Goal: Task Accomplishment & Management: Complete application form

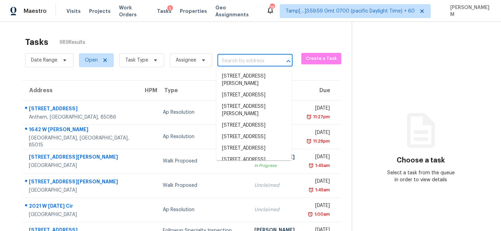
click at [231, 60] on input "text" at bounding box center [246, 61] width 56 height 11
paste input "[STREET_ADDRESS]"
type input "[STREET_ADDRESS]"
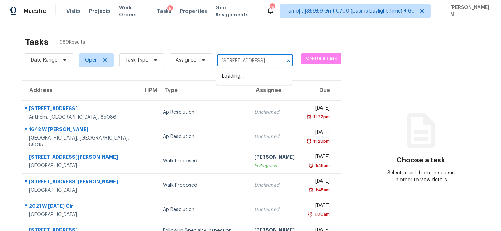
scroll to position [0, 44]
click at [252, 79] on li "[STREET_ADDRESS]" at bounding box center [254, 76] width 75 height 11
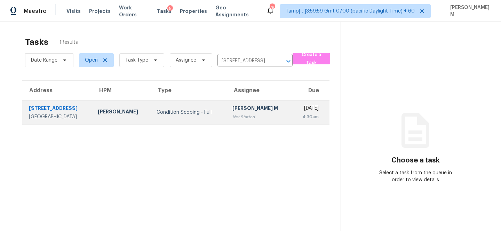
click at [264, 113] on td "MANIKANDAN M Not Started" at bounding box center [259, 112] width 65 height 24
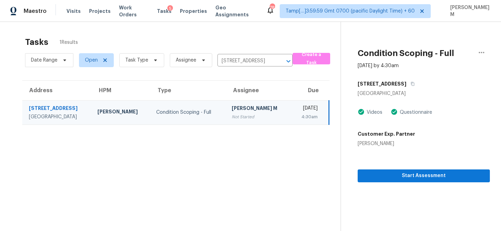
click at [254, 107] on div "[PERSON_NAME] M" at bounding box center [259, 109] width 54 height 9
click at [394, 179] on span "Start Assessment" at bounding box center [424, 176] width 121 height 9
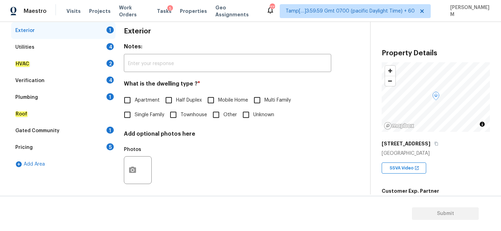
scroll to position [104, 0]
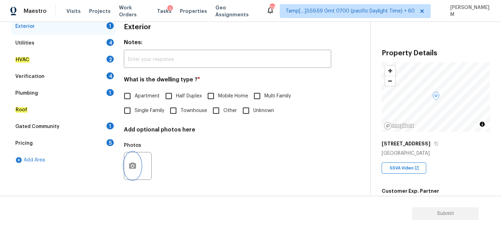
click at [132, 165] on icon "button" at bounding box center [132, 166] width 8 height 8
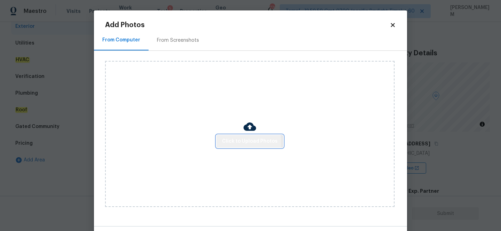
click at [228, 142] on span "Click to Upload Photos" at bounding box center [250, 141] width 56 height 9
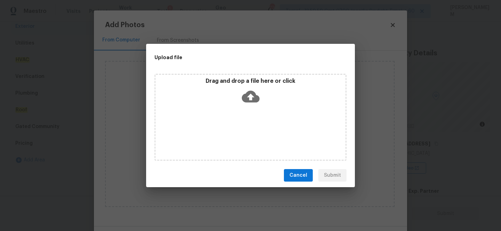
click at [239, 99] on div "Drag and drop a file here or click" at bounding box center [251, 93] width 190 height 30
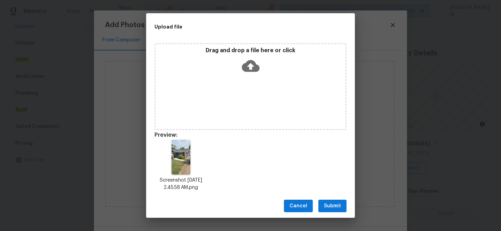
click at [332, 201] on button "Submit" at bounding box center [333, 206] width 28 height 13
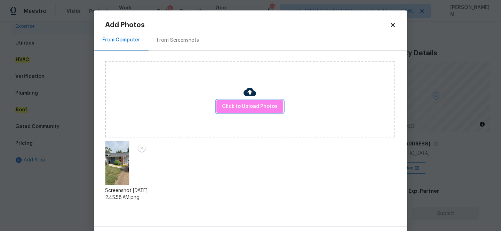
scroll to position [26, 0]
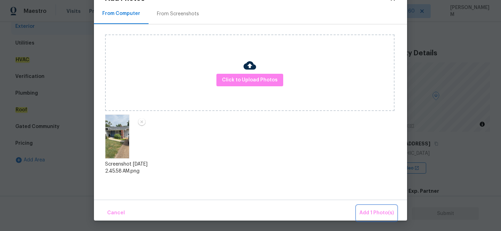
click at [361, 209] on span "Add 1 Photo(s)" at bounding box center [377, 213] width 34 height 9
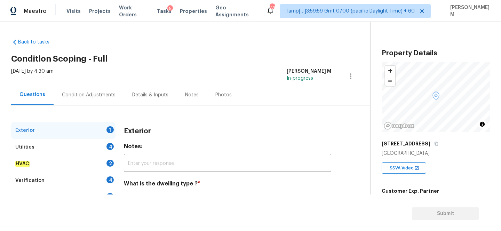
scroll to position [104, 0]
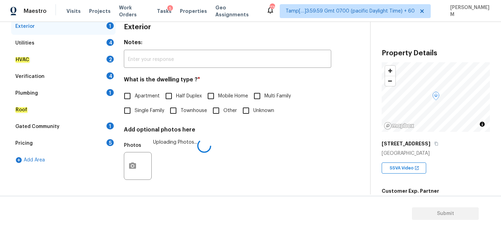
click at [127, 109] on input "Single Family" at bounding box center [127, 110] width 15 height 15
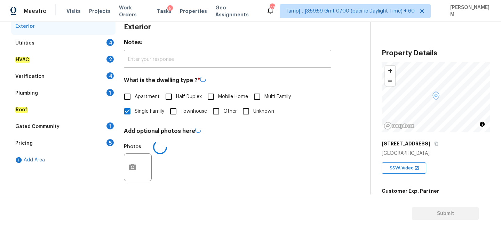
checkbox input "false"
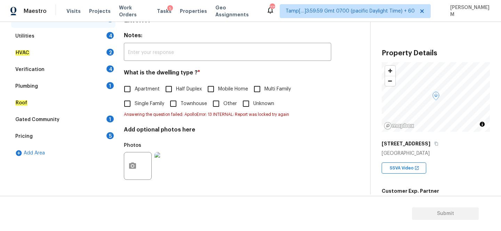
scroll to position [86, 0]
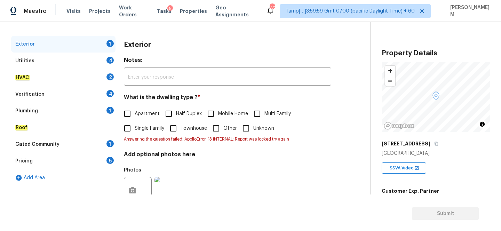
click at [68, 59] on div "Utilities 4" at bounding box center [63, 61] width 104 height 17
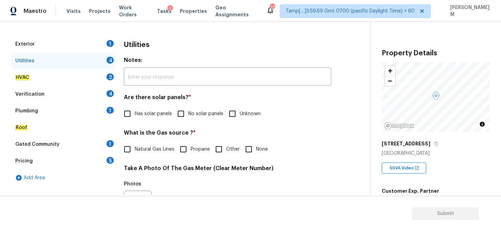
click at [83, 42] on div "Exterior 1" at bounding box center [63, 44] width 104 height 17
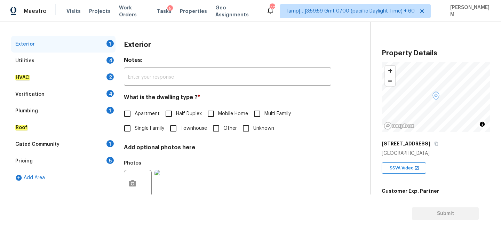
scroll to position [104, 0]
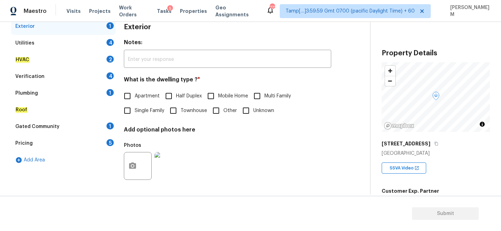
click at [132, 110] on input "Single Family" at bounding box center [127, 110] width 15 height 15
checkbox input "true"
click at [54, 41] on div "Utilities 4" at bounding box center [63, 43] width 104 height 17
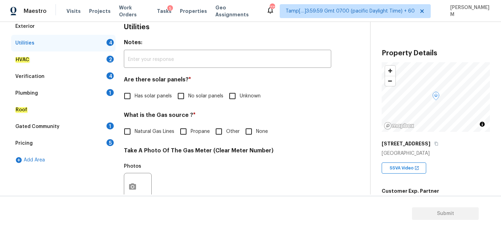
click at [174, 98] on input "No solar panels" at bounding box center [181, 96] width 15 height 15
checkbox input "true"
click at [130, 133] on input "Natural Gas Lines" at bounding box center [127, 131] width 15 height 15
checkbox input "true"
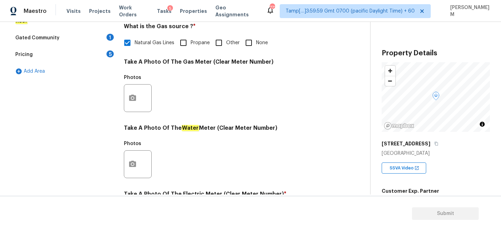
scroll to position [182, 0]
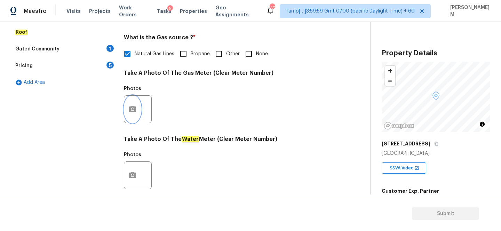
click at [132, 107] on icon "button" at bounding box center [132, 109] width 7 height 6
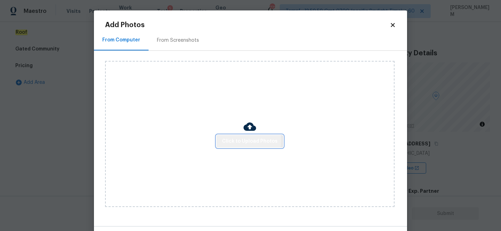
click at [242, 141] on span "Click to Upload Photos" at bounding box center [250, 141] width 56 height 9
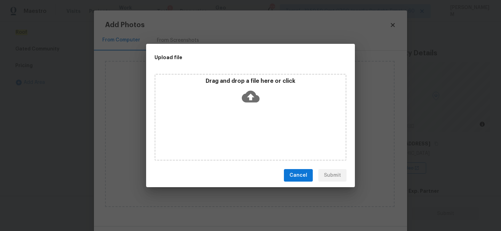
click at [249, 93] on icon at bounding box center [251, 97] width 18 height 12
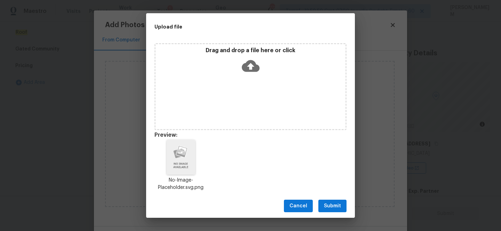
click at [338, 206] on span "Submit" at bounding box center [332, 206] width 17 height 9
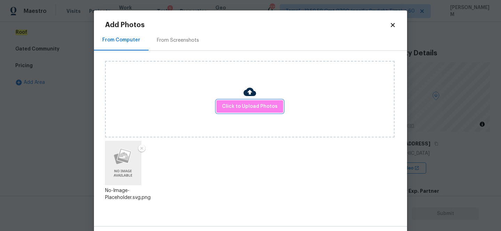
scroll to position [26, 0]
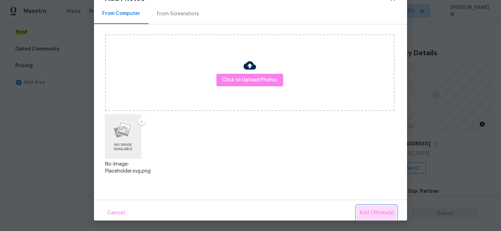
click at [377, 211] on span "Add 1 Photo(s)" at bounding box center [377, 213] width 34 height 9
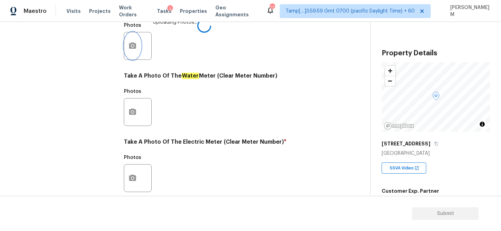
scroll to position [293, 0]
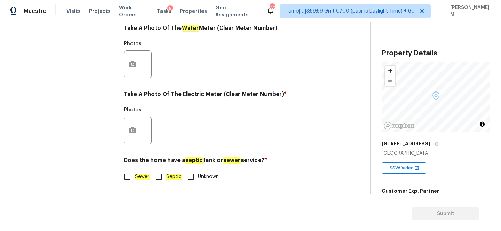
click at [131, 177] on input "Sewer" at bounding box center [127, 177] width 15 height 15
checkbox input "true"
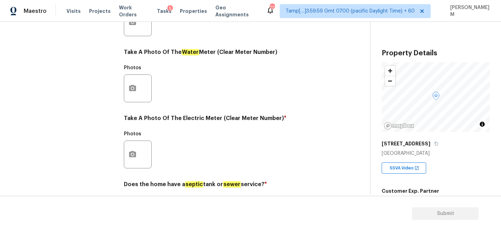
scroll to position [263, 0]
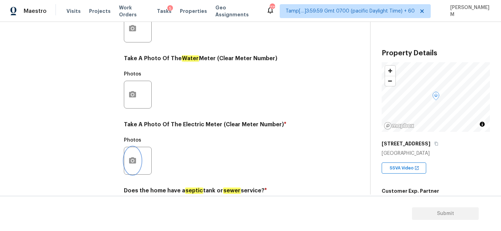
click at [135, 167] on button "button" at bounding box center [132, 160] width 17 height 27
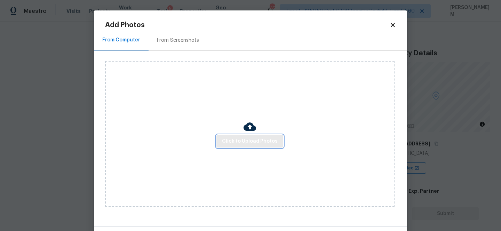
click at [251, 142] on span "Click to Upload Photos" at bounding box center [250, 141] width 56 height 9
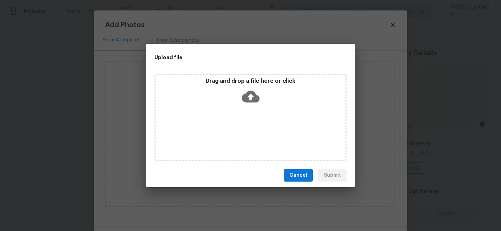
click at [255, 100] on icon at bounding box center [251, 97] width 18 height 12
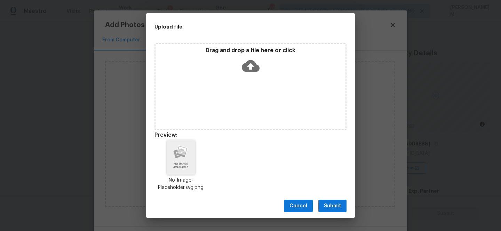
click at [342, 203] on button "Submit" at bounding box center [333, 206] width 28 height 13
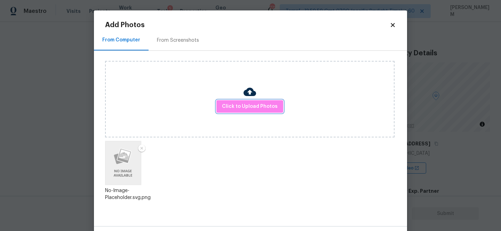
scroll to position [26, 0]
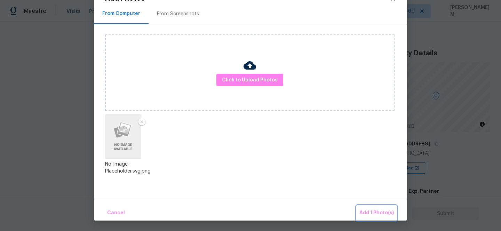
click at [365, 209] on span "Add 1 Photo(s)" at bounding box center [377, 213] width 34 height 9
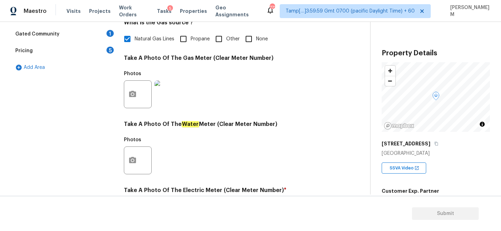
scroll to position [116, 0]
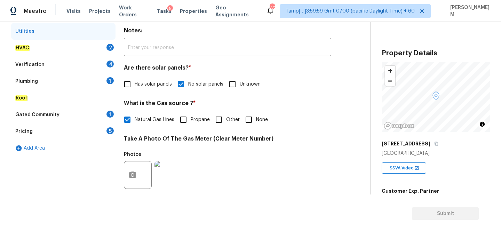
click at [96, 49] on div "HVAC 2" at bounding box center [63, 48] width 104 height 17
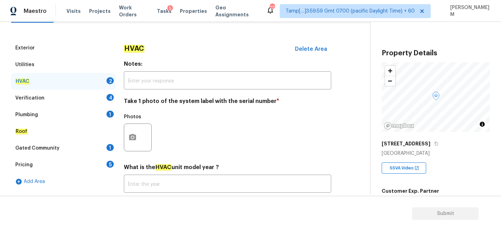
scroll to position [83, 0]
click at [132, 134] on icon "button" at bounding box center [132, 137] width 8 height 8
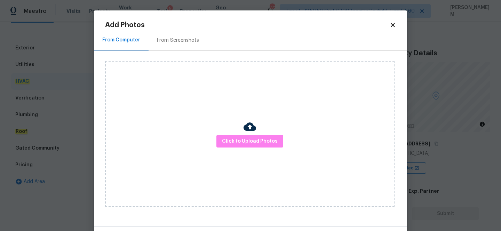
click at [237, 134] on div "Click to Upload Photos" at bounding box center [250, 134] width 290 height 146
click at [242, 141] on span "Click to Upload Photos" at bounding box center [250, 141] width 56 height 9
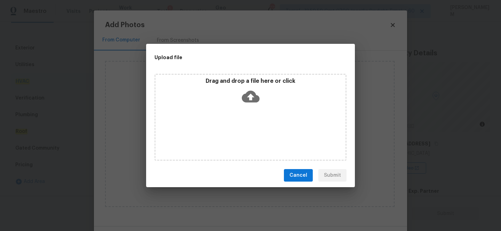
click at [248, 95] on icon at bounding box center [251, 97] width 18 height 12
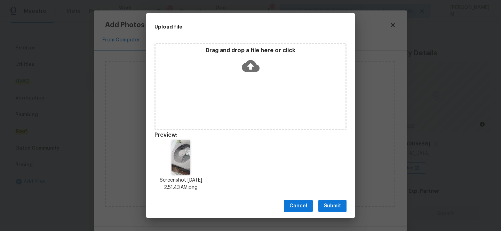
scroll to position [6, 0]
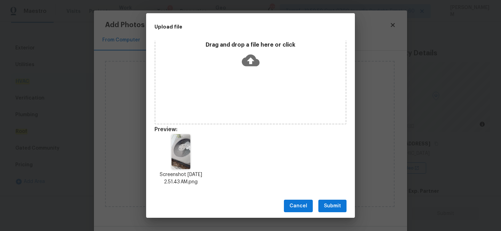
click at [335, 201] on button "Submit" at bounding box center [333, 206] width 28 height 13
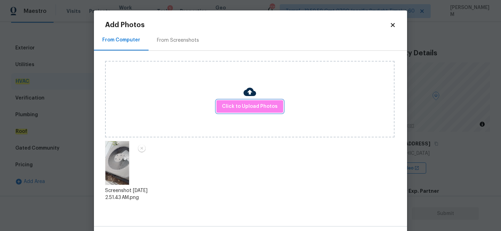
scroll to position [26, 0]
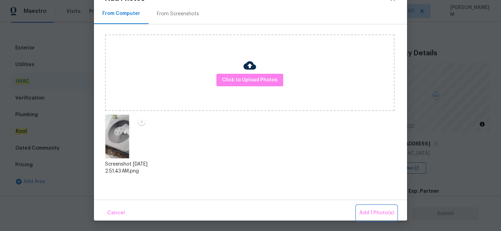
click at [382, 212] on span "Add 1 Photo(s)" at bounding box center [377, 213] width 34 height 9
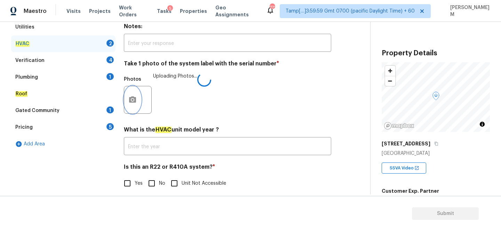
scroll to position [127, 0]
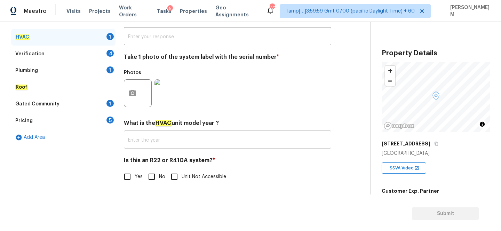
click at [155, 138] on input "text" at bounding box center [228, 140] width 208 height 16
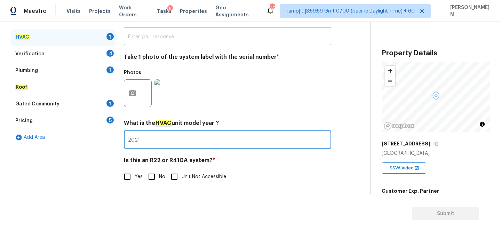
type input "2021"
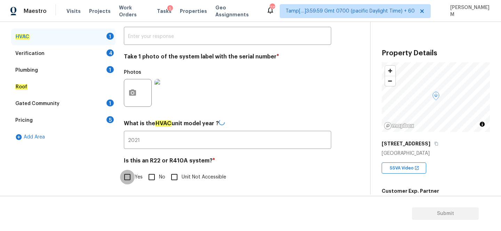
click at [124, 174] on input "Yes" at bounding box center [127, 177] width 15 height 15
checkbox input "true"
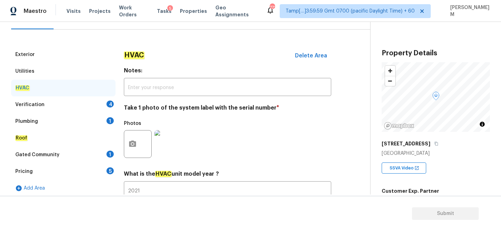
scroll to position [88, 0]
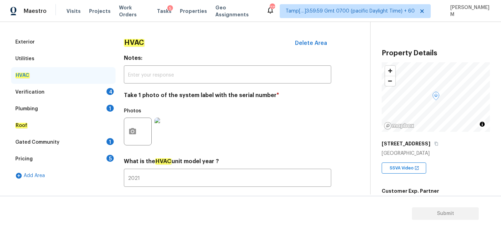
click at [85, 94] on div "Verification 4" at bounding box center [63, 92] width 104 height 17
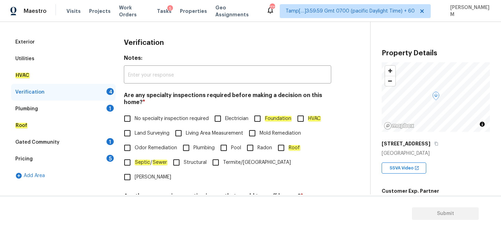
scroll to position [101, 0]
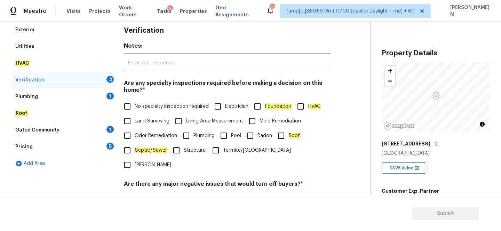
click at [283, 138] on input "Roof" at bounding box center [281, 135] width 15 height 15
checkbox input "true"
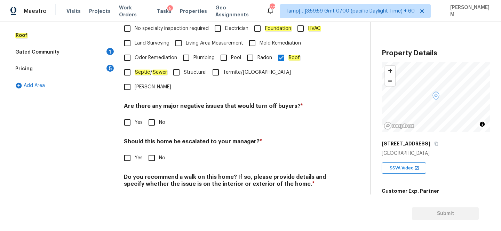
scroll to position [188, 0]
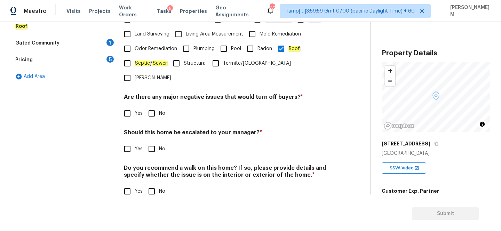
click at [155, 106] on input "No" at bounding box center [152, 113] width 15 height 15
checkbox input "true"
click at [151, 142] on input "No" at bounding box center [152, 149] width 15 height 15
click at [149, 142] on input "No" at bounding box center [152, 149] width 15 height 15
checkbox input "false"
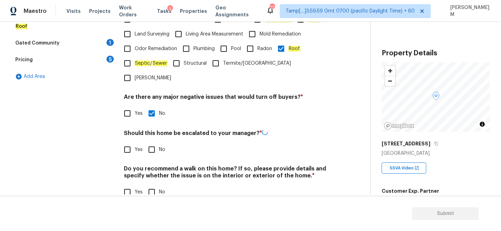
click at [126, 142] on input "Yes" at bounding box center [127, 149] width 15 height 15
checkbox input "true"
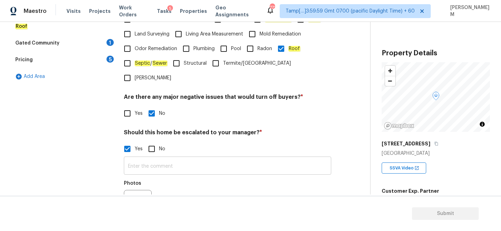
click at [153, 158] on input "text" at bounding box center [228, 166] width 208 height 16
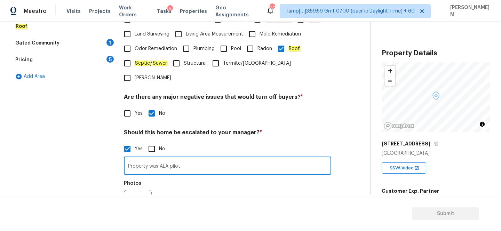
type input "Property was ALA pilot"
click at [136, 190] on button "button" at bounding box center [132, 203] width 17 height 27
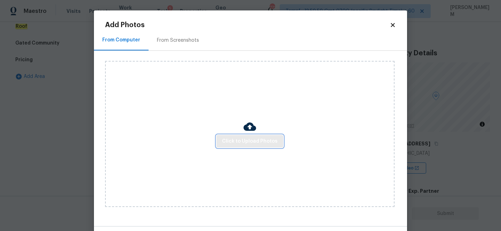
click at [229, 143] on span "Click to Upload Photos" at bounding box center [250, 141] width 56 height 9
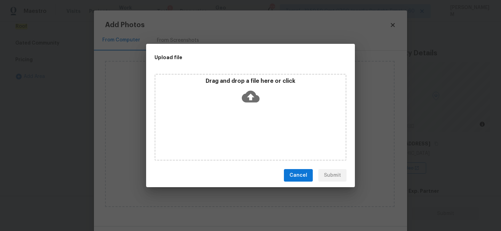
click at [253, 96] on icon at bounding box center [251, 97] width 18 height 18
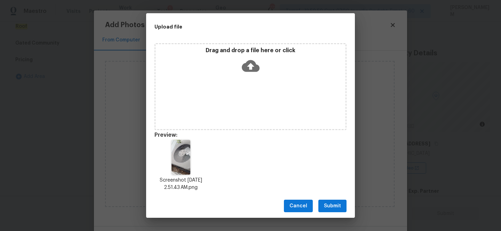
scroll to position [6, 0]
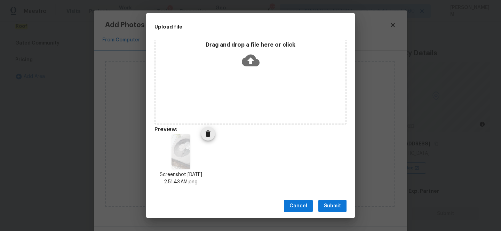
click at [206, 135] on icon "Delete" at bounding box center [208, 134] width 5 height 6
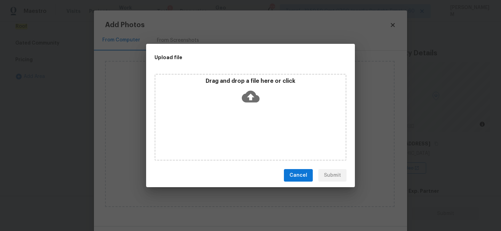
scroll to position [0, 0]
click at [256, 93] on icon at bounding box center [251, 97] width 18 height 18
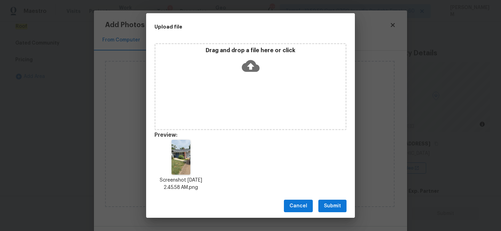
click at [334, 204] on span "Submit" at bounding box center [332, 206] width 17 height 9
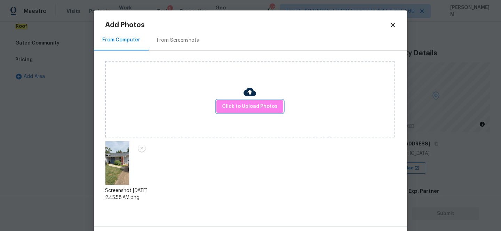
scroll to position [26, 0]
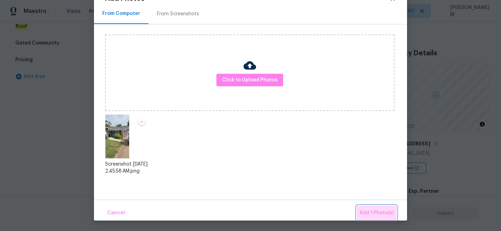
click at [382, 210] on span "Add 1 Photo(s)" at bounding box center [377, 213] width 34 height 9
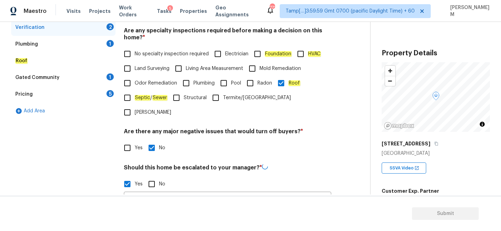
scroll to position [142, 0]
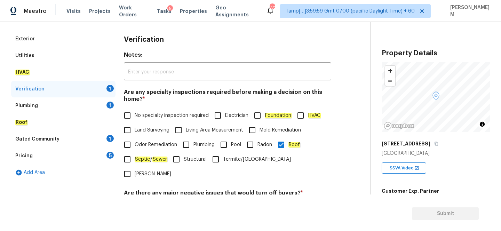
click at [80, 104] on div "Plumbing 1" at bounding box center [63, 105] width 104 height 17
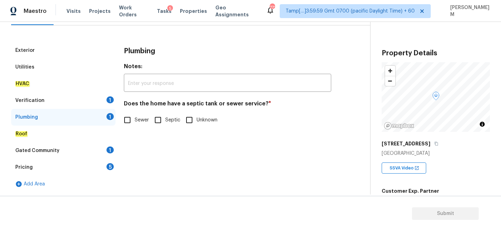
scroll to position [80, 0]
click at [130, 121] on input "Sewer" at bounding box center [127, 120] width 15 height 15
checkbox input "true"
click at [87, 102] on div "Verification 1" at bounding box center [63, 100] width 104 height 17
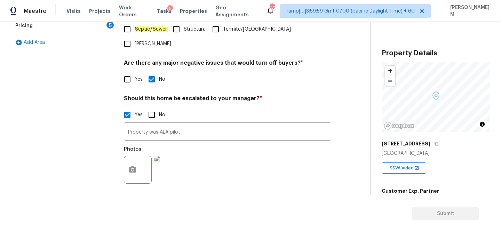
scroll to position [254, 0]
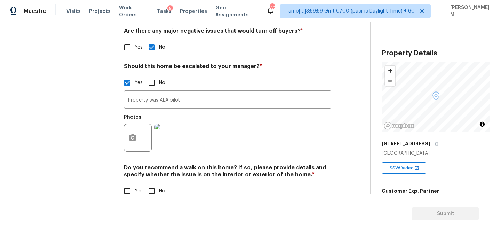
click at [154, 184] on input "No" at bounding box center [152, 191] width 15 height 15
checkbox input "true"
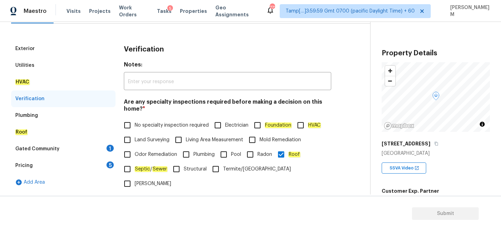
scroll to position [73, 0]
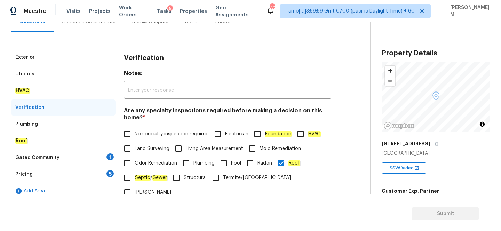
click at [81, 153] on div "Gated Community 1" at bounding box center [63, 157] width 104 height 17
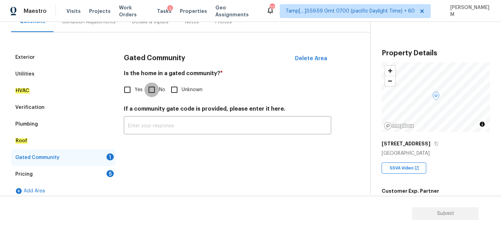
click at [152, 89] on input "No" at bounding box center [152, 90] width 15 height 15
checkbox input "true"
click at [68, 173] on div "Pricing 5" at bounding box center [63, 174] width 104 height 17
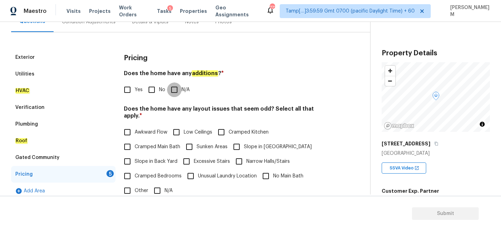
click at [176, 85] on input "N/A" at bounding box center [174, 90] width 15 height 15
checkbox input "true"
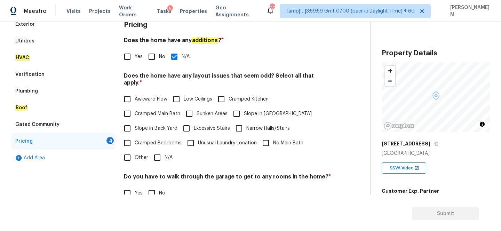
click at [158, 150] on input "N/A" at bounding box center [157, 157] width 15 height 15
checkbox input "true"
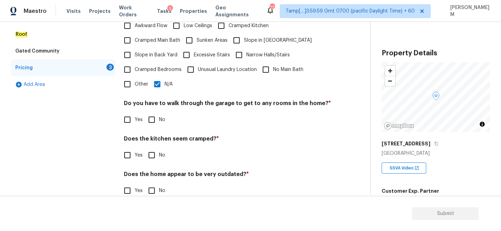
scroll to position [187, 0]
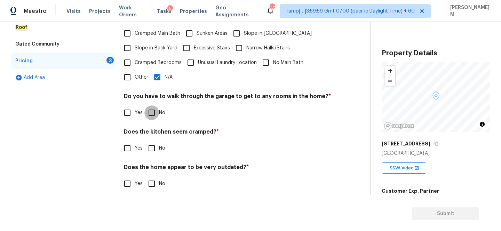
click at [151, 106] on input "No" at bounding box center [152, 113] width 15 height 15
checkbox input "true"
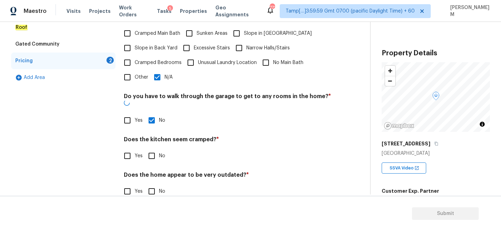
click at [152, 149] on input "No" at bounding box center [152, 156] width 15 height 15
checkbox input "true"
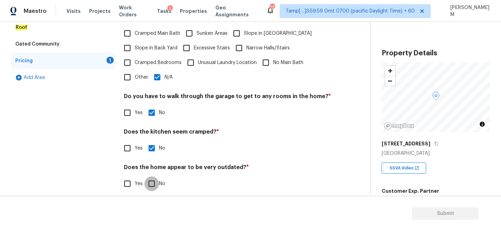
click at [153, 177] on input "No" at bounding box center [152, 184] width 15 height 15
checkbox input "true"
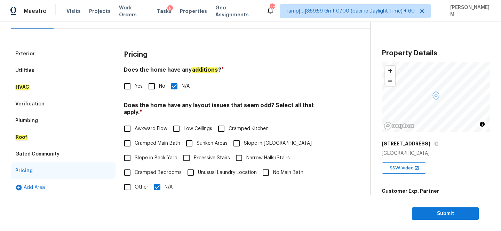
scroll to position [17, 0]
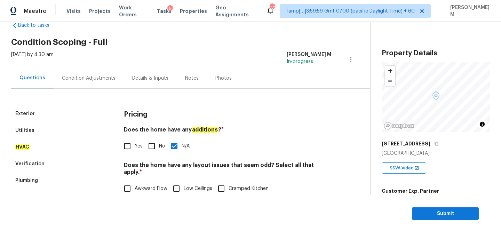
click at [77, 67] on div "Tue, Aug 12 2025 by 4:30 am MANIKANDAN M In-progress" at bounding box center [190, 59] width 359 height 17
click at [81, 76] on div "Condition Adjustments" at bounding box center [89, 78] width 54 height 7
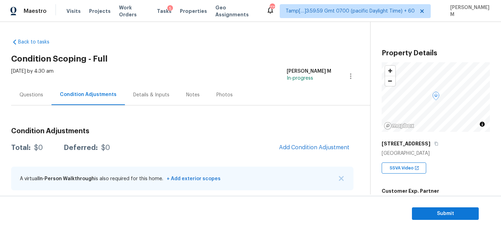
click at [36, 97] on div "Questions" at bounding box center [31, 95] width 24 height 7
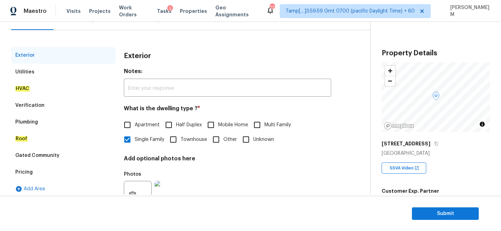
scroll to position [104, 0]
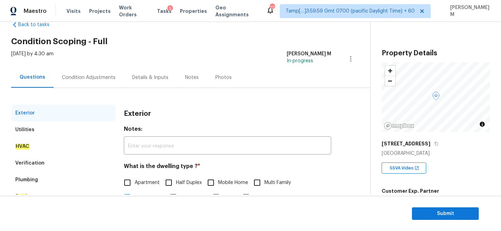
click at [79, 78] on div "Condition Adjustments" at bounding box center [89, 77] width 54 height 7
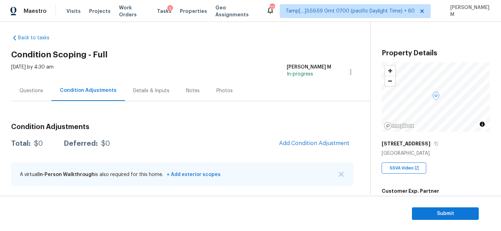
scroll to position [4, 0]
click at [332, 140] on span "Add Condition Adjustment" at bounding box center [314, 143] width 70 height 6
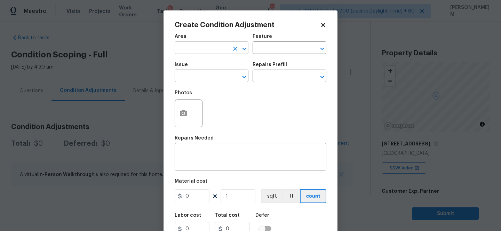
click at [215, 48] on input "text" at bounding box center [202, 48] width 54 height 11
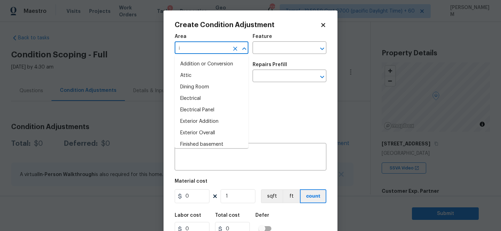
type input "in"
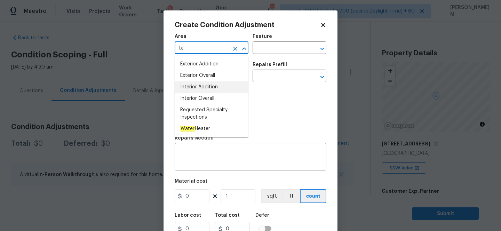
type input "t"
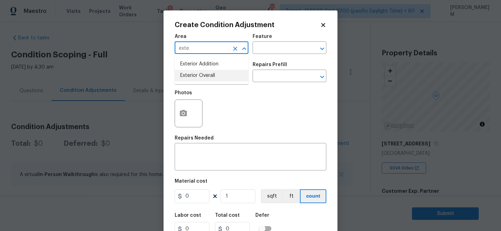
click at [223, 78] on li "Exterior Overall" at bounding box center [212, 75] width 74 height 11
type input "Exterior Overall"
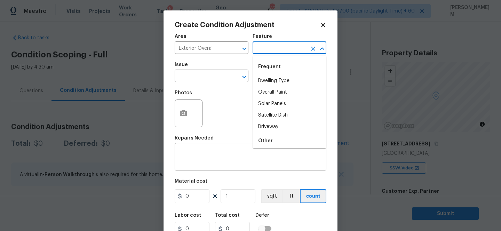
click at [272, 53] on input "text" at bounding box center [280, 48] width 54 height 11
click at [278, 87] on li "Fencing" at bounding box center [290, 92] width 74 height 11
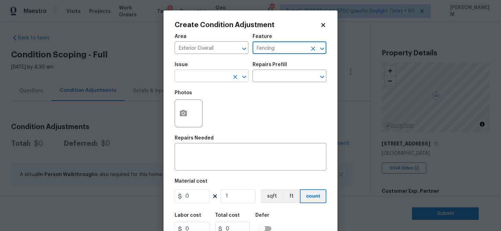
type input "Fencing"
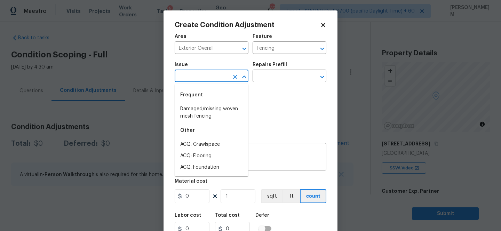
click at [214, 72] on input "text" at bounding box center [202, 76] width 54 height 11
click at [216, 117] on li "Damaged/missing woven mesh fencing" at bounding box center [212, 112] width 74 height 19
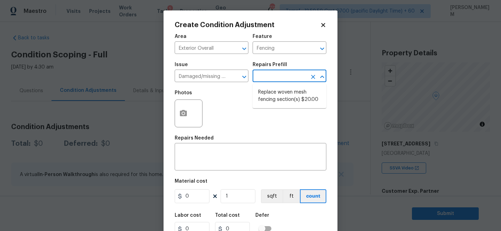
click at [280, 79] on input "text" at bounding box center [280, 76] width 54 height 11
click at [220, 78] on input "Damaged/missing woven mesh fencing" at bounding box center [202, 76] width 54 height 11
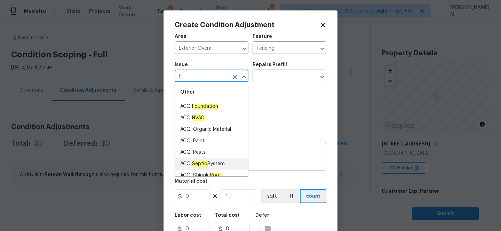
scroll to position [0, 0]
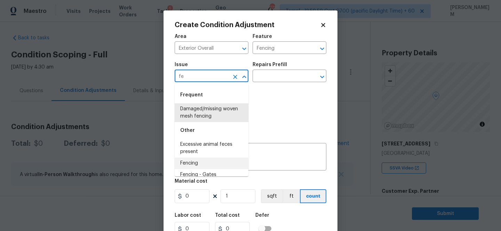
click at [212, 162] on li "Fencing" at bounding box center [212, 163] width 74 height 11
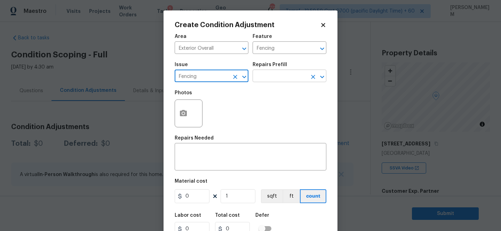
type input "Fencing"
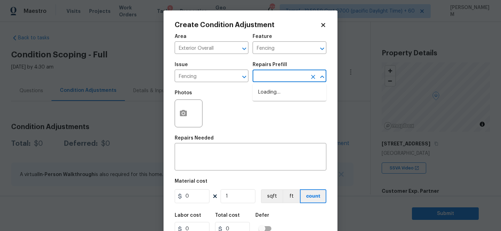
click at [282, 79] on input "text" at bounding box center [280, 76] width 54 height 11
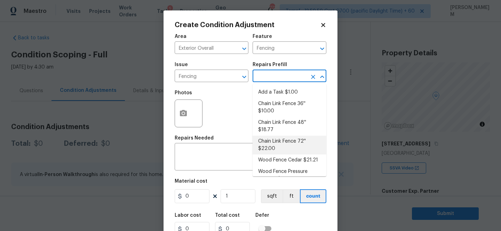
scroll to position [11, 0]
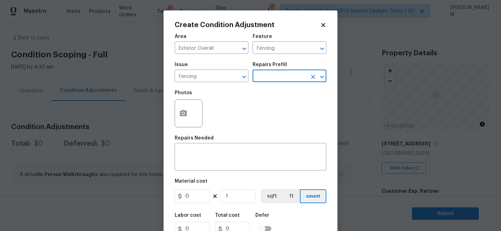
click at [260, 76] on input "text" at bounding box center [280, 76] width 54 height 11
click at [208, 159] on textarea at bounding box center [250, 157] width 143 height 15
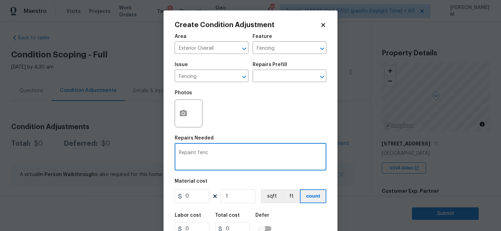
type textarea "Repaint fenc"
click at [179, 109] on button "button" at bounding box center [183, 113] width 17 height 27
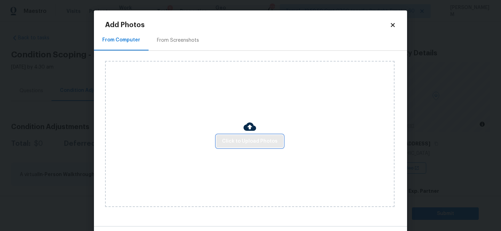
click at [252, 143] on span "Click to Upload Photos" at bounding box center [250, 141] width 56 height 9
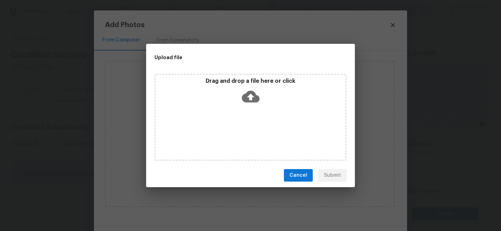
click at [254, 108] on div "Drag and drop a file here or click" at bounding box center [251, 117] width 192 height 87
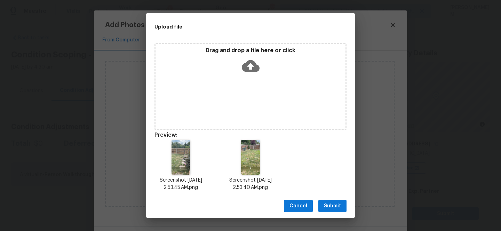
scroll to position [6, 0]
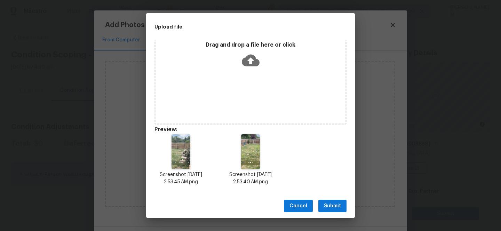
click at [341, 206] on span "Submit" at bounding box center [332, 206] width 17 height 9
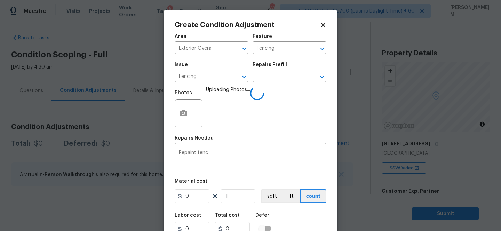
scroll to position [29, 0]
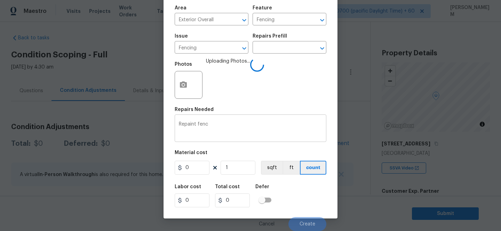
click at [219, 130] on textarea "Repaint fenc" at bounding box center [250, 129] width 143 height 15
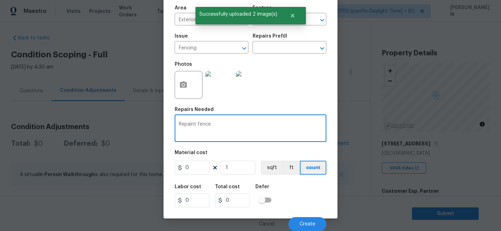
type textarea "Repaint fence"
click at [196, 173] on input "0" at bounding box center [192, 168] width 35 height 14
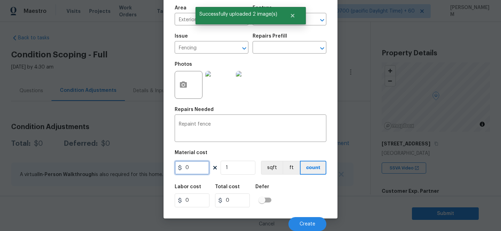
click at [196, 173] on input "0" at bounding box center [192, 168] width 35 height 14
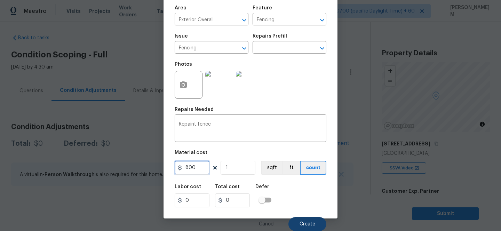
type input "800"
click at [307, 225] on span "Create" at bounding box center [308, 224] width 16 height 5
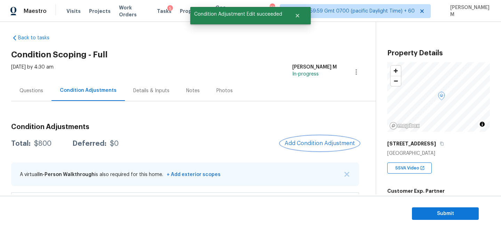
scroll to position [30, 0]
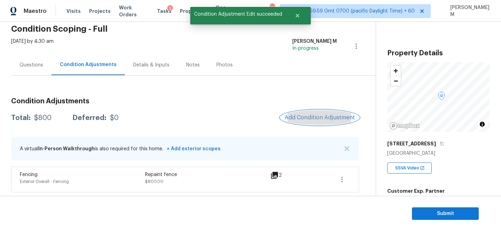
click at [309, 116] on span "Add Condition Adjustment" at bounding box center [320, 118] width 70 height 6
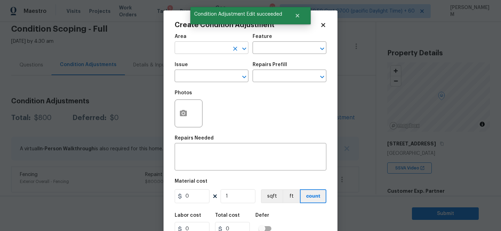
click at [192, 50] on input "text" at bounding box center [202, 48] width 54 height 11
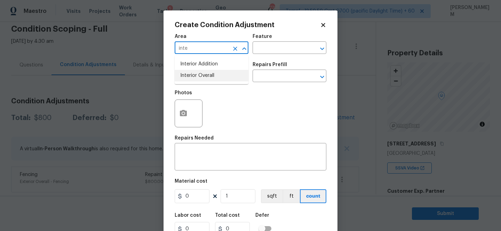
click at [209, 73] on li "Interior Overall" at bounding box center [212, 75] width 74 height 11
type input "Interior Overall"
click at [278, 44] on input "text" at bounding box center [280, 48] width 54 height 11
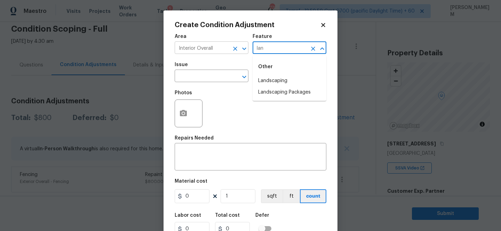
type input "lan"
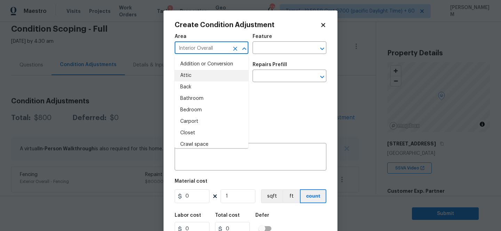
click at [215, 49] on input "Interior Overall" at bounding box center [202, 48] width 54 height 11
click at [237, 49] on icon "Clear" at bounding box center [235, 48] width 7 height 7
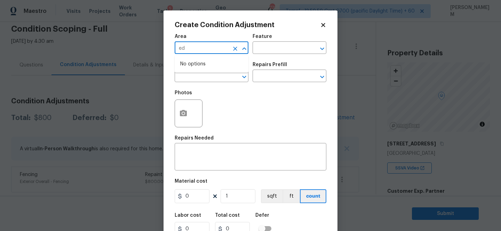
type input "e"
click at [219, 74] on li "Exterior Overall" at bounding box center [212, 75] width 74 height 11
type input "Exterior Overall"
click at [268, 47] on input "text" at bounding box center [280, 48] width 54 height 11
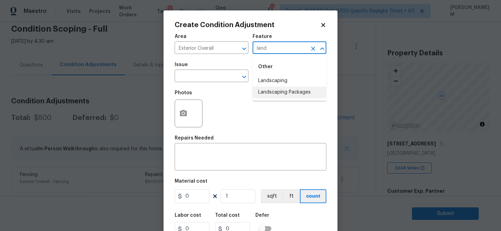
click at [286, 95] on li "Landscaping Packages" at bounding box center [290, 92] width 74 height 11
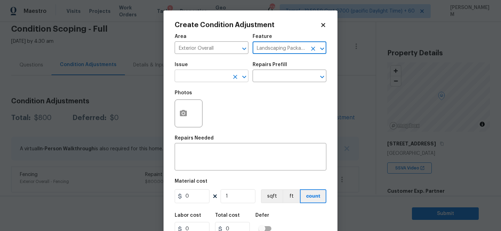
type input "Landscaping Packages"
click at [216, 81] on input "text" at bounding box center [202, 76] width 54 height 11
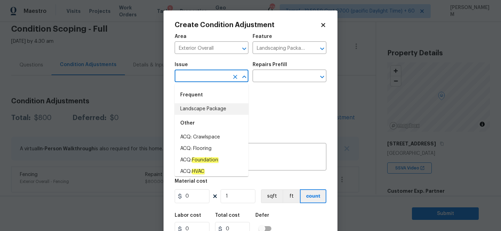
click at [223, 110] on li "Landscape Package" at bounding box center [212, 108] width 74 height 11
type input "Landscape Package"
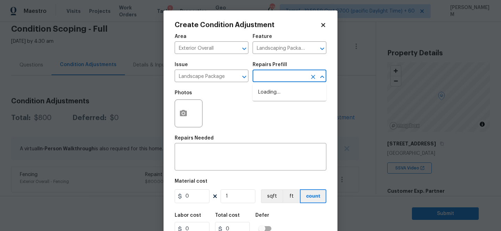
click at [268, 82] on input "text" at bounding box center [280, 76] width 54 height 11
click at [289, 99] on li "Initial landscaping package $60.00" at bounding box center [290, 96] width 74 height 19
type input "Home Readiness Packages"
type textarea "Mowing of grass up to 6" in height. Mow, edge along driveways & sidewalks, trim…"
type input "60"
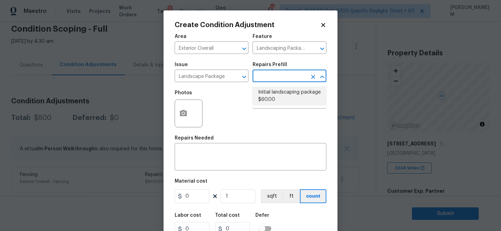
type input "60"
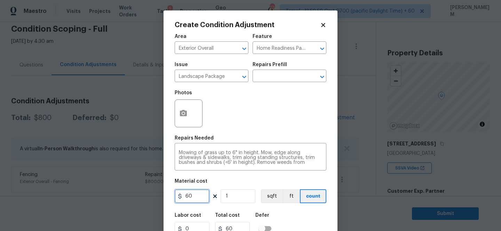
drag, startPoint x: 202, startPoint y: 195, endPoint x: 158, endPoint y: 193, distance: 44.6
click at [157, 193] on div "Create Condition Adjustment Area Exterior Overall ​ Feature Home Readiness Pack…" at bounding box center [250, 115] width 501 height 231
type input "400"
click at [180, 118] on icon "button" at bounding box center [183, 113] width 8 height 8
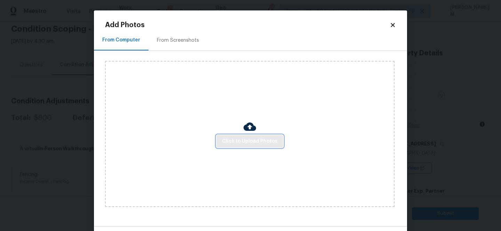
click at [248, 139] on span "Click to Upload Photos" at bounding box center [250, 141] width 56 height 9
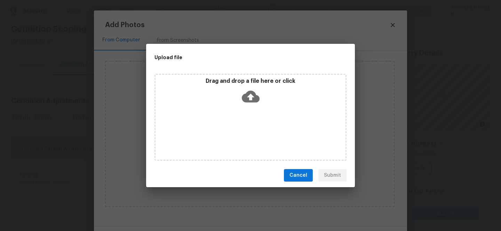
click at [245, 101] on icon at bounding box center [251, 97] width 18 height 12
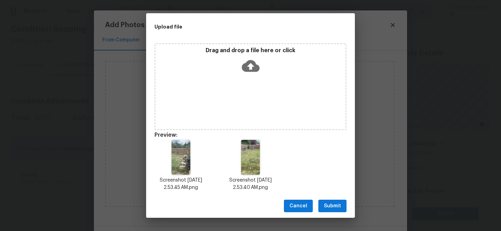
scroll to position [6, 0]
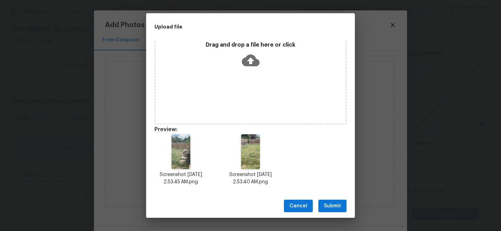
click at [341, 202] on button "Submit" at bounding box center [333, 206] width 28 height 13
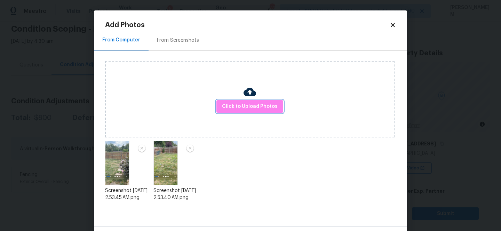
scroll to position [26, 0]
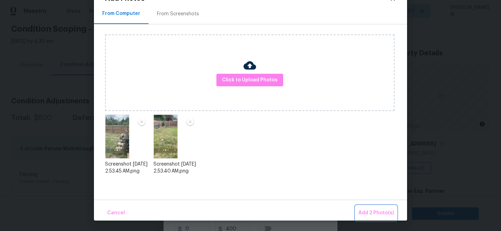
click at [363, 212] on span "Add 2 Photo(s)" at bounding box center [377, 213] width 36 height 9
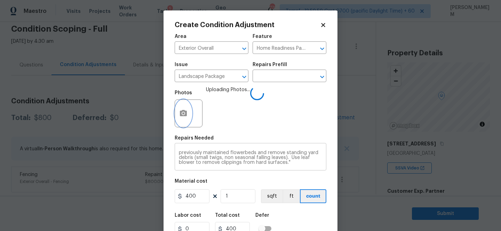
scroll to position [29, 0]
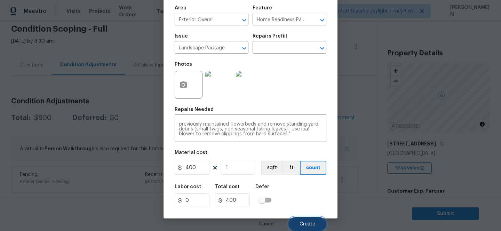
click at [311, 228] on button "Create" at bounding box center [308, 224] width 38 height 14
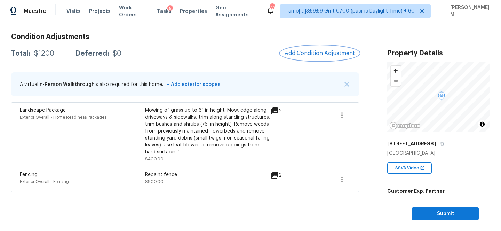
scroll to position [81, 0]
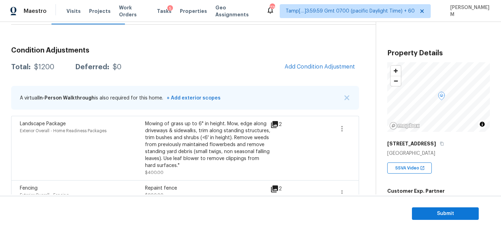
click at [320, 51] on h3 "Condition Adjustments" at bounding box center [185, 50] width 348 height 7
click at [314, 65] on span "Add Condition Adjustment" at bounding box center [320, 67] width 70 height 6
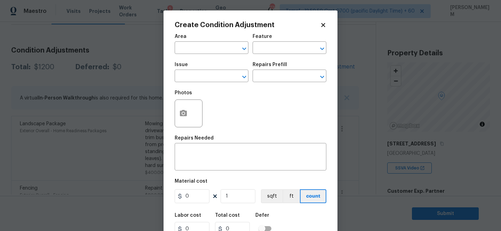
click at [229, 58] on span "Issue ​" at bounding box center [212, 72] width 74 height 28
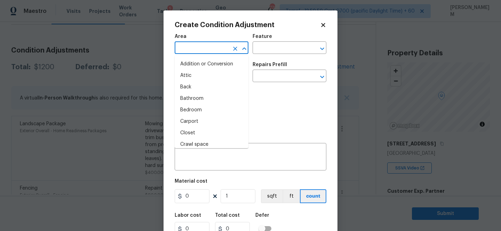
click at [225, 50] on input "text" at bounding box center [202, 48] width 54 height 11
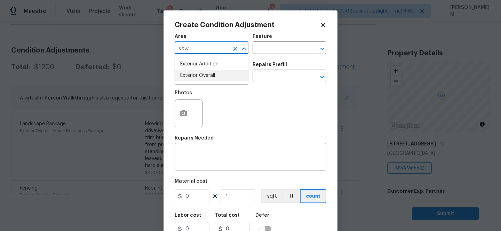
click at [221, 72] on li "Exterior Overall" at bounding box center [212, 75] width 74 height 11
type input "Exterior Overall"
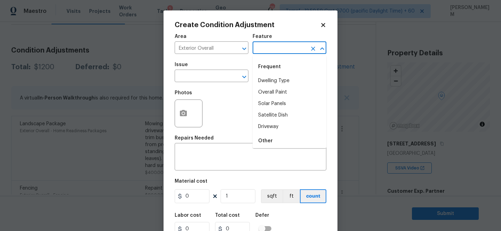
click at [260, 48] on input "text" at bounding box center [280, 48] width 54 height 11
type input "e"
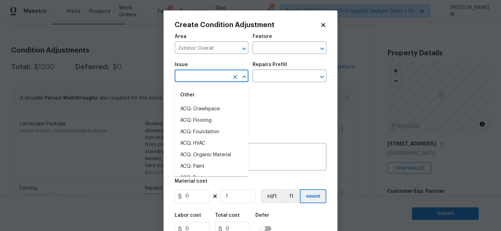
click at [210, 75] on input "text" at bounding box center [202, 76] width 54 height 11
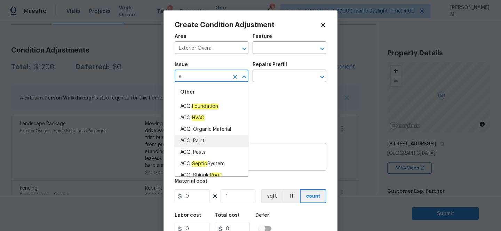
scroll to position [0, 0]
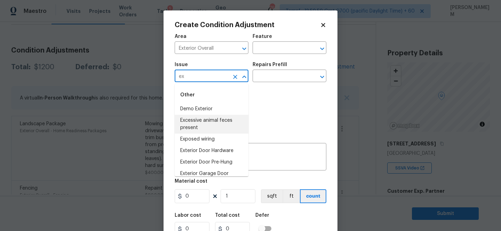
type input "e"
type input "s"
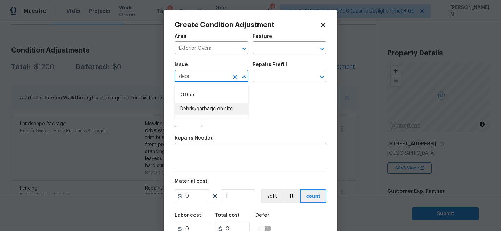
click at [204, 108] on li "Debris/garbage on site" at bounding box center [212, 108] width 74 height 11
type input "Debris/garbage on site"
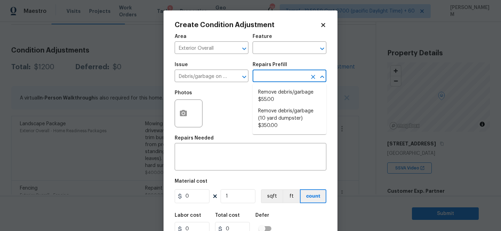
click at [277, 74] on input "text" at bounding box center [280, 76] width 54 height 11
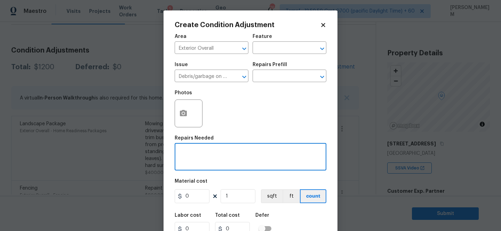
click at [240, 164] on textarea at bounding box center [250, 157] width 143 height 15
type textarea "Removal shed"
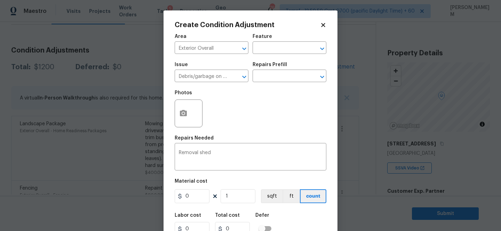
click at [195, 109] on div at bounding box center [189, 114] width 28 height 28
click at [186, 111] on icon "button" at bounding box center [183, 113] width 8 height 8
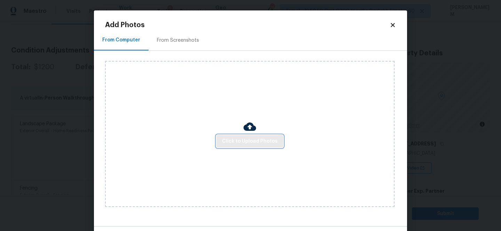
click at [255, 143] on span "Click to Upload Photos" at bounding box center [250, 141] width 56 height 9
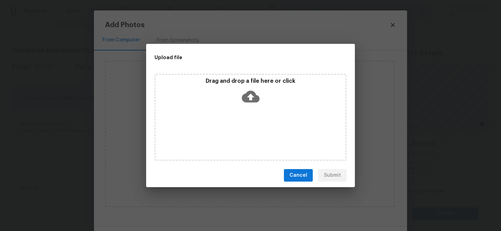
click at [251, 98] on icon at bounding box center [251, 97] width 18 height 18
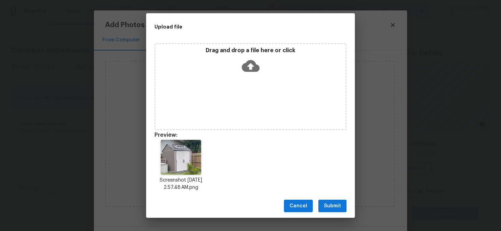
click at [333, 215] on div "Cancel Submit" at bounding box center [250, 206] width 209 height 24
click at [333, 206] on span "Submit" at bounding box center [332, 206] width 17 height 9
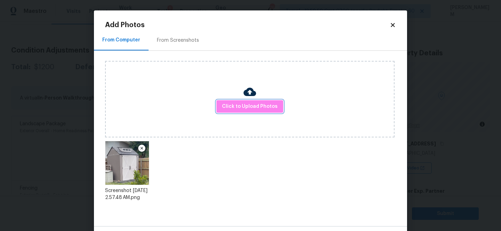
scroll to position [26, 0]
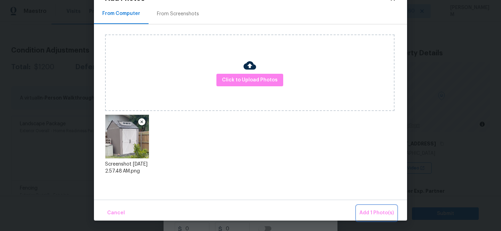
click at [385, 216] on span "Add 1 Photo(s)" at bounding box center [377, 213] width 34 height 9
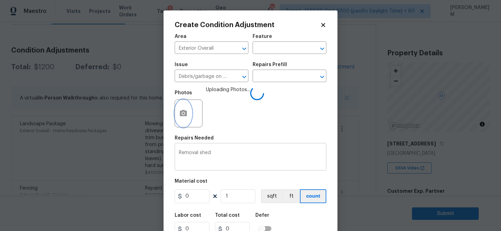
scroll to position [29, 0]
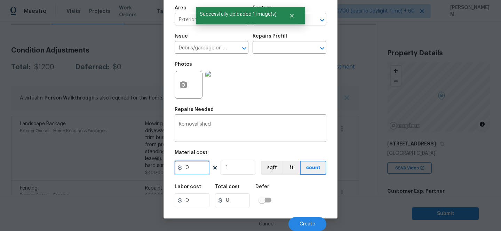
click at [191, 163] on input "0" at bounding box center [192, 168] width 35 height 14
type input "500"
click at [302, 219] on button "Create" at bounding box center [308, 224] width 38 height 14
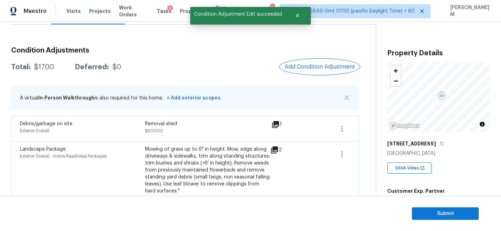
scroll to position [120, 0]
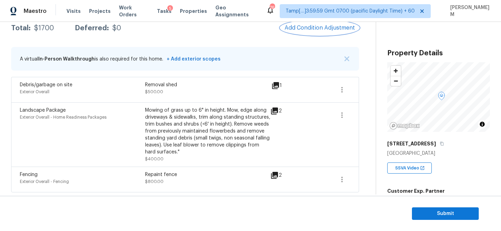
click at [301, 25] on span "Add Condition Adjustment" at bounding box center [320, 28] width 70 height 6
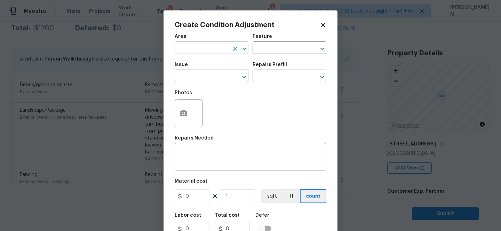
click at [208, 49] on input "text" at bounding box center [202, 48] width 54 height 11
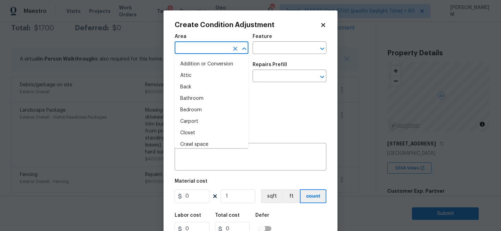
type input "j"
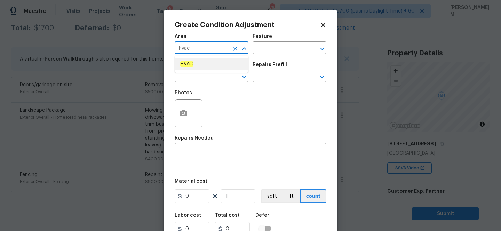
click at [216, 68] on li "HVAC" at bounding box center [212, 63] width 74 height 11
type input "HVAC"
click at [267, 47] on input "text" at bounding box center [280, 48] width 54 height 11
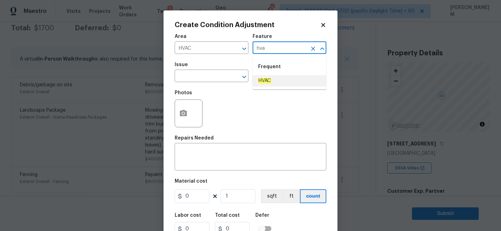
click at [282, 77] on li "HVAC" at bounding box center [290, 80] width 74 height 11
type input "HVAC"
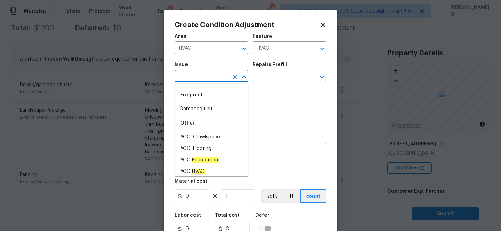
click at [220, 80] on input "text" at bounding box center [202, 76] width 54 height 11
click at [208, 171] on li "ACQ: HVAC" at bounding box center [212, 171] width 74 height 11
type input "ACQ: HVAC"
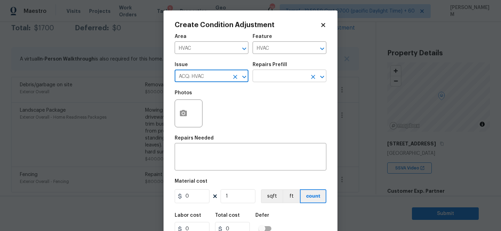
click at [273, 79] on input "text" at bounding box center [280, 76] width 54 height 11
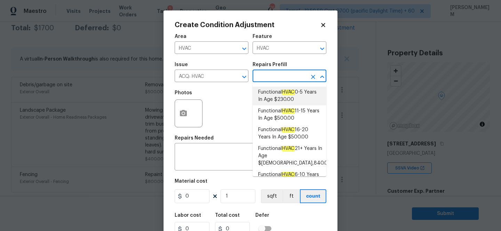
click at [287, 93] on em "HVAC" at bounding box center [288, 92] width 13 height 6
type input "Acquisition"
type textarea "Acquisition Scope: Functional HVAC 0-5 years"
type input "230"
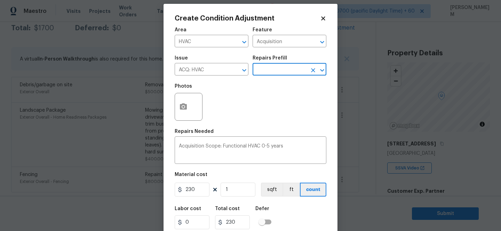
scroll to position [29, 0]
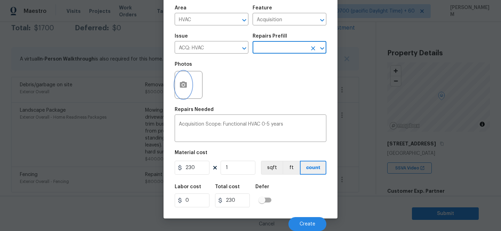
click at [181, 80] on button "button" at bounding box center [183, 84] width 17 height 27
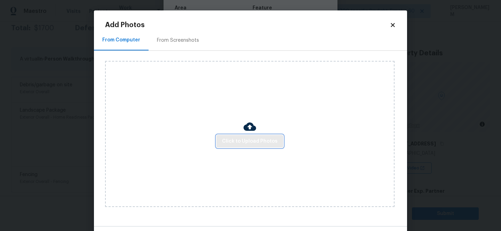
click at [256, 140] on span "Click to Upload Photos" at bounding box center [250, 141] width 56 height 9
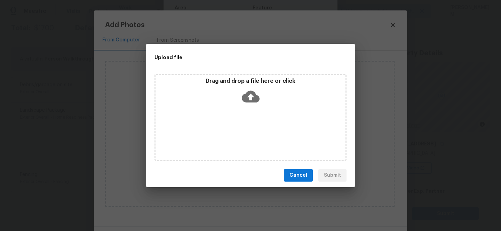
click at [241, 98] on div "Drag and drop a file here or click" at bounding box center [251, 93] width 190 height 30
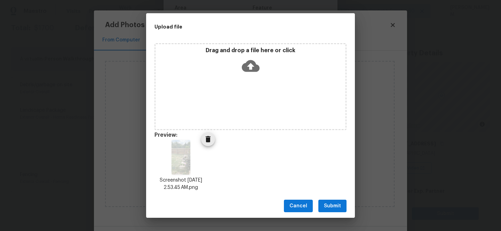
click at [204, 141] on icon "Delete" at bounding box center [208, 139] width 8 height 8
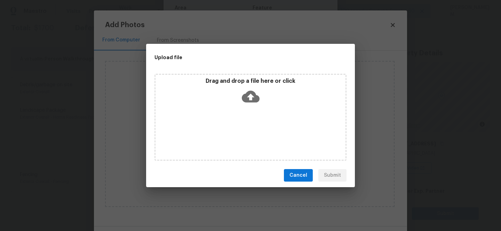
click at [251, 103] on icon at bounding box center [251, 97] width 18 height 18
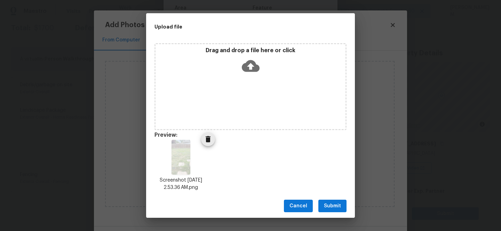
click at [209, 139] on icon "Delete" at bounding box center [208, 139] width 5 height 6
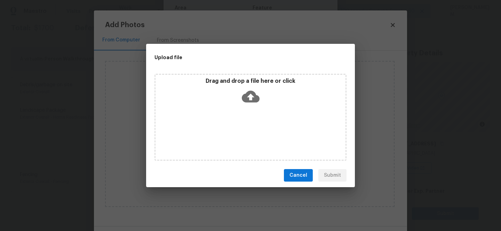
click at [248, 97] on icon at bounding box center [251, 97] width 18 height 18
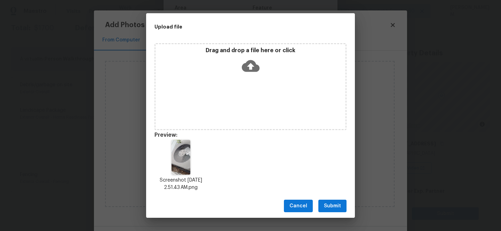
click at [325, 207] on span "Submit" at bounding box center [332, 206] width 17 height 9
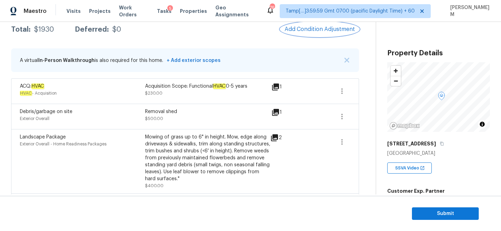
click at [297, 29] on span "Add Condition Adjustment" at bounding box center [320, 29] width 70 height 6
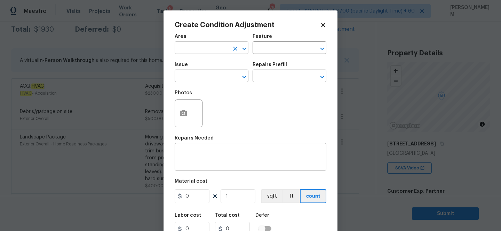
click at [205, 44] on input "text" at bounding box center [202, 48] width 54 height 11
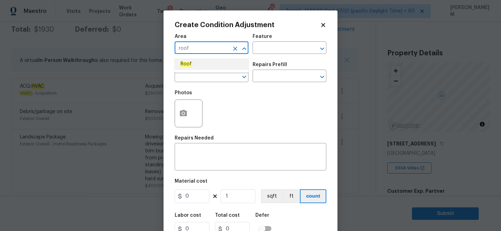
click at [204, 58] on li "Roof" at bounding box center [212, 63] width 74 height 11
type input "Roof"
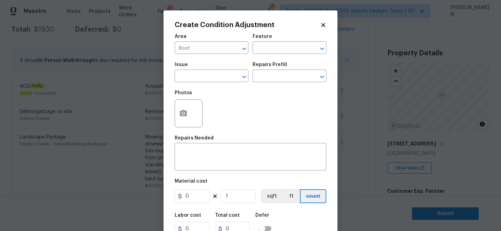
click at [269, 42] on div "Feature" at bounding box center [290, 38] width 74 height 9
click at [268, 46] on input "text" at bounding box center [280, 48] width 54 height 11
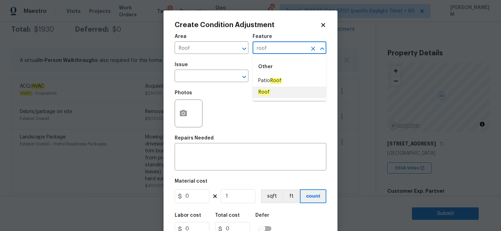
click at [271, 94] on li "Roof" at bounding box center [290, 92] width 74 height 11
type input "Roof"
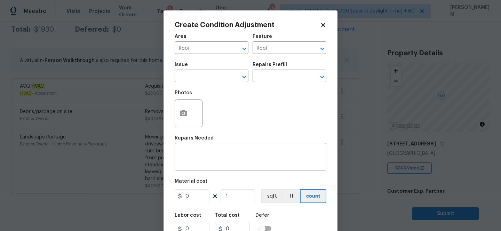
click at [198, 83] on span "Issue ​" at bounding box center [212, 72] width 74 height 28
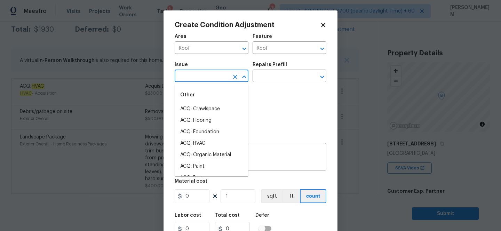
click at [200, 77] on input "text" at bounding box center [202, 76] width 54 height 11
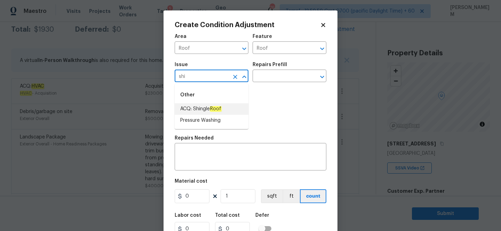
click at [202, 108] on span "ACQ: Shingle Roof" at bounding box center [200, 109] width 41 height 7
type input "ACQ: Shingle Roof"
click at [260, 79] on input "text" at bounding box center [280, 76] width 54 height 11
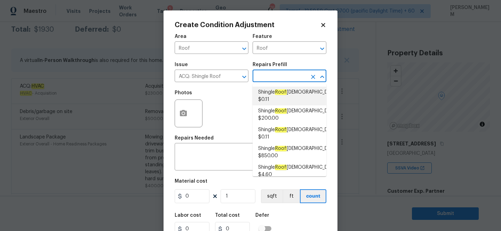
click at [297, 101] on span "Shingle Roof 0-10 Years Old $0.11" at bounding box center [298, 96] width 80 height 15
type input "Acquisition"
type textarea "Acquisition Scope: Shingle Roof 0-10 years in age maintenance."
type input "0.11"
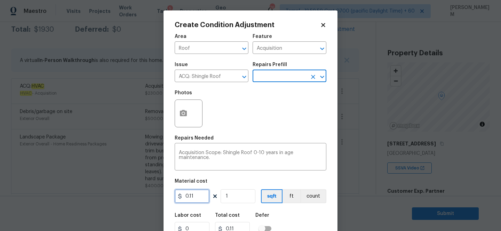
click at [208, 195] on input "0.11" at bounding box center [192, 196] width 35 height 14
type input "0.14"
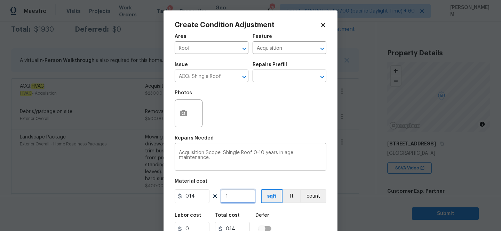
drag, startPoint x: 241, startPoint y: 199, endPoint x: 194, endPoint y: 194, distance: 47.3
click at [194, 194] on div "0.14 1 sqft ft count" at bounding box center [251, 196] width 152 height 14
paste input "2044"
type input "2044"
type input "286.16"
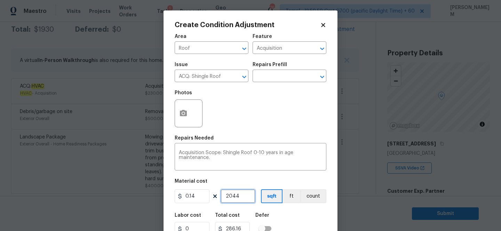
scroll to position [29, 0]
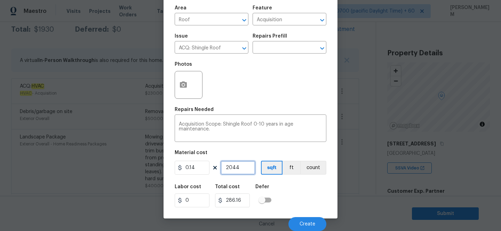
type input "2044"
click at [183, 85] on circle "button" at bounding box center [183, 85] width 2 height 2
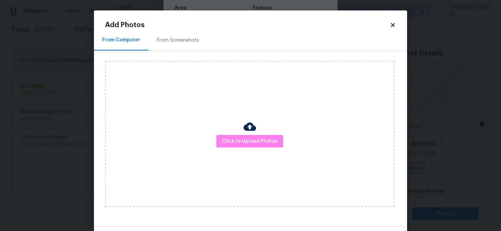
click at [265, 134] on div "Click to Upload Photos" at bounding box center [250, 134] width 290 height 146
click at [249, 139] on span "Click to Upload Photos" at bounding box center [250, 141] width 56 height 9
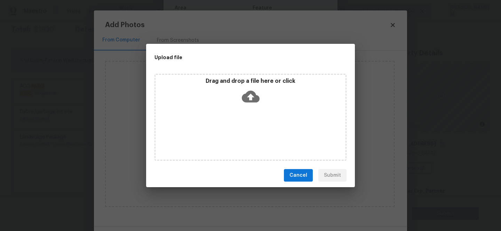
click at [257, 103] on icon at bounding box center [251, 97] width 18 height 18
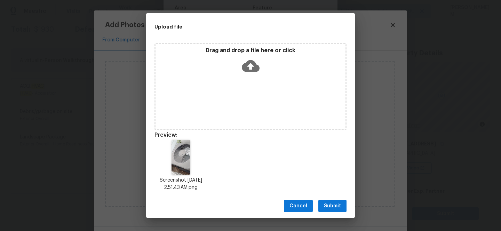
scroll to position [6, 0]
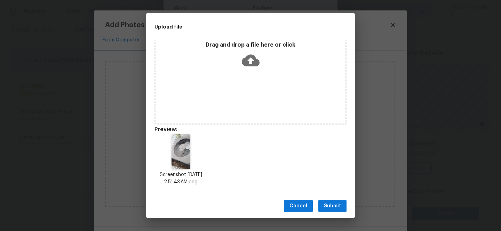
click at [250, 55] on icon at bounding box center [251, 61] width 18 height 12
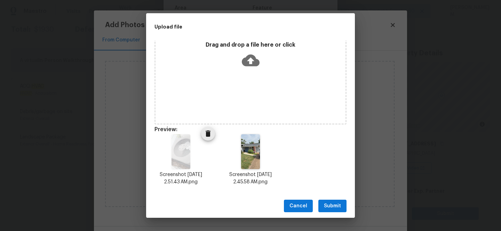
click at [210, 131] on icon "Delete" at bounding box center [208, 134] width 5 height 6
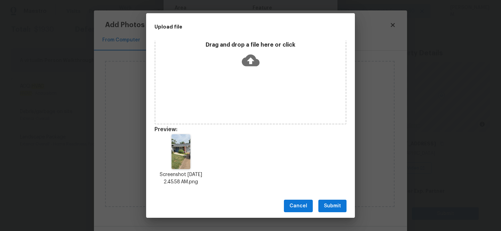
click at [326, 198] on div "Cancel Submit" at bounding box center [250, 206] width 209 height 24
click at [327, 204] on span "Submit" at bounding box center [332, 206] width 17 height 9
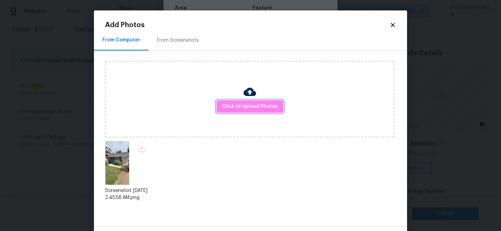
scroll to position [26, 0]
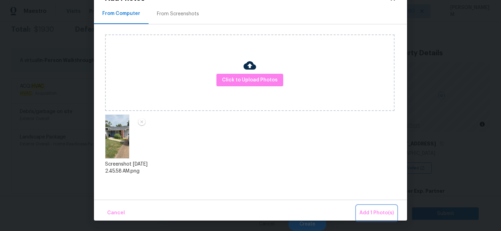
click at [368, 211] on span "Add 1 Photo(s)" at bounding box center [377, 213] width 34 height 9
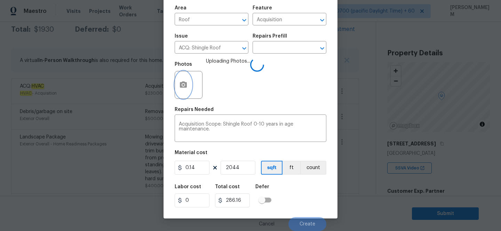
scroll to position [0, 0]
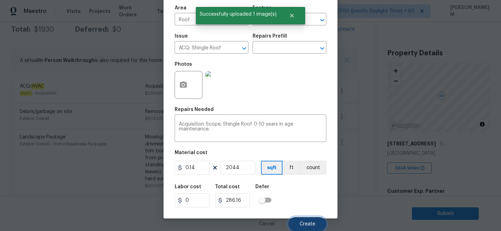
click at [312, 226] on span "Create" at bounding box center [308, 224] width 16 height 5
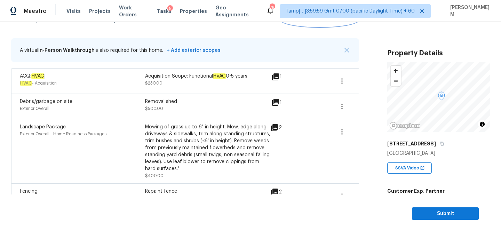
scroll to position [124, 0]
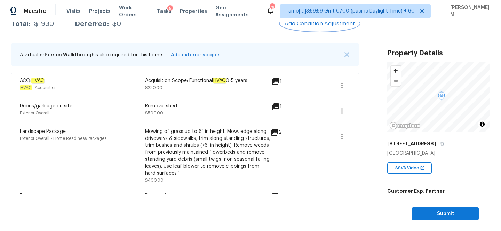
click at [317, 30] on button "Add Condition Adjustment" at bounding box center [320, 23] width 79 height 15
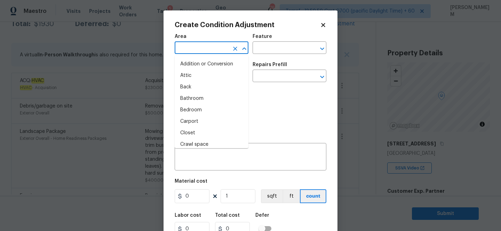
click at [224, 51] on input "text" at bounding box center [202, 48] width 54 height 11
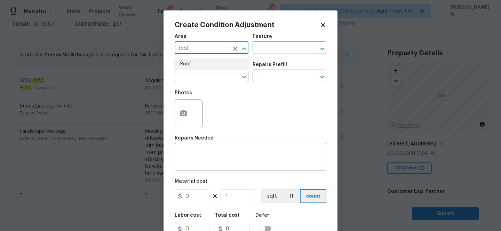
click at [185, 62] on li "Roof" at bounding box center [212, 63] width 74 height 11
type input "Roof"
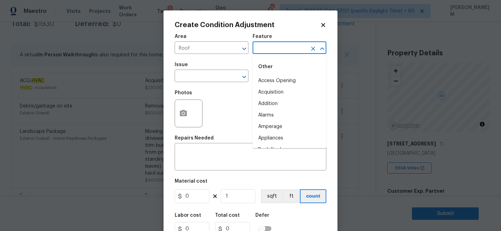
click at [290, 49] on input "text" at bounding box center [280, 48] width 54 height 11
click at [283, 92] on li "Roof" at bounding box center [290, 92] width 74 height 11
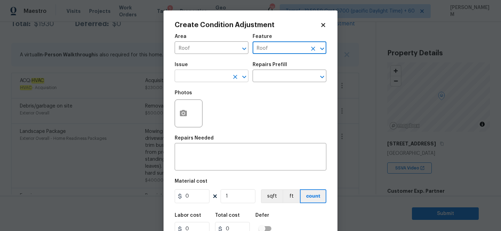
type input "Roof"
click at [189, 74] on input "text" at bounding box center [202, 76] width 54 height 11
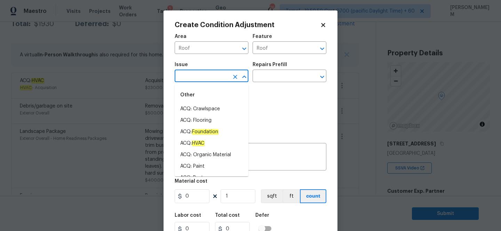
type input "o"
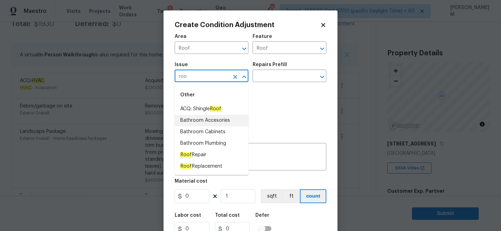
click at [206, 115] on li "Bathroom Accesories" at bounding box center [212, 120] width 74 height 11
type input "Bathroom Accesories"
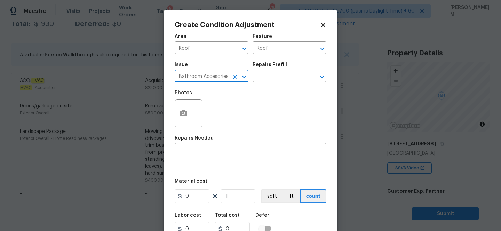
click at [237, 77] on icon "Clear" at bounding box center [235, 76] width 7 height 7
click at [243, 77] on icon "Open" at bounding box center [244, 77] width 4 height 2
click at [221, 104] on li "ACQ: Shingle Roof" at bounding box center [212, 108] width 74 height 11
type input "ACQ: Shingle Roof"
click at [274, 72] on input "text" at bounding box center [280, 76] width 54 height 11
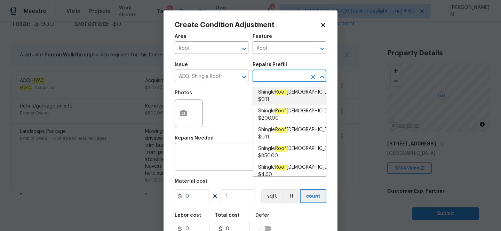
click at [288, 96] on span "Shingle Roof 0-10 Years Old $0.11" at bounding box center [298, 96] width 80 height 15
type input "Acquisition"
type textarea "Acquisition Scope: Shingle Roof 0-10 years in age maintenance."
type input "0.11"
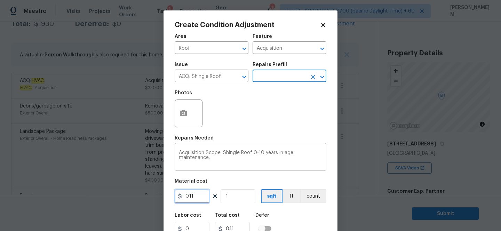
click at [204, 196] on input "0.11" at bounding box center [192, 196] width 35 height 14
type input "0.14"
click at [192, 119] on div at bounding box center [189, 114] width 28 height 28
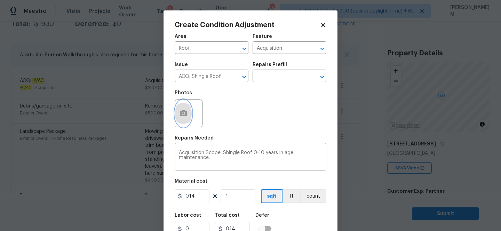
click at [185, 115] on icon "button" at bounding box center [183, 113] width 7 height 6
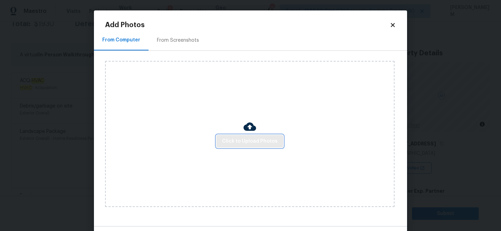
click at [239, 139] on span "Click to Upload Photos" at bounding box center [250, 141] width 56 height 9
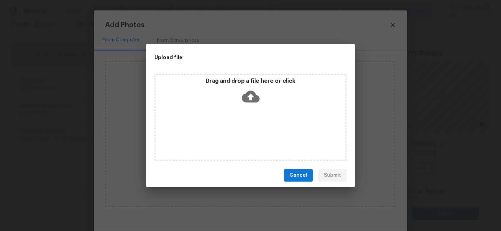
click at [249, 94] on icon at bounding box center [251, 97] width 18 height 18
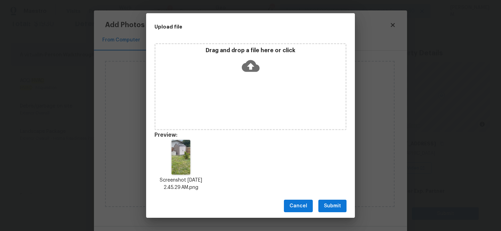
scroll to position [6, 0]
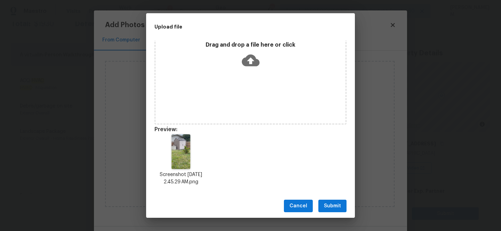
click at [252, 61] on icon at bounding box center [251, 61] width 18 height 12
click at [251, 62] on icon at bounding box center [251, 61] width 18 height 18
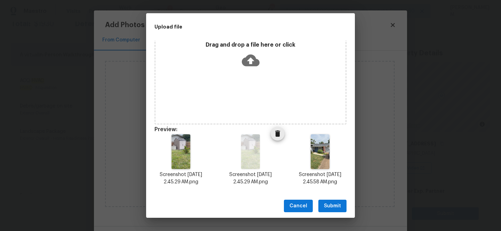
click at [279, 134] on icon "Delete" at bounding box center [277, 134] width 5 height 6
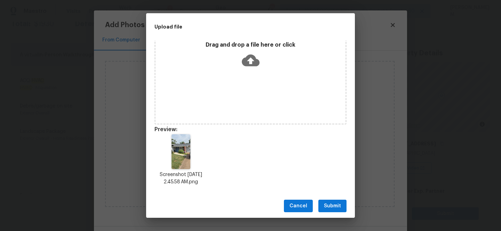
click at [335, 204] on span "Submit" at bounding box center [332, 206] width 17 height 9
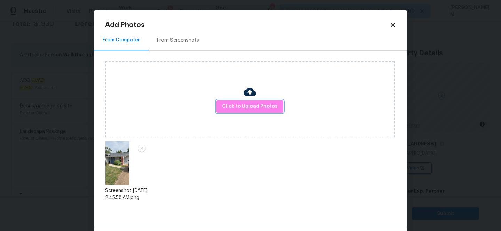
scroll to position [26, 0]
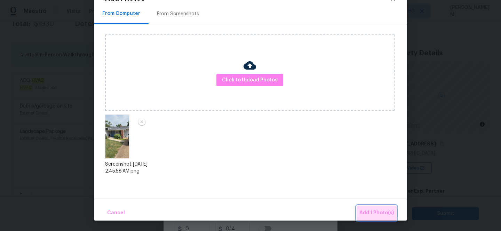
click at [378, 216] on span "Add 1 Photo(s)" at bounding box center [377, 213] width 34 height 9
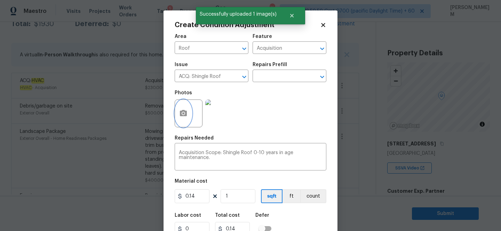
scroll to position [29, 0]
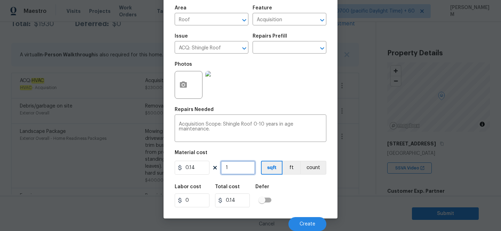
click at [228, 167] on input "1" at bounding box center [238, 168] width 35 height 14
paste input "2044"
type input "2044"
type input "286.16"
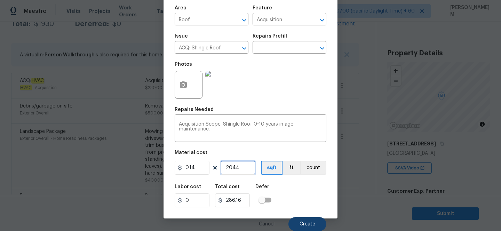
type input "2044"
click at [313, 224] on span "Create" at bounding box center [308, 224] width 16 height 5
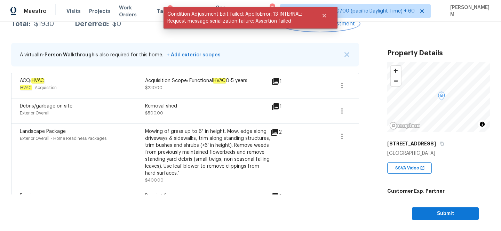
scroll to position [0, 0]
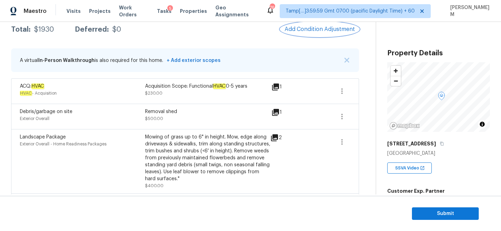
click at [318, 34] on button "Add Condition Adjustment" at bounding box center [320, 29] width 79 height 15
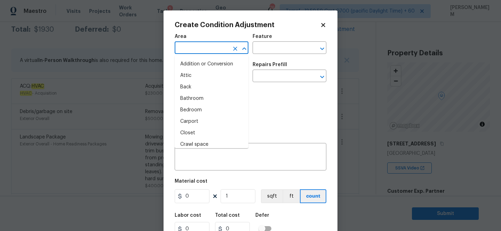
click at [206, 51] on input "text" at bounding box center [202, 48] width 54 height 11
type input "i"
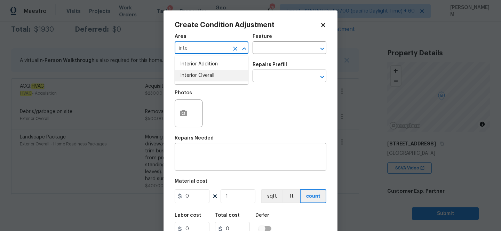
click at [216, 72] on li "Interior Overall" at bounding box center [212, 75] width 74 height 11
type input "Interior Overall"
click at [236, 50] on icon "Clear" at bounding box center [235, 48] width 7 height 7
click at [242, 50] on icon "Open" at bounding box center [244, 49] width 8 height 8
click at [215, 78] on li "Exterior Overall" at bounding box center [212, 75] width 74 height 11
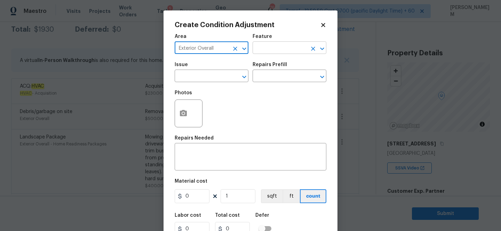
type input "Exterior Overall"
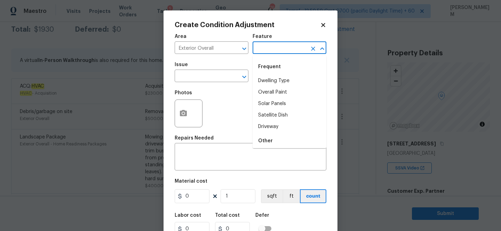
click at [259, 50] on input "text" at bounding box center [280, 48] width 54 height 11
click at [275, 117] on li "Roof" at bounding box center [290, 115] width 74 height 11
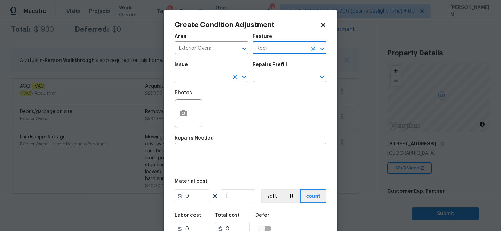
type input "Roof"
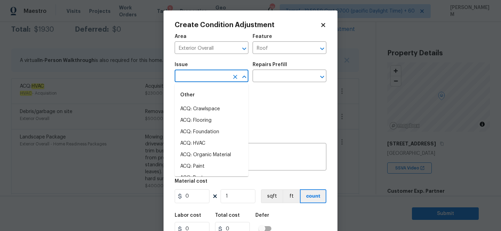
click at [205, 76] on input "text" at bounding box center [202, 76] width 54 height 11
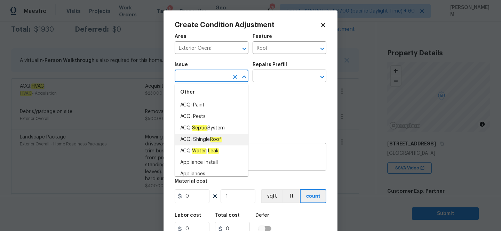
scroll to position [60, 0]
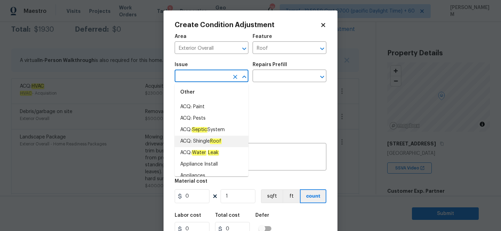
click at [222, 144] on span "ACQ: Shingle Roof" at bounding box center [200, 141] width 41 height 7
type input "ACQ: Shingle Roof"
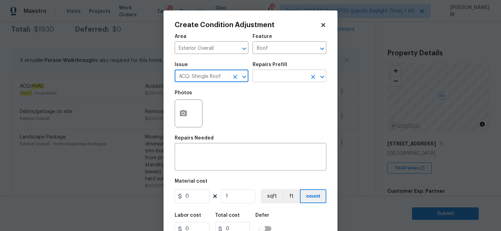
click at [263, 76] on input "text" at bounding box center [280, 76] width 54 height 11
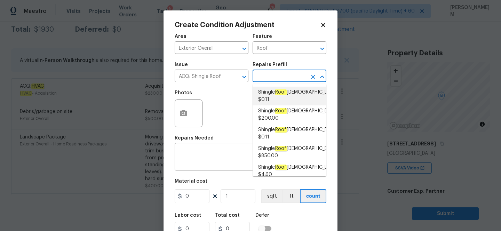
click at [287, 95] on span "Shingle Roof 0-10 Years Old $0.11" at bounding box center [298, 96] width 80 height 15
type input "Acquisition"
type textarea "Acquisition Scope: Shingle Roof 0-10 years in age maintenance."
type input "0.11"
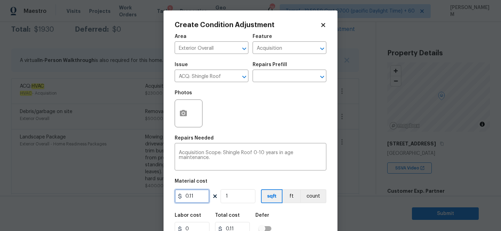
click at [201, 197] on input "0.11" at bounding box center [192, 196] width 35 height 14
type input "0.14"
click at [243, 203] on input "1" at bounding box center [238, 196] width 35 height 14
drag, startPoint x: 243, startPoint y: 203, endPoint x: 211, endPoint y: 194, distance: 32.6
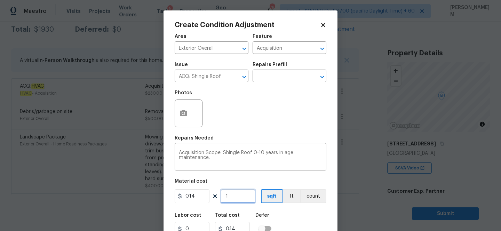
click at [211, 194] on div "0.14 1 sqft ft count" at bounding box center [251, 196] width 152 height 14
paste input "2044"
type input "2044"
type input "286.16"
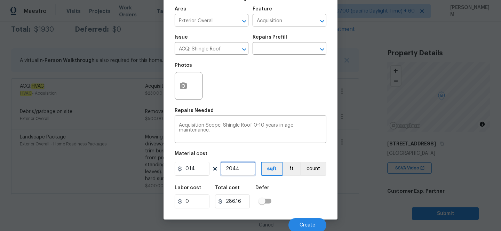
type input "2044"
drag, startPoint x: 243, startPoint y: 201, endPoint x: 202, endPoint y: 200, distance: 40.7
click at [202, 200] on div "Labor cost 0 Total cost 286.16 Defer" at bounding box center [251, 196] width 152 height 31
drag, startPoint x: 200, startPoint y: 167, endPoint x: 154, endPoint y: 167, distance: 45.6
click at [155, 167] on div "Create Condition Adjustment Area Exterior Overall ​ Feature Acquisition ​ Issue…" at bounding box center [250, 115] width 501 height 231
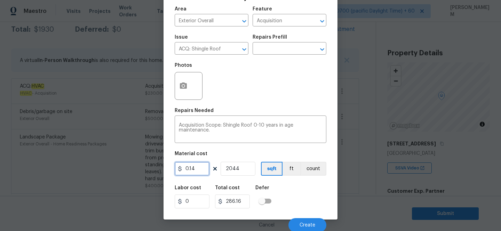
paste input "286.16"
type input "286.16"
type input "584911.04"
click at [238, 173] on input "2044" at bounding box center [238, 169] width 35 height 14
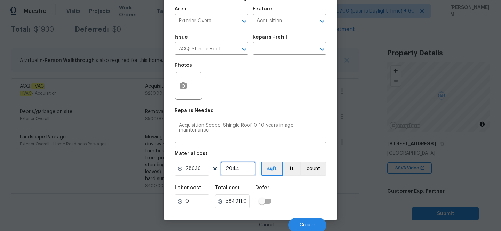
type input "1"
type input "286.16"
type input "1"
click at [324, 226] on button "Create" at bounding box center [308, 225] width 38 height 14
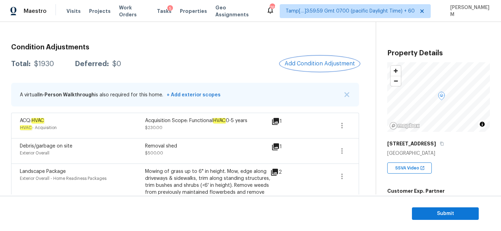
scroll to position [61, 0]
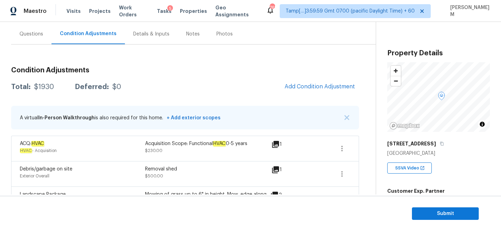
click at [320, 79] on div "Condition Adjustments Total: $1930 Deferred: $0 Add Condition Adjustment A virt…" at bounding box center [185, 169] width 348 height 216
click at [320, 91] on button "Add Condition Adjustment" at bounding box center [320, 86] width 79 height 15
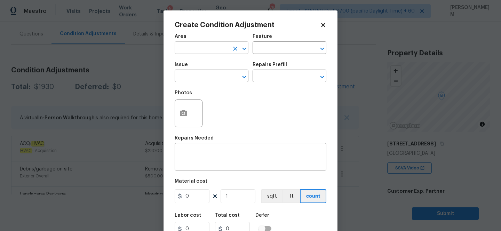
click at [230, 44] on div "​" at bounding box center [212, 48] width 74 height 11
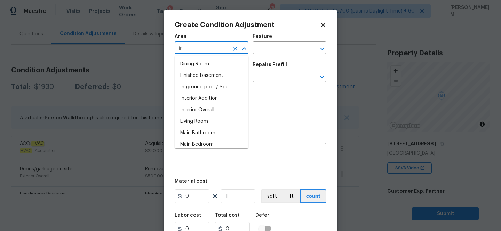
type input "i"
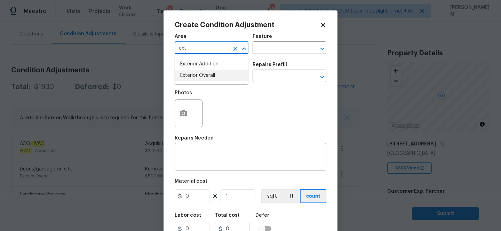
click at [217, 76] on li "Exterior Overall" at bounding box center [212, 75] width 74 height 11
type input "Exterior Overall"
click at [270, 44] on input "text" at bounding box center [280, 48] width 54 height 11
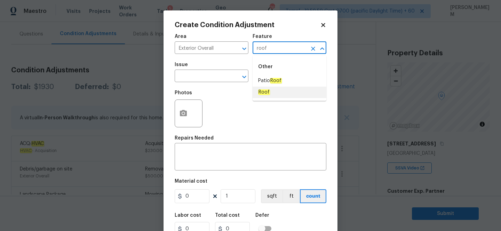
click at [275, 96] on li "Roof" at bounding box center [290, 92] width 74 height 11
type input "Roof"
click at [180, 73] on input "text" at bounding box center [202, 76] width 54 height 11
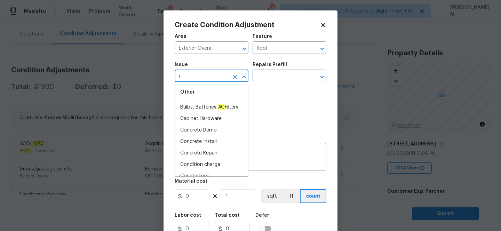
scroll to position [0, 0]
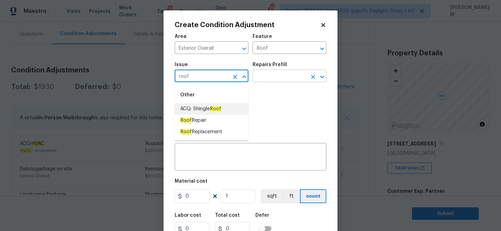
type input "roof"
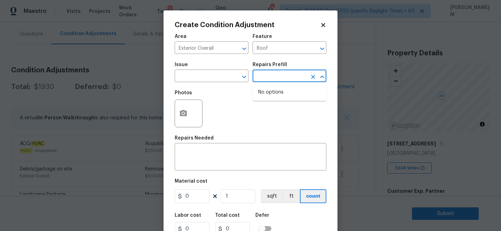
click at [269, 79] on input "text" at bounding box center [280, 76] width 54 height 11
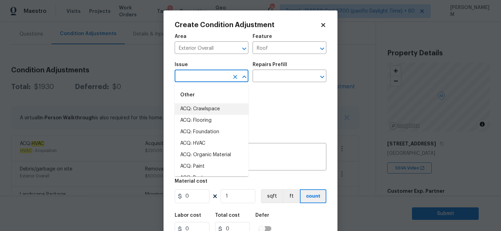
click at [209, 76] on input "text" at bounding box center [202, 76] width 54 height 11
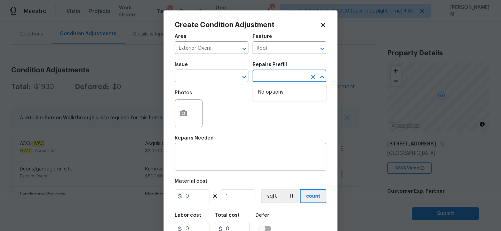
click at [285, 72] on input "text" at bounding box center [280, 76] width 54 height 11
type input "r"
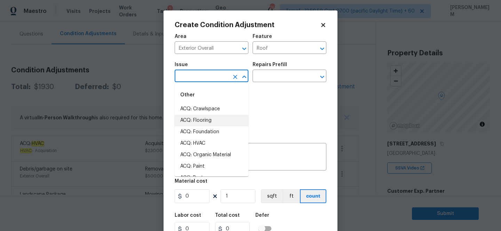
click at [213, 77] on input "text" at bounding box center [202, 76] width 54 height 11
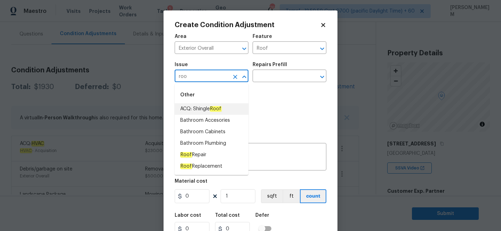
click at [204, 110] on span "ACQ: Shingle Roof" at bounding box center [200, 109] width 41 height 7
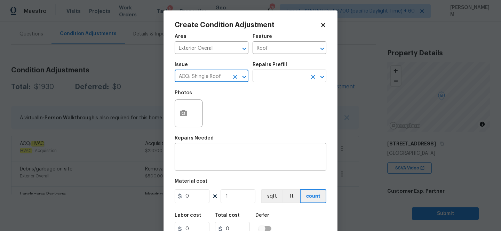
type input "ACQ: Shingle Roof"
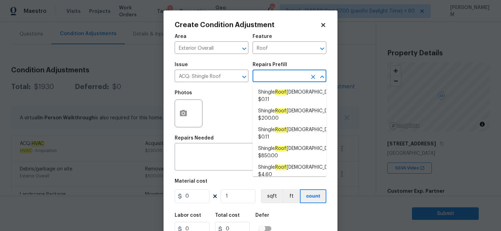
click at [291, 72] on input "text" at bounding box center [280, 76] width 54 height 11
click at [283, 99] on span "Shingle Roof 0-10 Years Old $0.11" at bounding box center [298, 96] width 80 height 15
type input "Acquisition"
type textarea "Acquisition Scope: Shingle Roof 0-10 years in age maintenance."
type input "0.11"
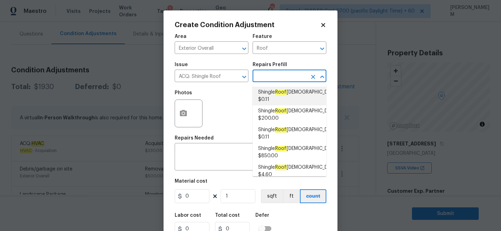
type input "0.11"
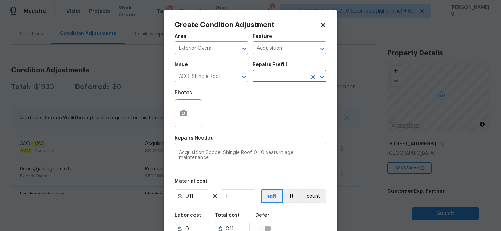
scroll to position [29, 0]
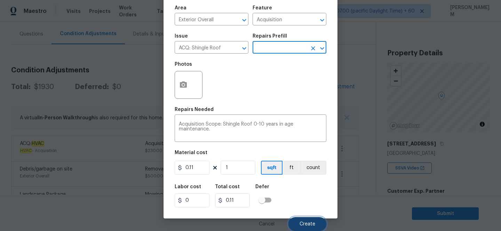
click at [305, 224] on span "Create" at bounding box center [308, 224] width 16 height 5
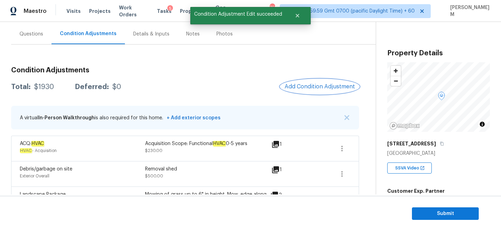
scroll to position [0, 0]
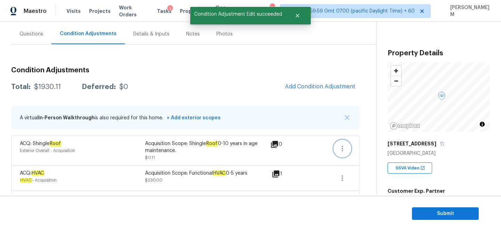
click at [344, 148] on icon "button" at bounding box center [342, 149] width 8 height 8
click at [361, 148] on div "Edit" at bounding box center [382, 147] width 54 height 7
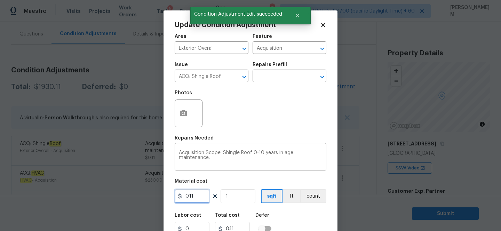
click at [198, 197] on input "0.11" at bounding box center [192, 196] width 35 height 14
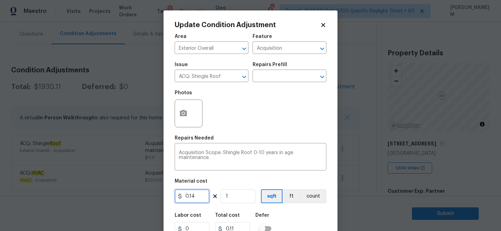
type input "0.14"
drag, startPoint x: 228, startPoint y: 196, endPoint x: 214, endPoint y: 196, distance: 13.9
click at [215, 196] on div "0.14 1 sqft ft count" at bounding box center [251, 196] width 152 height 14
type input "2"
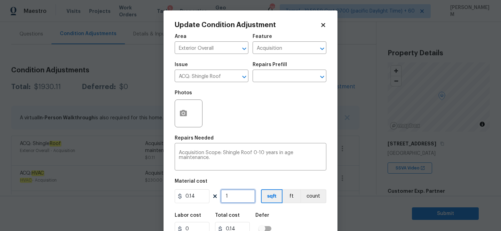
type input "0.28"
type input "20"
type input "2.8000000000000007"
type input "202"
type input "28.280000000000005"
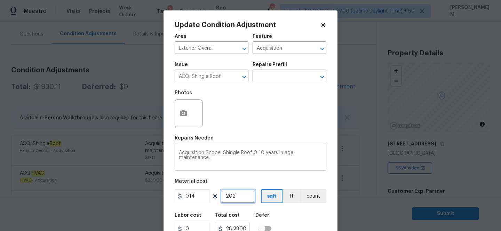
type input "20"
type input "2.8000000000000007"
type input "204"
type input "28.560000000000006"
type input "2044"
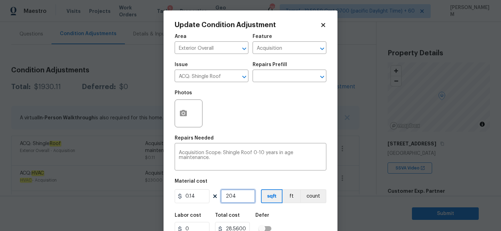
type input "286.16"
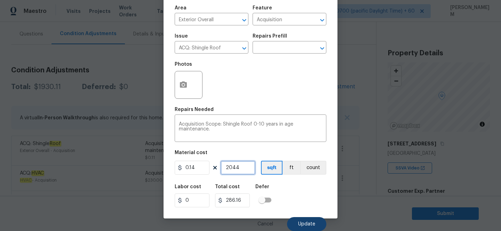
type input "2044"
click at [310, 221] on button "Update" at bounding box center [306, 224] width 39 height 14
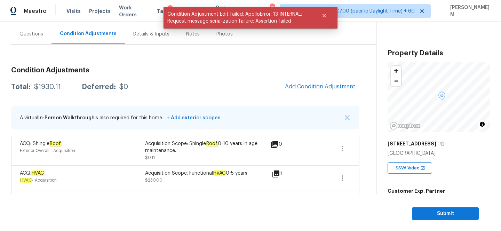
scroll to position [0, 0]
click at [345, 148] on icon "button" at bounding box center [342, 149] width 8 height 8
click at [362, 151] on link "Edit" at bounding box center [382, 147] width 59 height 10
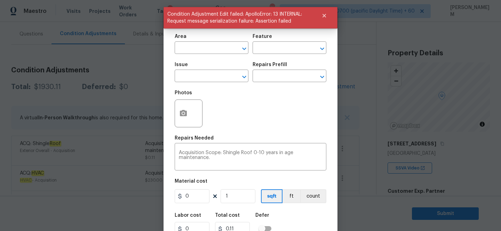
type input "Exterior Overall"
type input "Acquisition"
type input "ACQ: Shingle Roof"
type input "0.11"
click at [205, 201] on input "0.11" at bounding box center [192, 196] width 35 height 14
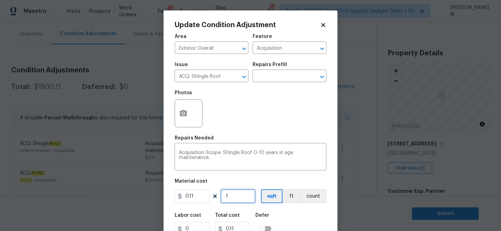
click at [231, 198] on input "1" at bounding box center [238, 196] width 35 height 14
paste input "286"
type input "286"
type input "31.46"
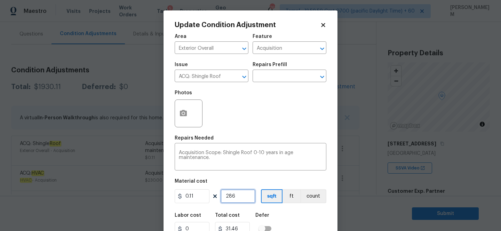
type input "28"
type input "3.08"
type input "2"
type input "0.22"
type input "20"
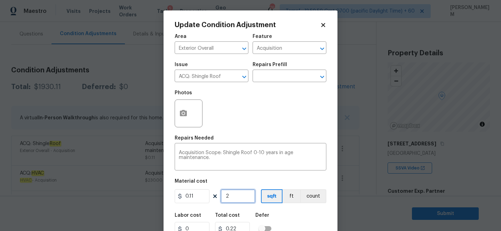
type input "2.2"
type input "204"
type input "22.44"
type input "2045"
type input "224.95"
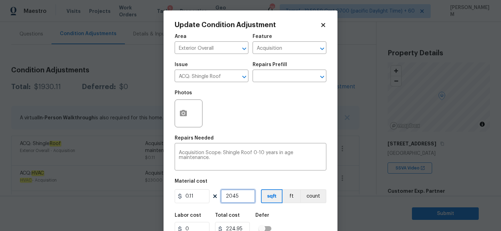
type input "204"
type input "22.44"
type input "2044"
type input "224.84"
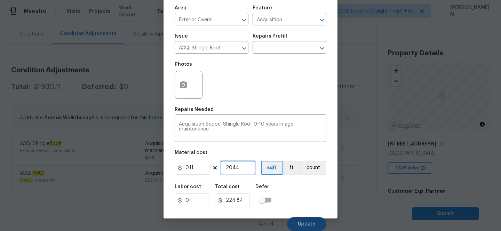
type input "2044"
click at [312, 227] on button "Update" at bounding box center [306, 224] width 39 height 14
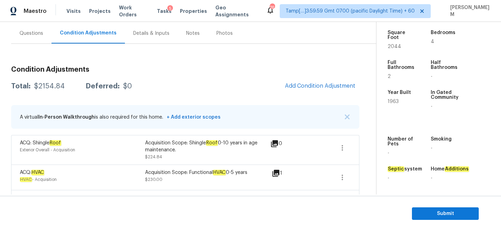
scroll to position [50, 0]
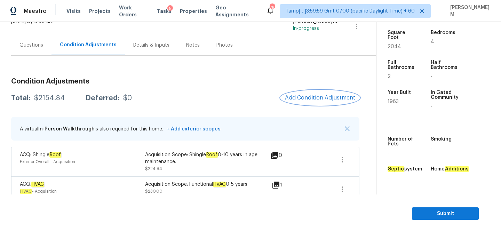
click at [319, 97] on span "Add Condition Adjustment" at bounding box center [320, 98] width 70 height 6
click at [120, 97] on body "Maestro Visits Projects Work Orders Tasks 5 Properties Geo Assignments 763 Tamp…" at bounding box center [250, 115] width 501 height 231
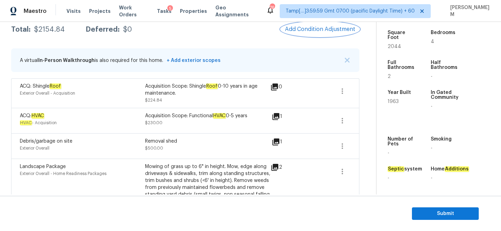
scroll to position [116, 0]
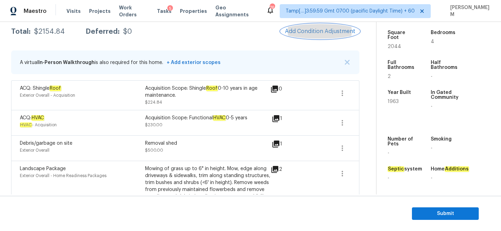
click at [307, 36] on button "Add Condition Adjustment" at bounding box center [320, 31] width 79 height 15
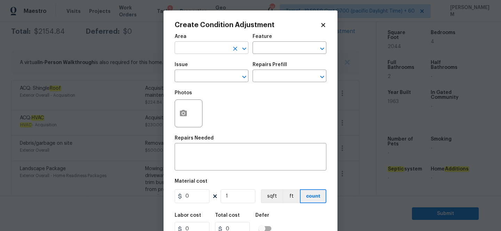
click at [212, 49] on input "text" at bounding box center [202, 48] width 54 height 11
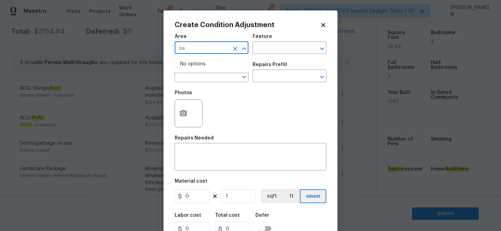
type input "o"
type input "p"
click at [215, 76] on li "Interior Overall" at bounding box center [212, 75] width 74 height 11
type input "Interior Overall"
click at [289, 45] on input "text" at bounding box center [280, 48] width 54 height 11
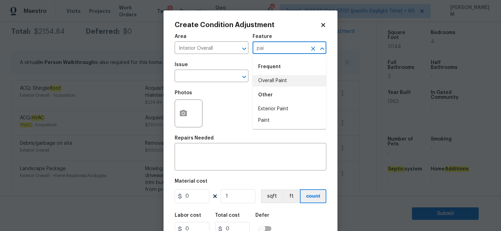
click at [286, 82] on li "Overall Paint" at bounding box center [290, 80] width 74 height 11
type input "Overall Paint"
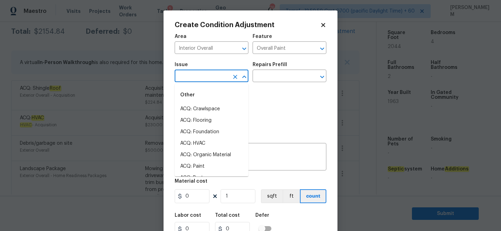
click at [198, 79] on input "text" at bounding box center [202, 76] width 54 height 11
click at [183, 125] on li "ACQ: Paint" at bounding box center [212, 120] width 74 height 11
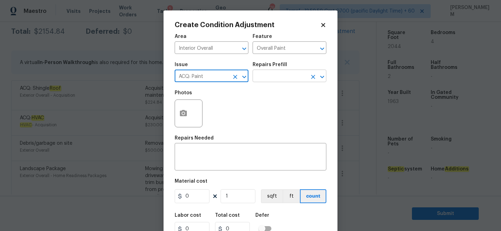
type input "ACQ: Paint"
click at [270, 79] on input "text" at bounding box center [280, 76] width 54 height 11
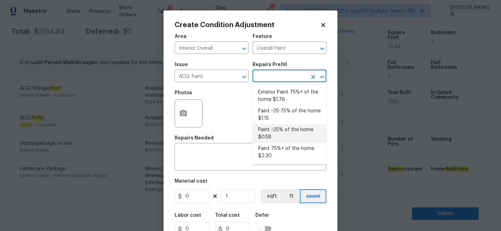
click at [297, 135] on li "Paint ~25% of the home $0.58" at bounding box center [290, 133] width 74 height 19
type input "Acquisition"
type textarea "Acquisition Scope: ~25% of the home needs interior paint"
type input "0.58"
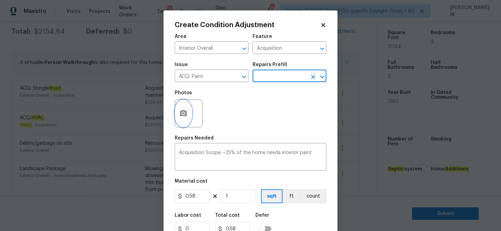
click at [180, 111] on icon "button" at bounding box center [183, 113] width 7 height 6
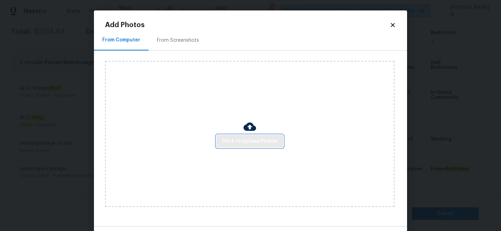
click at [266, 136] on button "Click to Upload Photos" at bounding box center [250, 141] width 67 height 13
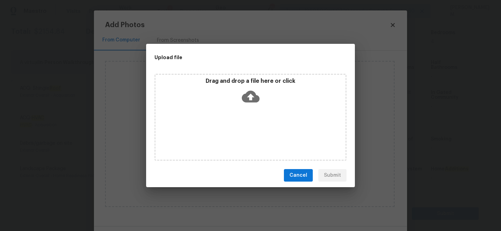
click at [256, 94] on icon at bounding box center [251, 97] width 18 height 18
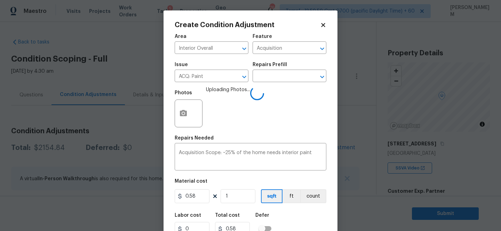
scroll to position [29, 0]
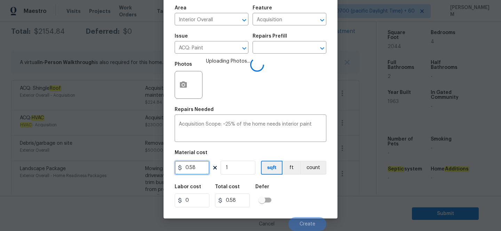
click at [200, 163] on input "0.58" at bounding box center [192, 168] width 35 height 14
click at [234, 166] on input "1" at bounding box center [238, 168] width 35 height 14
type input "2"
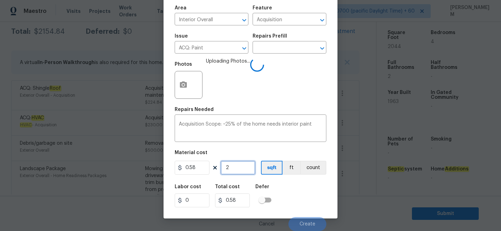
type input "1.16"
type input "20"
type input "11.599999999999998"
type input "204"
type input "118.31999999999998"
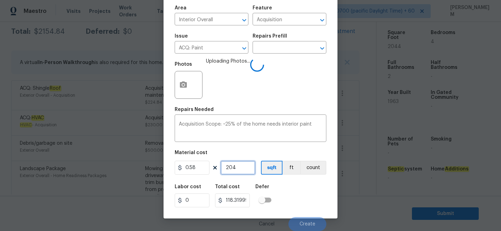
type input "2044"
type input "1185.5199999999998"
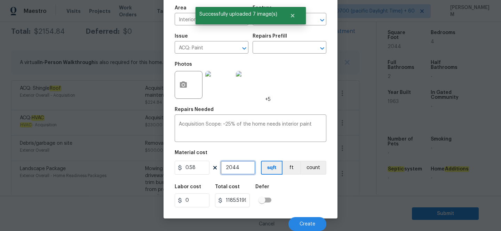
type input "2044"
click at [246, 200] on input "1185.5199999999998" at bounding box center [232, 201] width 35 height 14
click at [247, 201] on input "1185.5199999999998" at bounding box center [232, 201] width 35 height 14
click at [299, 221] on button "Create" at bounding box center [308, 224] width 38 height 14
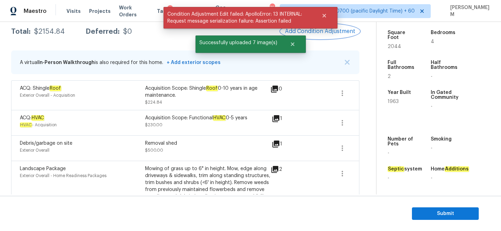
scroll to position [0, 0]
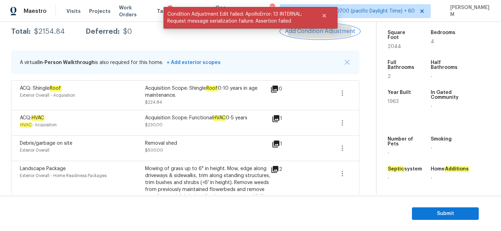
click at [316, 34] on button "Add Condition Adjustment" at bounding box center [320, 31] width 79 height 15
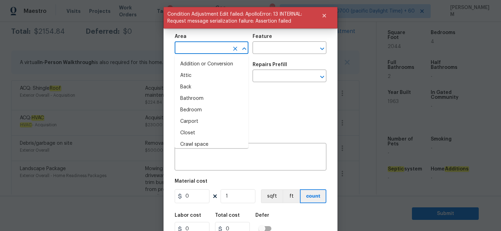
click at [220, 50] on input "text" at bounding box center [202, 48] width 54 height 11
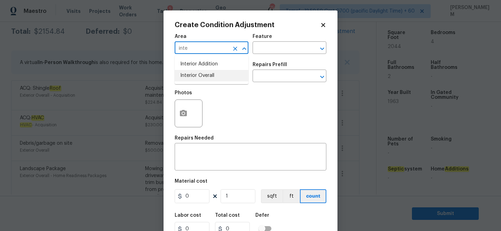
click at [220, 77] on li "Interior Overall" at bounding box center [212, 75] width 74 height 11
type input "Interior Overall"
click at [260, 51] on input "text" at bounding box center [280, 48] width 54 height 11
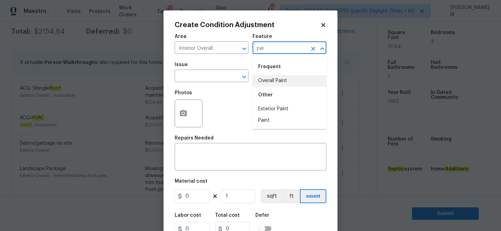
click at [275, 84] on li "Overall Paint" at bounding box center [290, 80] width 74 height 11
type input "Overall Paint"
click at [200, 79] on input "text" at bounding box center [202, 76] width 54 height 11
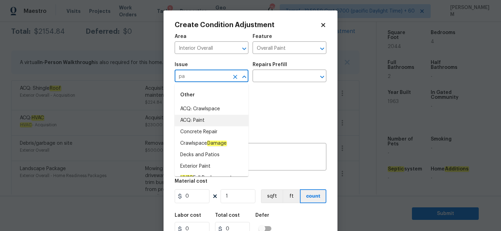
click at [193, 123] on li "ACQ: Paint" at bounding box center [212, 120] width 74 height 11
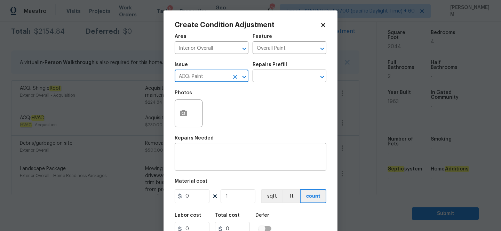
type input "ACQ: Paint"
click at [284, 70] on div "Repairs Prefill" at bounding box center [290, 66] width 74 height 9
click at [282, 77] on input "text" at bounding box center [280, 76] width 54 height 11
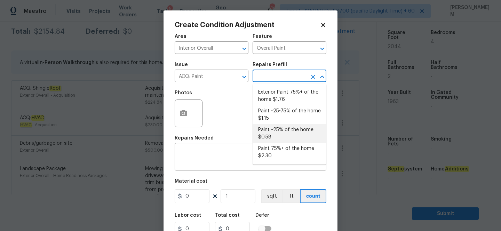
click at [286, 129] on li "Paint ~25% of the home $0.58" at bounding box center [290, 133] width 74 height 19
type input "Acquisition"
type textarea "Acquisition Scope: ~25% of the home needs interior paint"
type input "0.58"
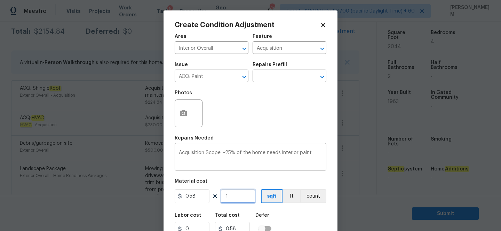
drag, startPoint x: 235, startPoint y: 195, endPoint x: 210, endPoint y: 195, distance: 24.7
click at [210, 195] on div "0.58 1 sqft ft count" at bounding box center [251, 196] width 152 height 14
paste input "286"
type input "286"
type input "165.88"
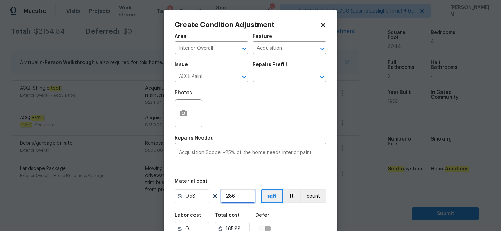
type input "28"
type input "16.24"
type input "2"
type input "1.16"
type input "20"
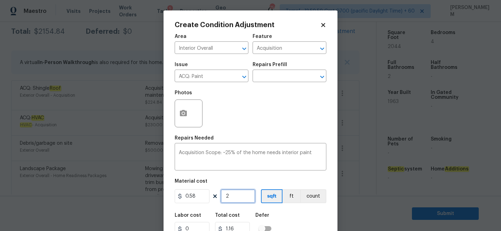
type input "11.6"
type input "200"
type input "116"
type input "2000"
type input "1160"
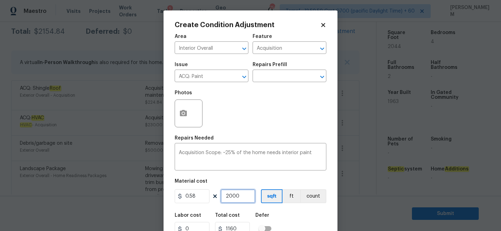
scroll to position [29, 0]
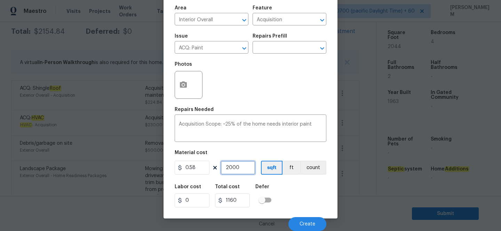
type input "2000"
click at [185, 89] on button "button" at bounding box center [183, 84] width 17 height 27
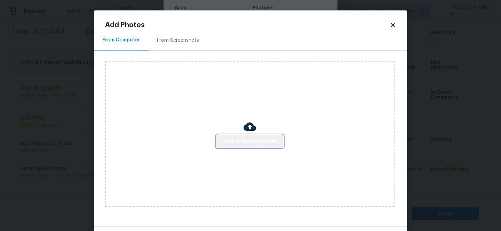
click at [260, 139] on span "Click to Upload Photos" at bounding box center [250, 141] width 56 height 9
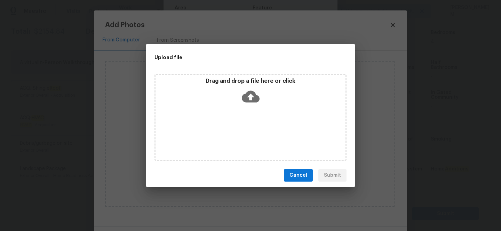
click at [244, 92] on icon at bounding box center [251, 97] width 18 height 18
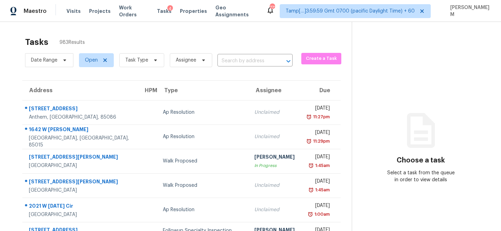
click at [231, 61] on input "text" at bounding box center [246, 61] width 56 height 11
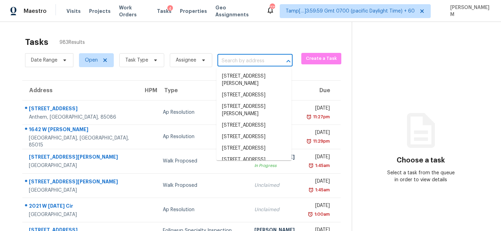
paste input "[STREET_ADDRESS]"
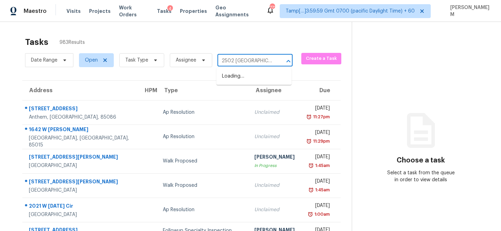
type input "2502 [GEOGRAPHIC_DATA]"
click at [264, 76] on li "[STREET_ADDRESS]" at bounding box center [254, 76] width 75 height 11
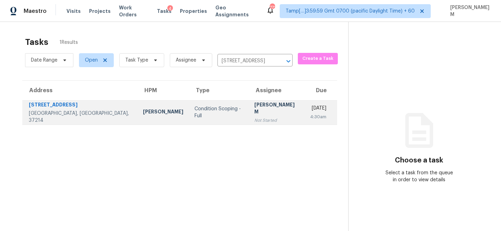
click at [255, 111] on div "[PERSON_NAME] M" at bounding box center [277, 109] width 45 height 16
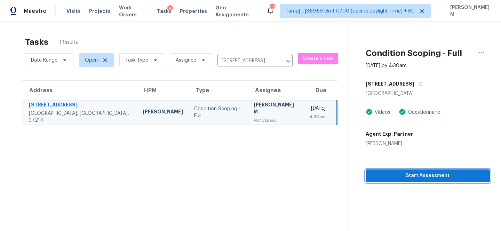
click at [396, 177] on span "Start Assessment" at bounding box center [428, 176] width 113 height 9
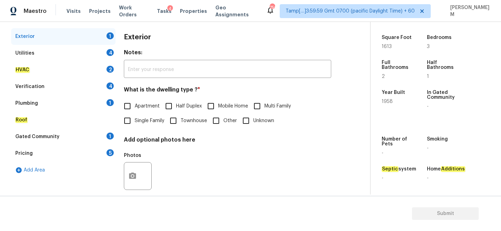
scroll to position [104, 0]
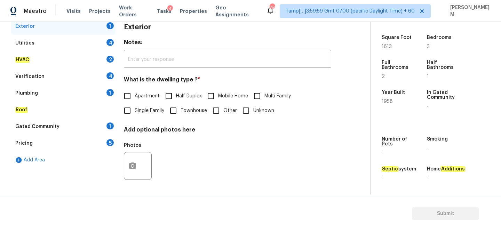
click at [128, 114] on input "Single Family" at bounding box center [127, 110] width 15 height 15
checkbox input "true"
click at [136, 161] on button "button" at bounding box center [132, 166] width 17 height 27
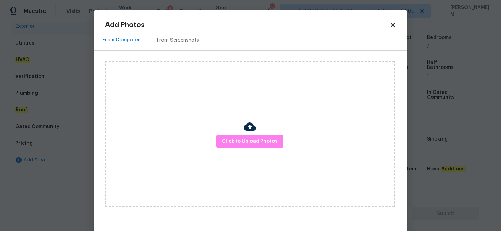
click at [229, 134] on div "Click to Upload Photos" at bounding box center [250, 134] width 290 height 146
click at [235, 137] on span "Click to Upload Photos" at bounding box center [250, 141] width 56 height 9
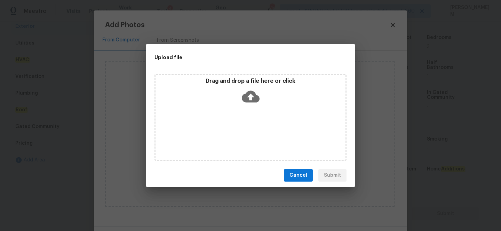
click at [259, 97] on icon at bounding box center [251, 97] width 18 height 12
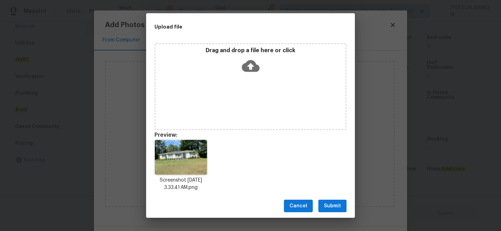
scroll to position [6, 0]
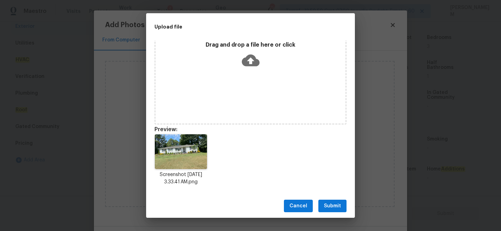
click at [330, 201] on button "Submit" at bounding box center [333, 206] width 28 height 13
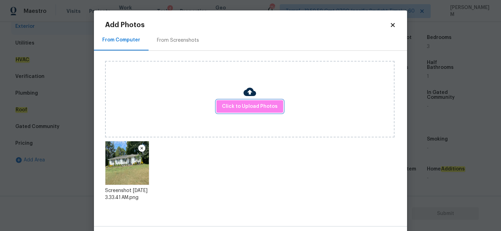
scroll to position [26, 0]
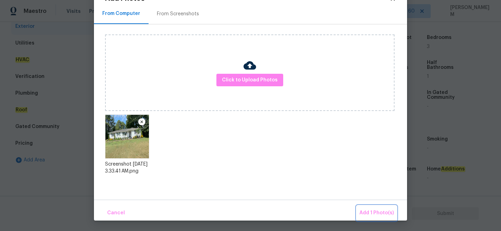
click at [364, 210] on span "Add 1 Photo(s)" at bounding box center [377, 213] width 34 height 9
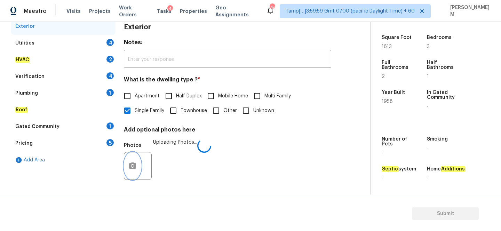
scroll to position [0, 0]
click at [54, 47] on div "Utilities 4" at bounding box center [63, 43] width 104 height 17
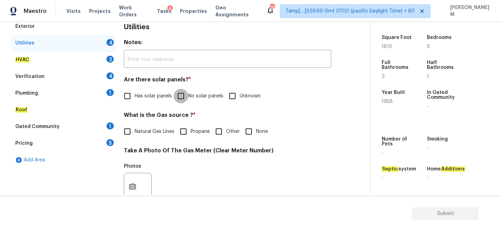
click at [184, 97] on input "No solar panels" at bounding box center [181, 96] width 15 height 15
checkbox input "true"
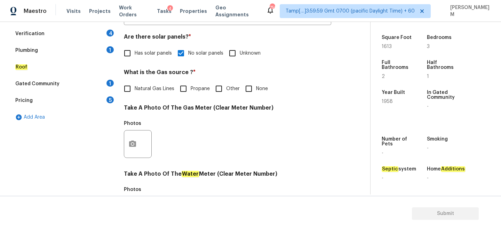
scroll to position [148, 0]
click at [220, 90] on input "Other" at bounding box center [219, 88] width 15 height 15
checkbox input "true"
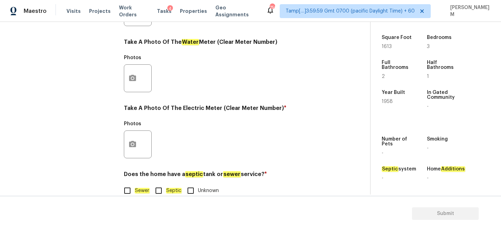
scroll to position [283, 0]
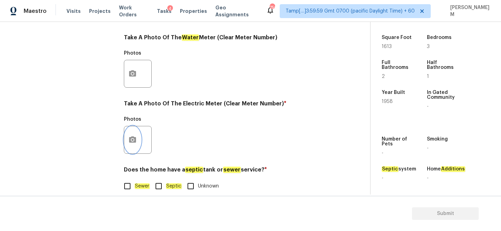
click at [131, 140] on icon "button" at bounding box center [132, 140] width 8 height 8
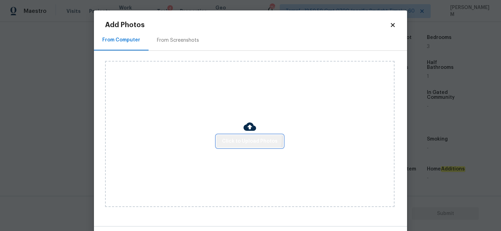
click at [239, 137] on span "Click to Upload Photos" at bounding box center [250, 141] width 56 height 9
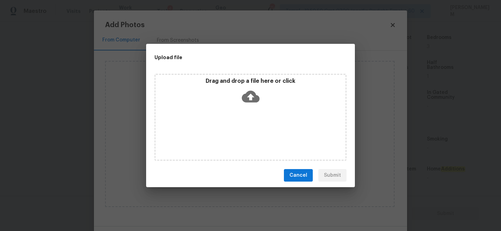
click at [246, 100] on icon at bounding box center [251, 97] width 18 height 12
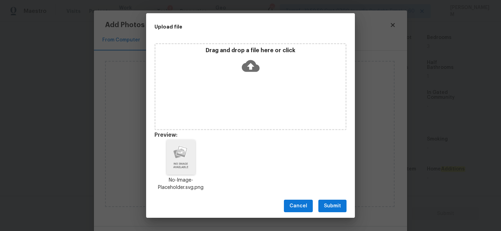
click at [327, 205] on span "Submit" at bounding box center [332, 206] width 17 height 9
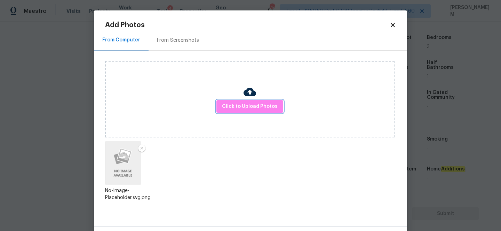
scroll to position [26, 0]
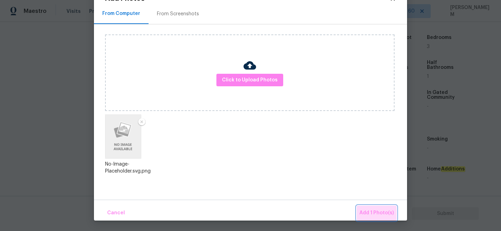
click at [381, 217] on span "Add 1 Photo(s)" at bounding box center [377, 213] width 34 height 9
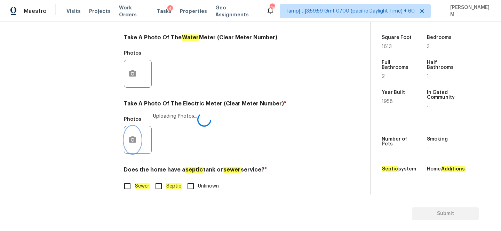
scroll to position [293, 0]
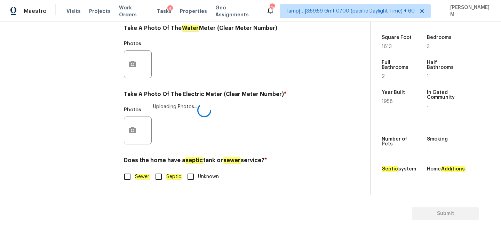
click at [129, 177] on input "Sewer" at bounding box center [127, 177] width 15 height 15
checkbox input "true"
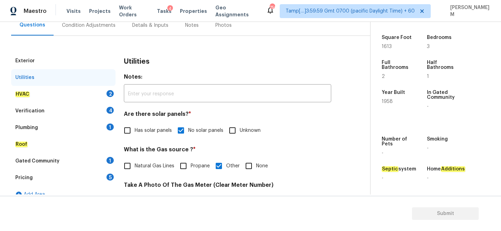
scroll to position [68, 0]
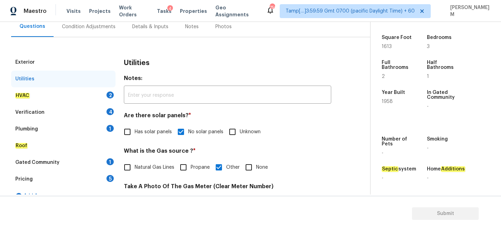
click at [85, 96] on div "HVAC 2" at bounding box center [63, 95] width 104 height 17
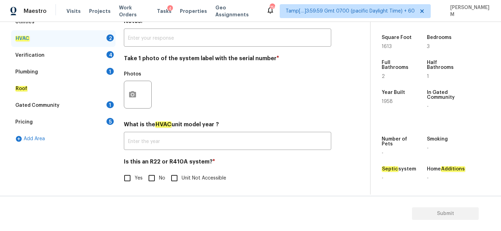
scroll to position [127, 0]
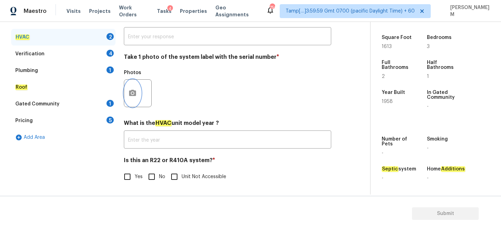
click at [134, 94] on icon "button" at bounding box center [132, 93] width 7 height 6
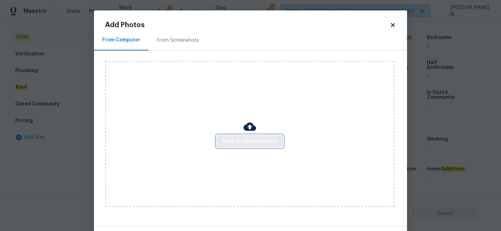
click at [241, 138] on span "Click to Upload Photos" at bounding box center [250, 141] width 56 height 9
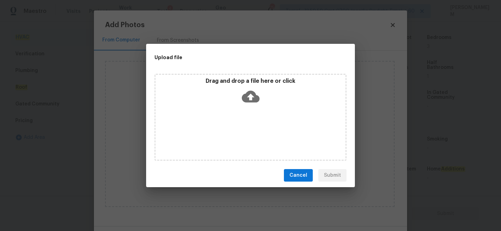
click at [241, 91] on div "Drag and drop a file here or click" at bounding box center [251, 93] width 190 height 30
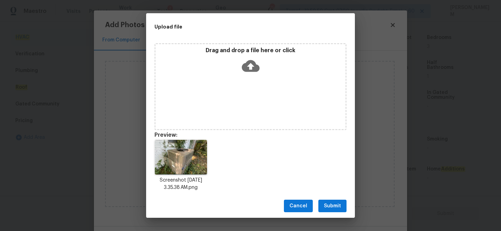
click at [345, 206] on button "Submit" at bounding box center [333, 206] width 28 height 13
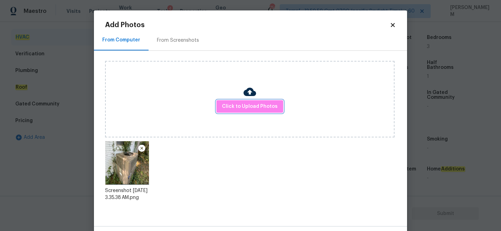
scroll to position [26, 0]
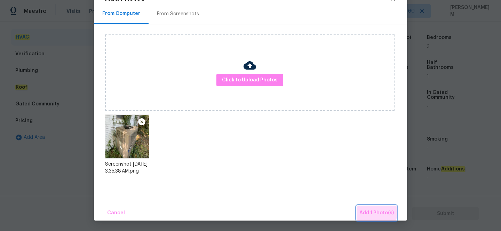
click at [364, 210] on span "Add 1 Photo(s)" at bounding box center [377, 213] width 34 height 9
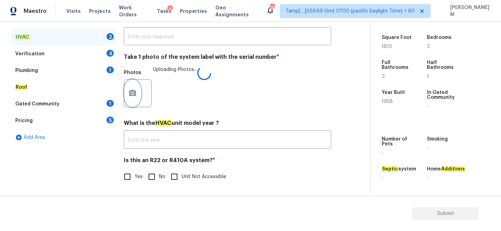
scroll to position [0, 0]
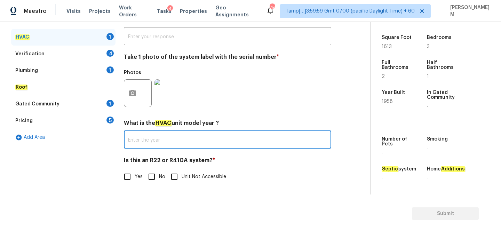
click at [210, 138] on input "text" at bounding box center [228, 140] width 208 height 16
type input "1"
type input "2018"
click at [134, 176] on input "Yes" at bounding box center [127, 177] width 15 height 15
checkbox input "true"
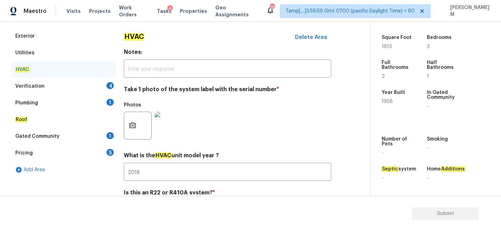
scroll to position [119, 0]
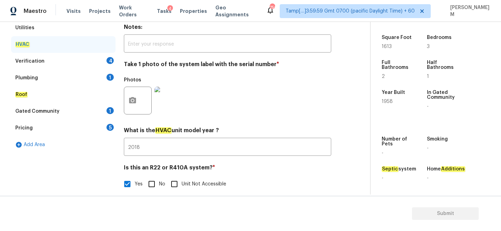
click at [84, 54] on div "Verification 4" at bounding box center [63, 61] width 104 height 17
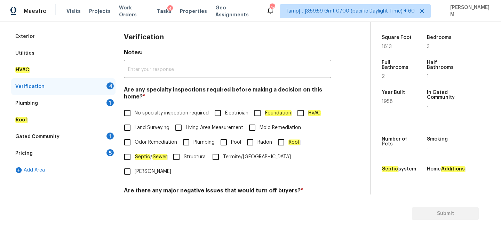
scroll to position [116, 0]
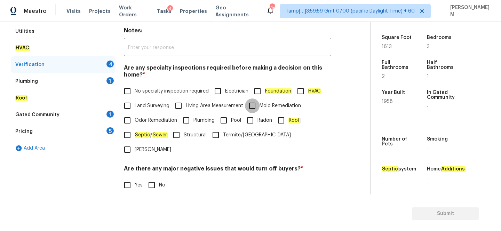
click at [258, 107] on input "Mold Remediation" at bounding box center [252, 106] width 15 height 15
click at [253, 105] on input "Mold Remediation" at bounding box center [252, 106] width 15 height 15
checkbox input "false"
click at [142, 96] on label "No specialty inspection required" at bounding box center [164, 91] width 89 height 15
click at [135, 96] on input "No specialty inspection required" at bounding box center [127, 91] width 15 height 15
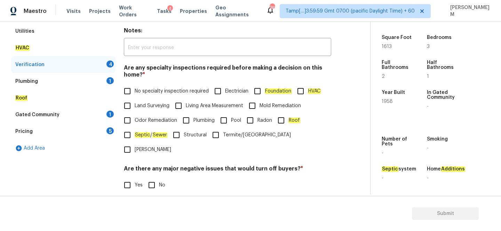
checkbox input "true"
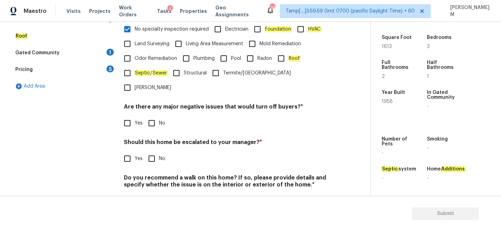
scroll to position [188, 0]
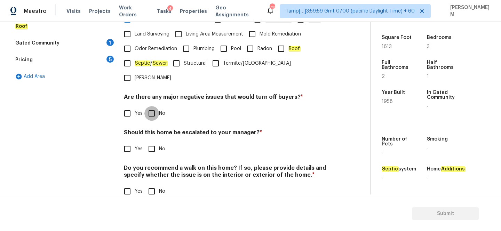
click at [154, 106] on input "No" at bounding box center [152, 113] width 15 height 15
checkbox input "true"
click at [134, 142] on input "Yes" at bounding box center [127, 149] width 15 height 15
checkbox input "true"
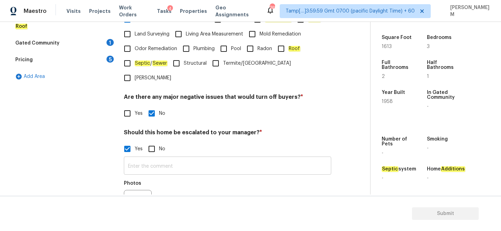
click at [156, 158] on input "text" at bounding box center [228, 166] width 208 height 16
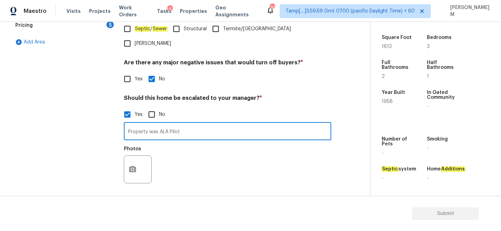
scroll to position [254, 0]
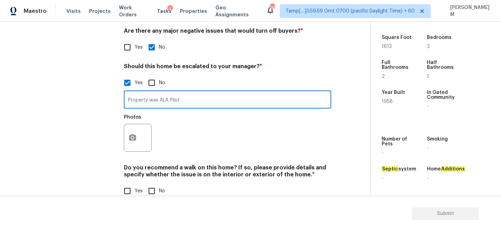
type input "Property was ALA Pilot"
click at [152, 184] on input "No" at bounding box center [152, 191] width 15 height 15
checkbox input "true"
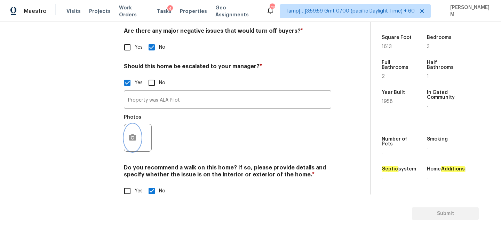
click at [137, 124] on button "button" at bounding box center [132, 137] width 17 height 27
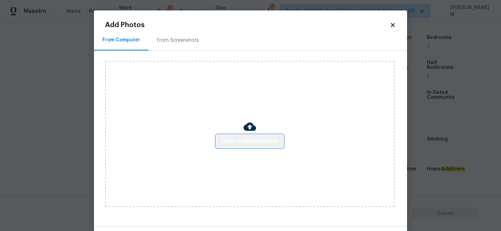
click at [259, 138] on span "Click to Upload Photos" at bounding box center [250, 141] width 56 height 9
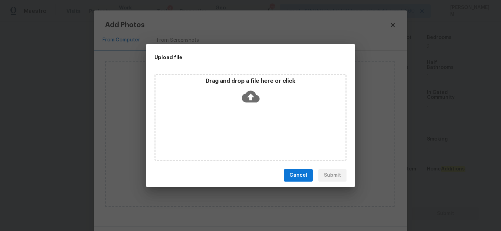
click at [253, 88] on icon at bounding box center [251, 97] width 18 height 18
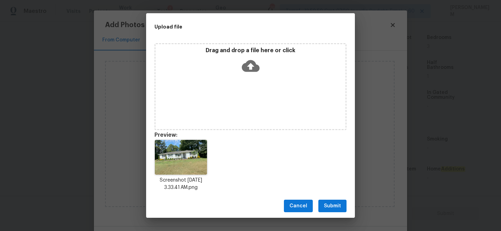
scroll to position [6, 0]
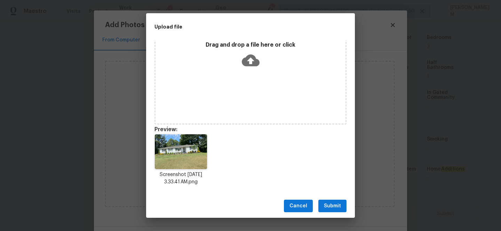
click at [339, 208] on span "Submit" at bounding box center [332, 206] width 17 height 9
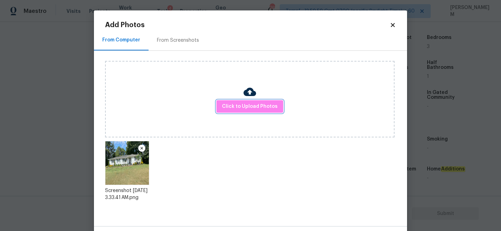
scroll to position [26, 0]
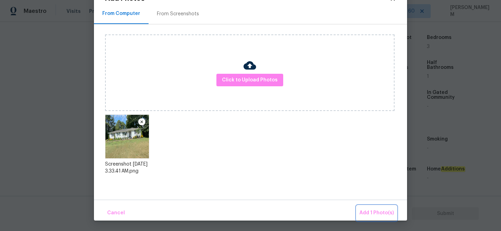
click at [372, 210] on span "Add 1 Photo(s)" at bounding box center [377, 213] width 34 height 9
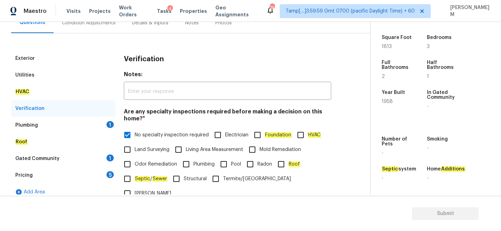
scroll to position [0, 0]
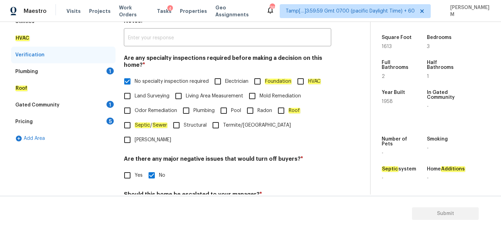
click at [69, 73] on div "Plumbing 1" at bounding box center [63, 71] width 104 height 17
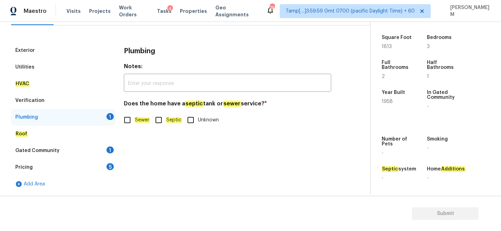
click at [124, 121] on input "Sewer" at bounding box center [127, 120] width 15 height 15
checkbox input "true"
click at [72, 153] on div "Gated Community 1" at bounding box center [63, 150] width 104 height 17
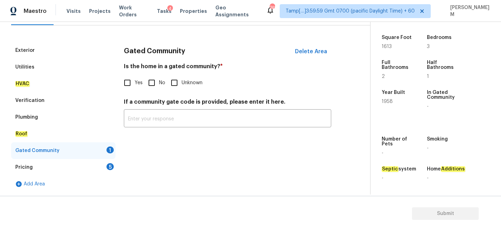
click at [151, 83] on input "No" at bounding box center [152, 83] width 15 height 15
checkbox input "true"
click at [60, 167] on div "Pricing 5" at bounding box center [63, 167] width 104 height 17
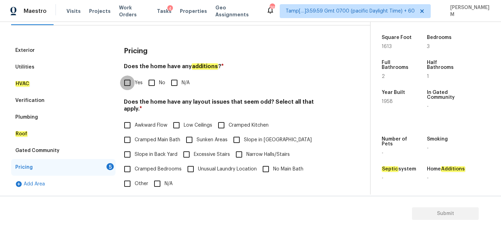
click at [126, 85] on input "Yes" at bounding box center [127, 83] width 15 height 15
checkbox input "true"
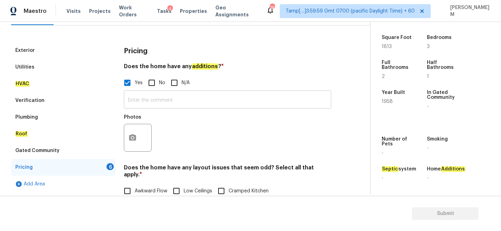
click at [186, 103] on input "text" at bounding box center [228, 100] width 208 height 16
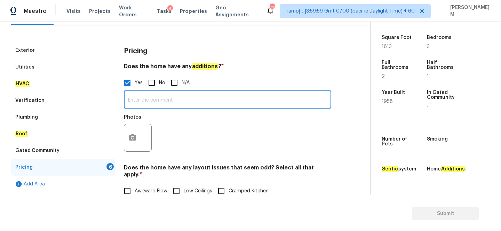
click at [173, 80] on input "N/A" at bounding box center [174, 83] width 15 height 15
checkbox input "true"
checkbox input "false"
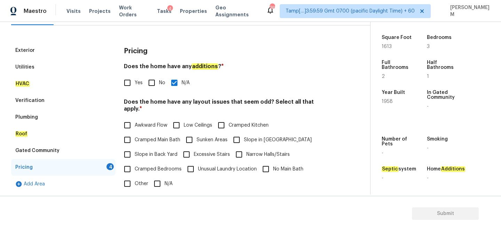
scroll to position [108, 0]
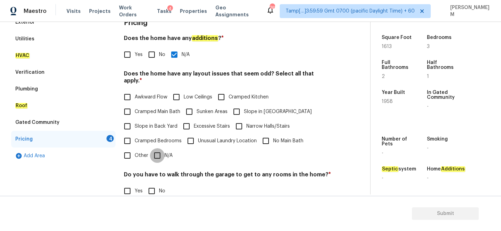
click at [152, 150] on input "N/A" at bounding box center [157, 155] width 15 height 15
checkbox input "true"
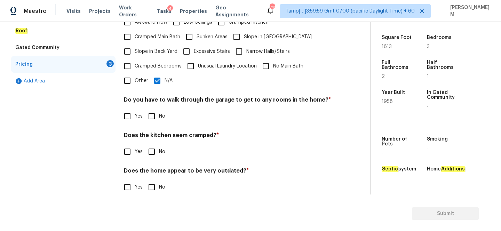
scroll to position [187, 0]
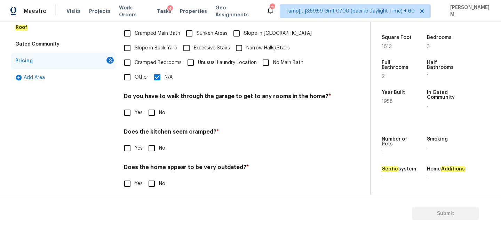
click at [150, 107] on input "No" at bounding box center [152, 113] width 15 height 15
checkbox input "true"
click at [148, 143] on input "No" at bounding box center [152, 148] width 15 height 15
checkbox input "true"
click at [154, 177] on input "No" at bounding box center [152, 184] width 15 height 15
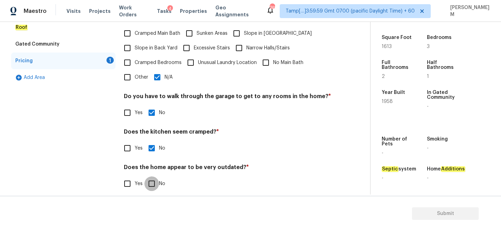
checkbox input "true"
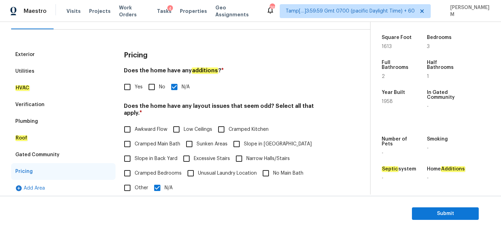
scroll to position [55, 0]
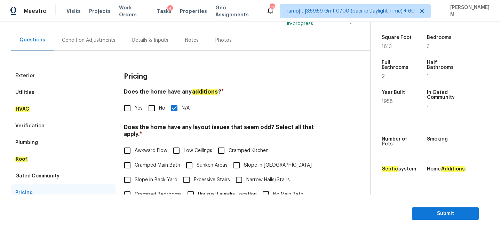
click at [57, 73] on div "Exterior" at bounding box center [63, 76] width 104 height 17
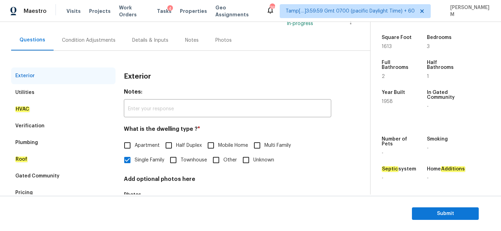
click at [97, 41] on div "Condition Adjustments" at bounding box center [89, 40] width 54 height 7
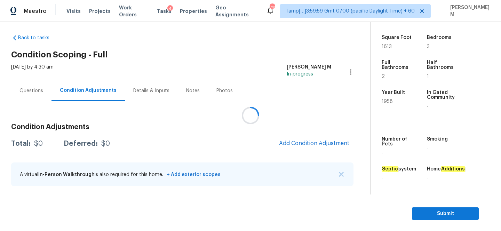
scroll to position [4, 0]
click at [280, 144] on span "Add Condition Adjustment" at bounding box center [314, 143] width 70 height 6
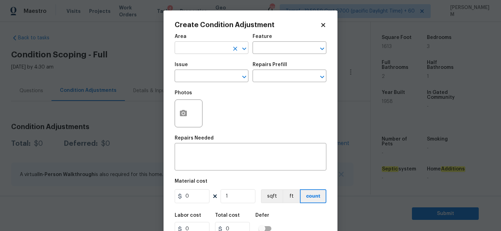
click at [208, 48] on input "text" at bounding box center [202, 48] width 54 height 11
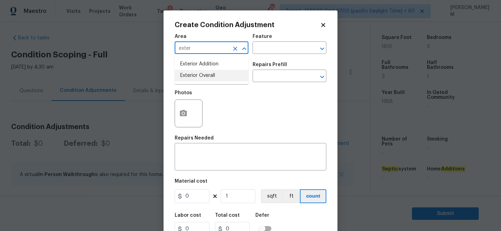
click at [215, 77] on li "Exterior Overall" at bounding box center [212, 75] width 74 height 11
type input "Exterior Overall"
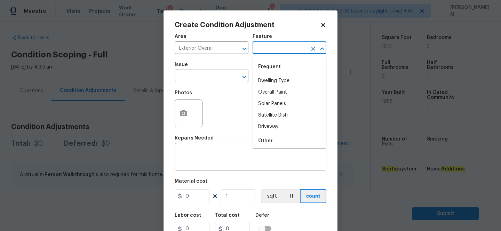
click at [279, 53] on input "text" at bounding box center [280, 48] width 54 height 11
click at [280, 51] on input "exte" at bounding box center [280, 48] width 54 height 11
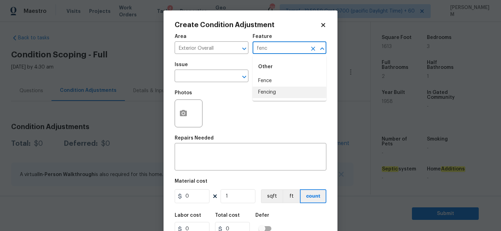
click at [292, 95] on li "Fencing" at bounding box center [290, 92] width 74 height 11
type input "Fencing"
click at [211, 81] on input "text" at bounding box center [202, 76] width 54 height 11
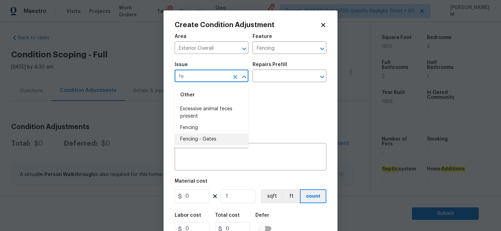
click at [213, 133] on li "Fencing" at bounding box center [212, 127] width 74 height 11
type input "Fencing"
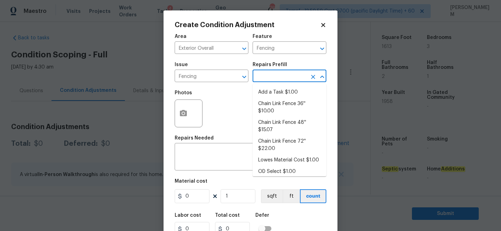
click at [271, 76] on input "text" at bounding box center [280, 76] width 54 height 11
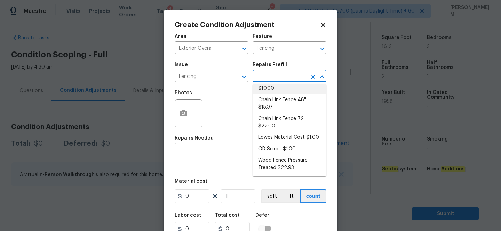
click at [209, 158] on textarea at bounding box center [250, 157] width 143 height 15
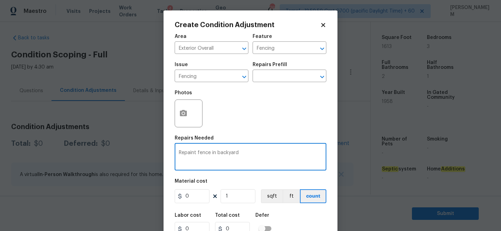
type textarea "Repaint fence in backyard"
click at [184, 110] on icon "button" at bounding box center [183, 113] width 8 height 8
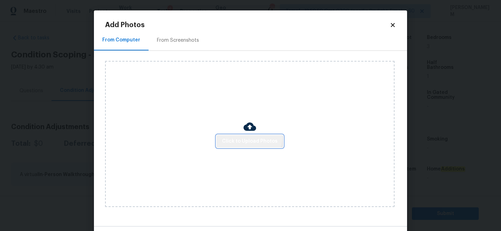
click at [242, 135] on button "Click to Upload Photos" at bounding box center [250, 141] width 67 height 13
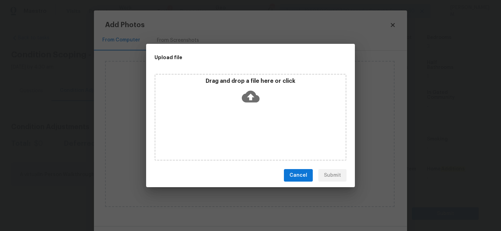
click at [252, 97] on icon at bounding box center [251, 97] width 18 height 12
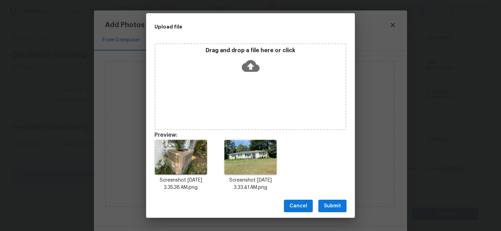
scroll to position [6, 0]
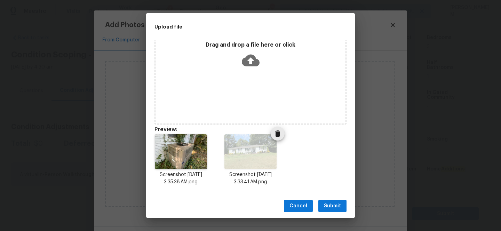
click at [274, 136] on icon "Delete" at bounding box center [278, 134] width 8 height 8
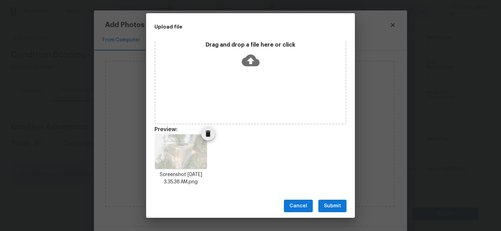
click at [207, 133] on icon "Delete" at bounding box center [208, 134] width 5 height 6
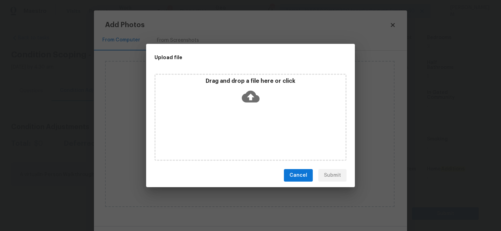
scroll to position [0, 0]
click at [249, 93] on icon at bounding box center [251, 97] width 18 height 12
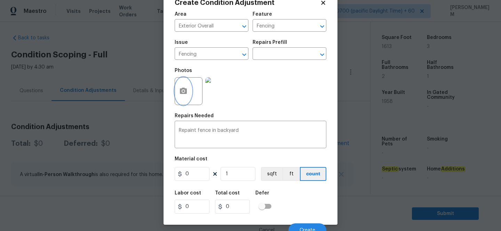
scroll to position [29, 0]
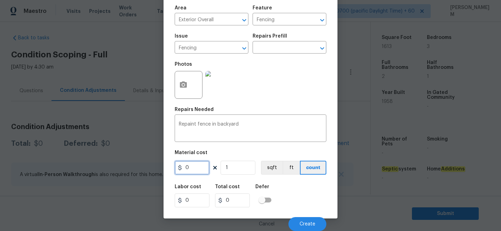
click at [201, 167] on input "0" at bounding box center [192, 168] width 35 height 14
type input "800"
click at [307, 224] on span "Create" at bounding box center [308, 224] width 16 height 5
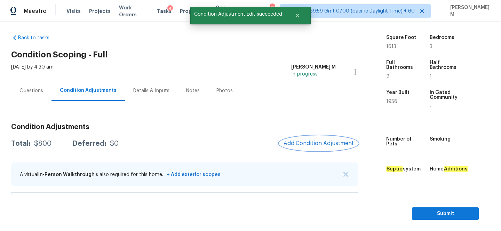
scroll to position [30, 0]
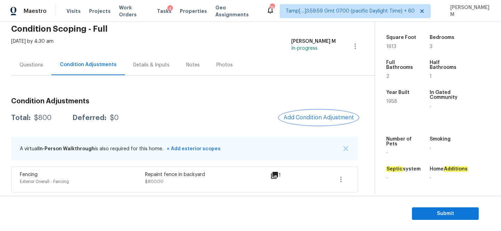
click at [298, 117] on span "Add Condition Adjustment" at bounding box center [319, 118] width 70 height 6
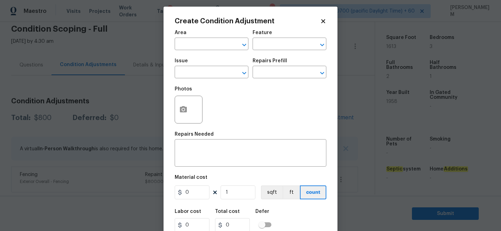
scroll to position [0, 0]
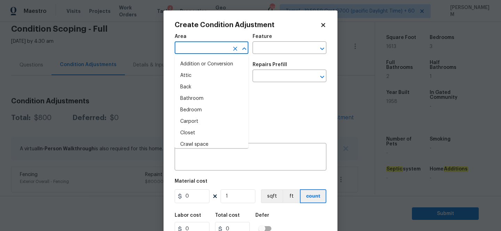
click at [202, 49] on input "text" at bounding box center [202, 48] width 54 height 11
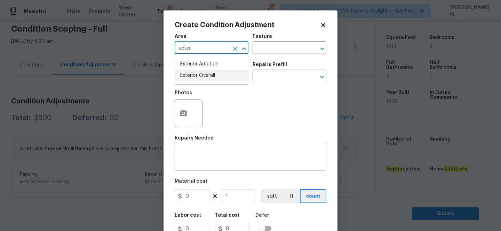
click at [213, 77] on li "Exterior Overall" at bounding box center [212, 75] width 74 height 11
type input "Exterior Overall"
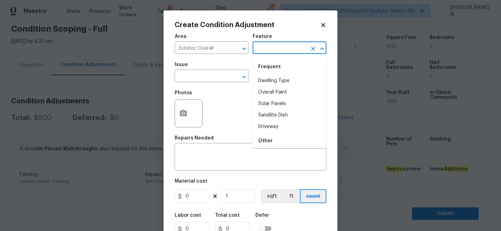
click at [267, 52] on input "text" at bounding box center [280, 48] width 54 height 11
click at [290, 125] on li "Driveway" at bounding box center [290, 126] width 74 height 11
type input "Driveway"
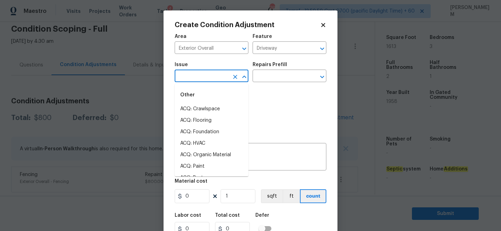
click at [211, 77] on input "text" at bounding box center [202, 76] width 54 height 11
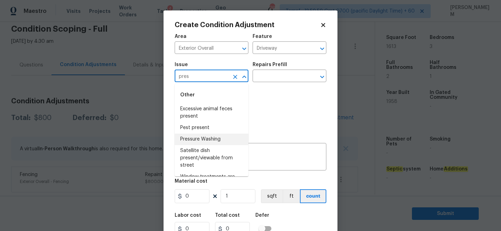
click at [216, 138] on li "Pressure Washing" at bounding box center [212, 139] width 74 height 11
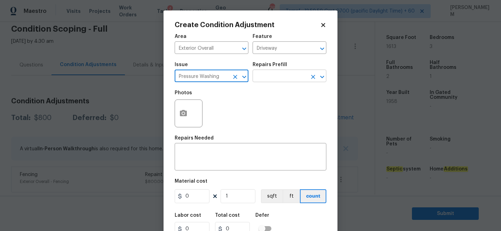
type input "Pressure Washing"
click at [276, 79] on input "text" at bounding box center [280, 76] width 54 height 11
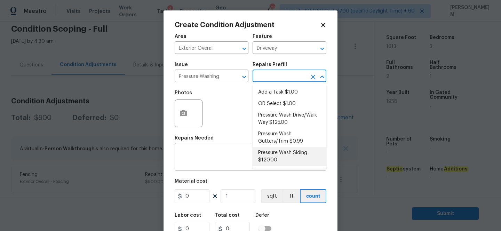
click at [310, 157] on li "Pressure Wash Siding $120.00" at bounding box center [290, 156] width 74 height 19
type input "Siding"
type textarea "Protect areas as needed for pressure washing. Pressure wash the siding on the h…"
type input "120"
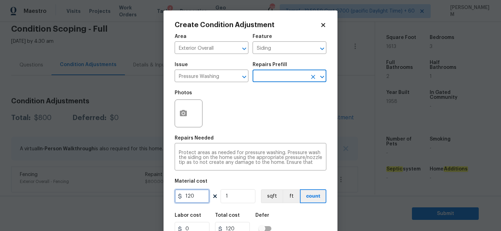
click at [199, 192] on input "120" at bounding box center [192, 196] width 35 height 14
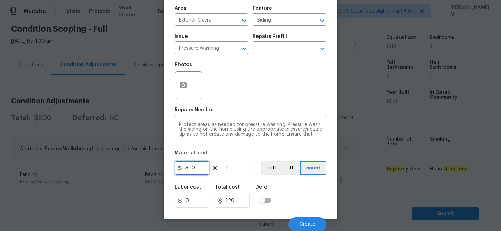
scroll to position [29, 0]
type input "300"
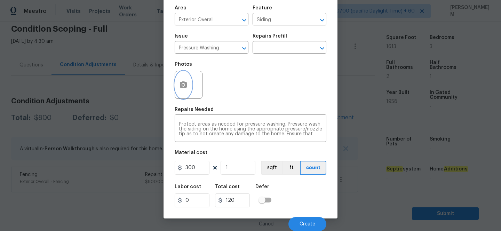
type input "300"
click at [185, 88] on icon "button" at bounding box center [183, 85] width 8 height 8
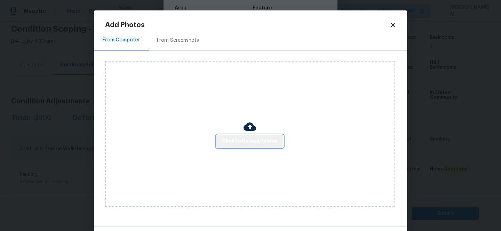
click at [255, 137] on span "Click to Upload Photos" at bounding box center [250, 141] width 56 height 9
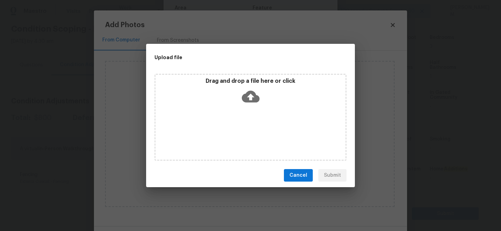
click at [255, 103] on icon at bounding box center [251, 97] width 18 height 18
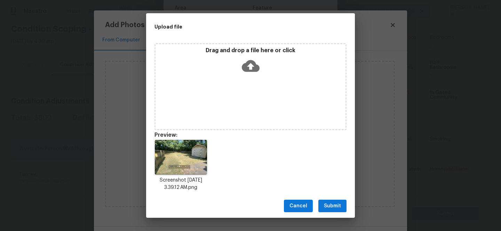
click at [348, 204] on div "Cancel Submit" at bounding box center [250, 206] width 209 height 24
click at [336, 205] on span "Submit" at bounding box center [332, 206] width 17 height 9
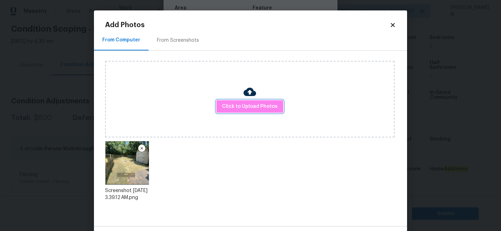
scroll to position [26, 0]
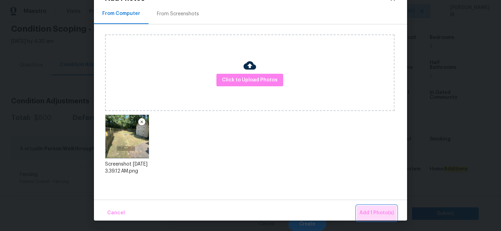
click at [379, 212] on span "Add 1 Photo(s)" at bounding box center [377, 213] width 34 height 9
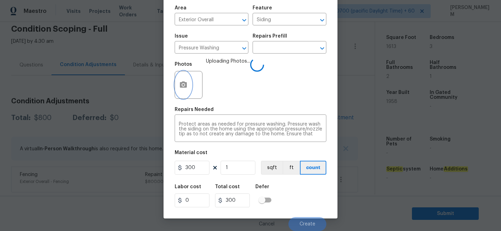
scroll to position [0, 0]
click at [299, 134] on textarea "Protect areas as needed for pressure washing. Pressure wash the siding on the h…" at bounding box center [250, 129] width 143 height 15
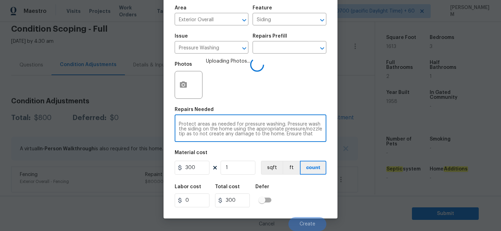
scroll to position [10, 0]
click at [312, 133] on textarea "Protect areas as needed for pressure washing. Pressure wash the siding on the h…" at bounding box center [250, 129] width 143 height 15
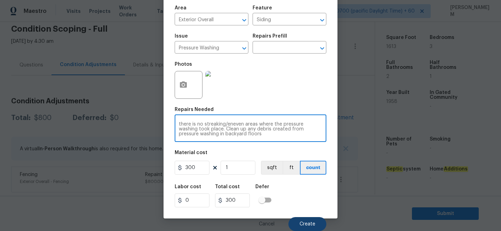
type textarea "Protect areas as needed for pressure washing. Pressure wash the siding on the h…"
click at [308, 223] on span "Create" at bounding box center [308, 224] width 16 height 5
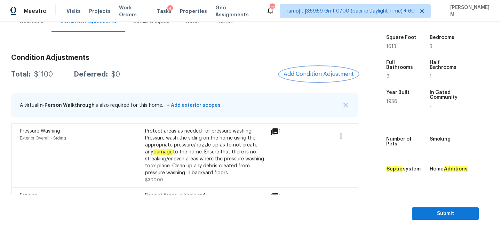
scroll to position [94, 0]
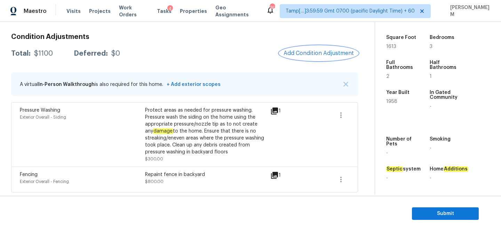
click at [299, 53] on span "Add Condition Adjustment" at bounding box center [319, 53] width 70 height 6
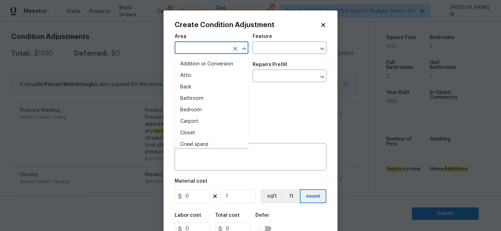
click at [218, 50] on input "text" at bounding box center [202, 48] width 54 height 11
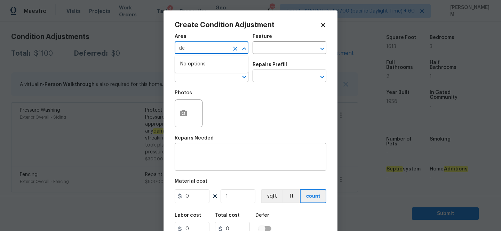
type input "d"
click at [220, 75] on li "Exterior Overall" at bounding box center [212, 75] width 74 height 11
type input "Exterior Overall"
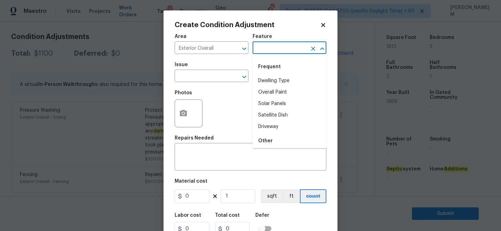
click at [265, 47] on input "text" at bounding box center [280, 48] width 54 height 11
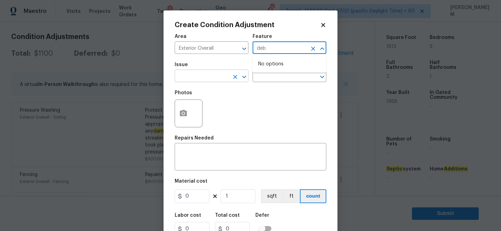
type input "deb"
click at [212, 75] on input "text" at bounding box center [202, 76] width 54 height 11
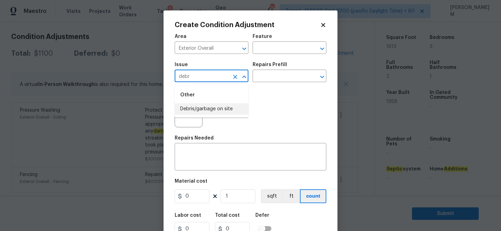
click at [226, 110] on li "Debris/garbage on site" at bounding box center [212, 108] width 74 height 11
type input "Debris/garbage on site"
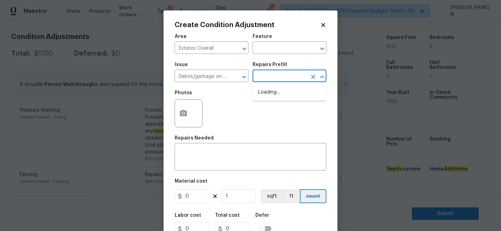
click at [264, 77] on input "text" at bounding box center [280, 76] width 54 height 11
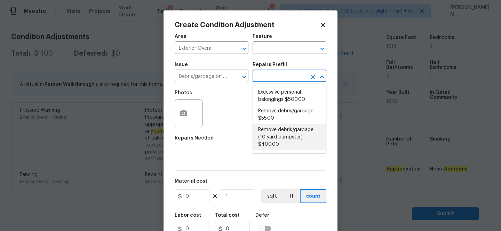
click at [271, 159] on textarea at bounding box center [250, 157] width 143 height 15
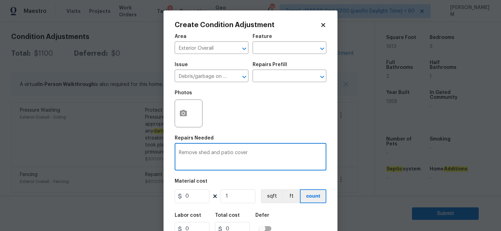
type textarea "Remove shed and patio cover"
click at [187, 115] on icon "button" at bounding box center [183, 113] width 7 height 6
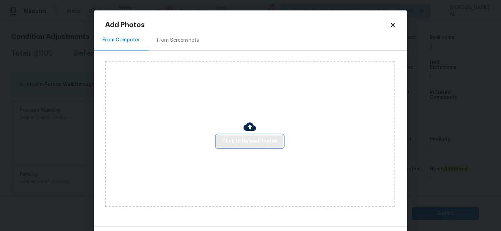
click at [254, 144] on span "Click to Upload Photos" at bounding box center [250, 141] width 56 height 9
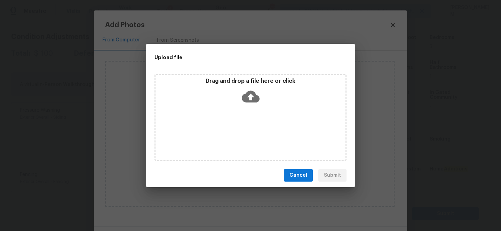
click at [257, 101] on icon at bounding box center [251, 97] width 18 height 12
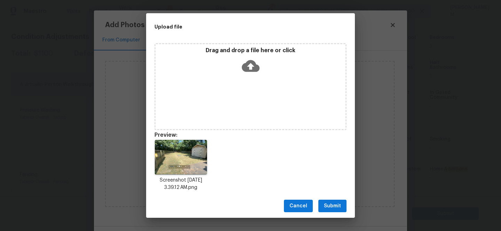
click at [249, 66] on icon at bounding box center [251, 66] width 18 height 18
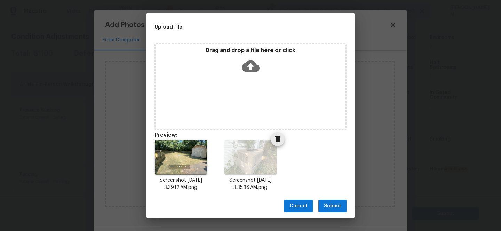
click at [278, 137] on icon "Delete" at bounding box center [277, 139] width 5 height 6
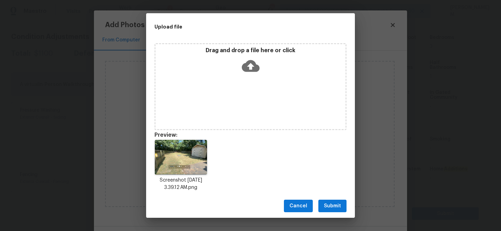
click at [341, 206] on span "Submit" at bounding box center [332, 206] width 17 height 9
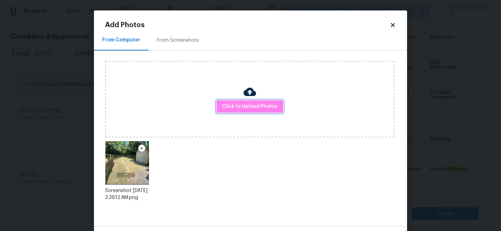
scroll to position [26, 0]
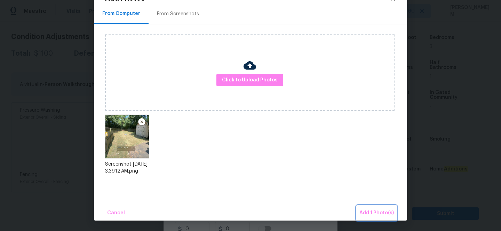
click at [375, 217] on button "Add 1 Photo(s)" at bounding box center [377, 213] width 40 height 15
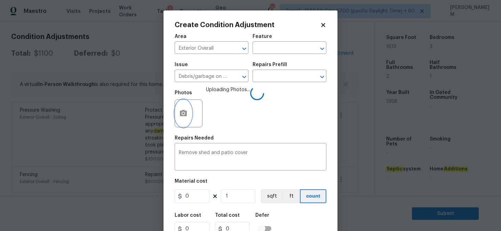
scroll to position [29, 0]
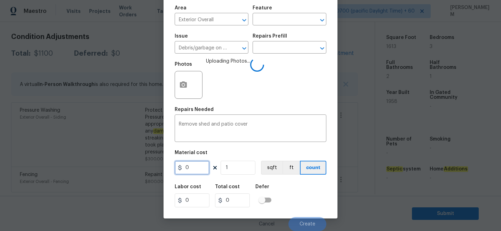
drag, startPoint x: 188, startPoint y: 166, endPoint x: 173, endPoint y: 166, distance: 15.0
click at [173, 166] on div "Create Condition Adjustment Area Exterior Overall ​ Feature ​ Issue Debris/garb…" at bounding box center [251, 100] width 174 height 237
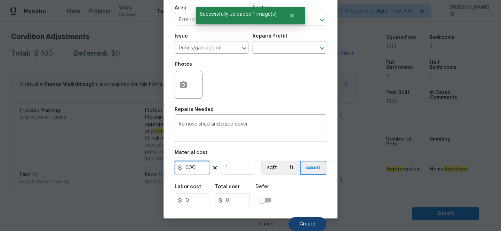
type input "600"
click at [313, 223] on span "Create" at bounding box center [308, 224] width 16 height 5
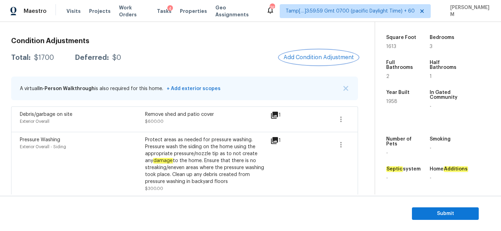
scroll to position [85, 0]
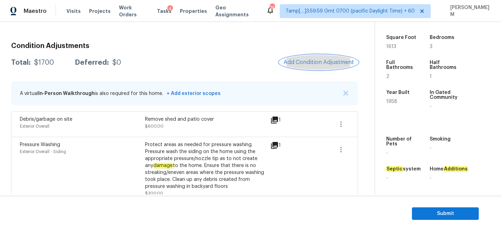
click at [320, 64] on span "Add Condition Adjustment" at bounding box center [319, 62] width 70 height 6
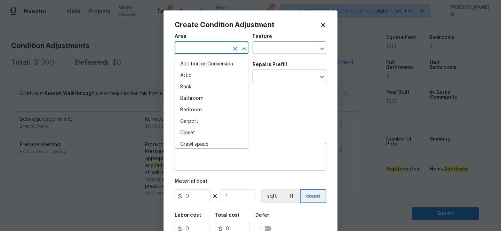
click at [218, 46] on input "text" at bounding box center [202, 48] width 54 height 11
type input "i"
click at [100, 46] on body "Maestro Visits Projects Work Orders Tasks 4 Properties Geo Assignments 743 Tamp…" at bounding box center [250, 115] width 501 height 231
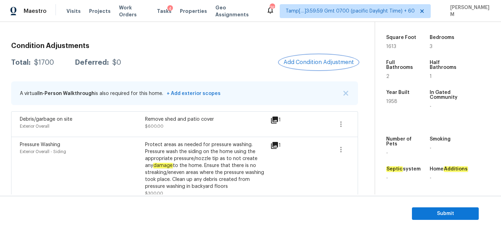
click at [306, 60] on span "Add Condition Adjustment" at bounding box center [319, 62] width 70 height 6
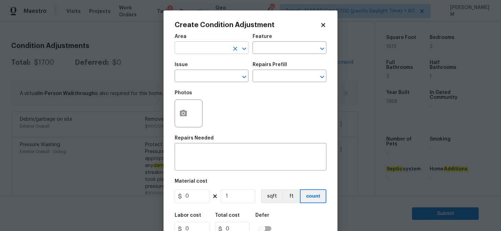
click at [218, 49] on input "text" at bounding box center [202, 48] width 54 height 11
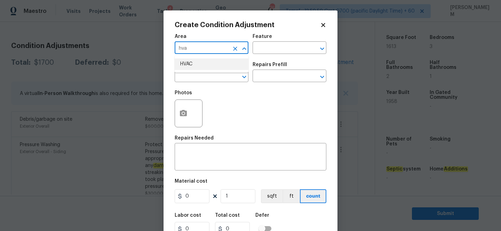
type input "hva"
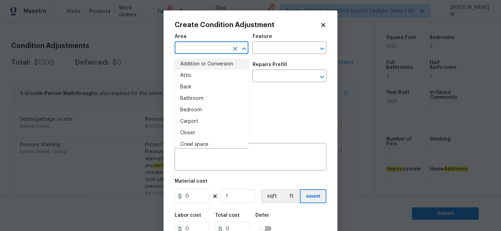
click at [216, 50] on input "text" at bounding box center [202, 48] width 54 height 11
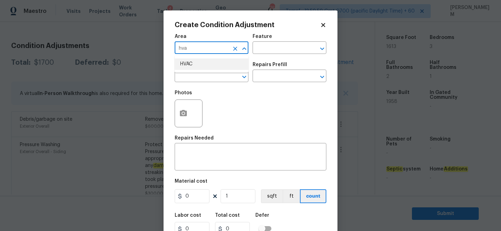
click at [219, 64] on li "HVAC" at bounding box center [212, 63] width 74 height 11
type input "HVAC"
click at [282, 50] on input "text" at bounding box center [280, 48] width 54 height 11
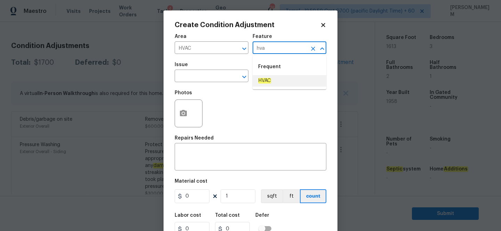
click at [279, 82] on li "HVAC" at bounding box center [290, 80] width 74 height 11
type input "HVAC"
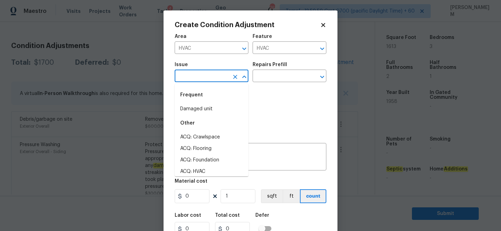
click at [199, 76] on input "text" at bounding box center [202, 76] width 54 height 11
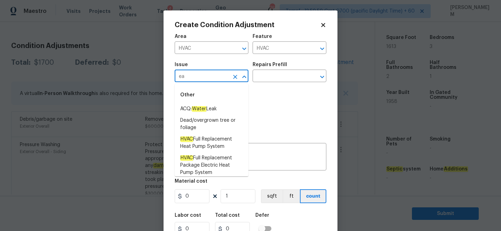
type input "e"
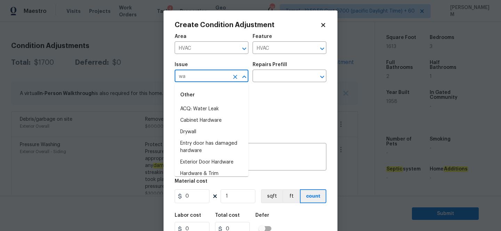
type input "w"
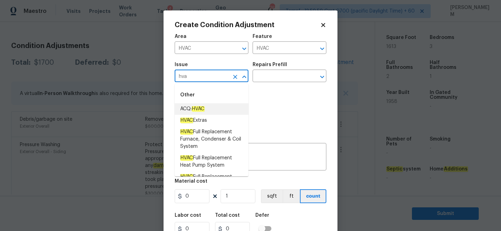
click at [208, 110] on li "ACQ: HVAC" at bounding box center [212, 108] width 74 height 11
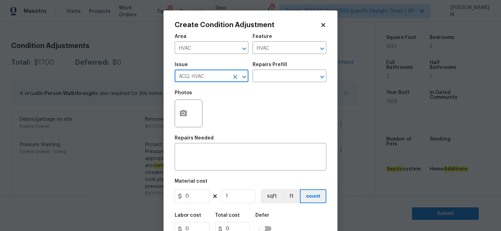
type input "ACQ: HVAC"
click at [281, 84] on div "Issue ACQ: HVAC ​ Repairs Prefill ​" at bounding box center [251, 72] width 152 height 28
click at [281, 77] on input "text" at bounding box center [280, 76] width 54 height 11
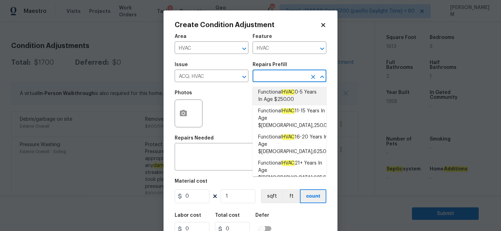
click at [289, 99] on span "Functional HVAC 0-5 Years In Age $250.00" at bounding box center [289, 96] width 63 height 15
type input "Acquisition"
type textarea "Acquisition Scope: Functional HVAC 0-5 years"
type input "250"
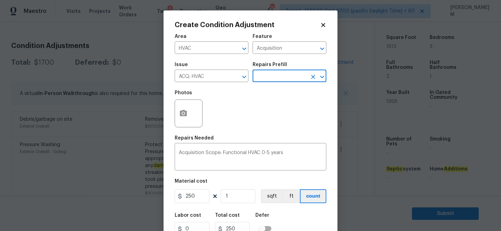
click at [283, 79] on input "text" at bounding box center [280, 76] width 54 height 11
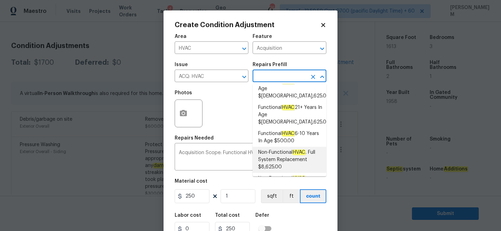
scroll to position [57, 0]
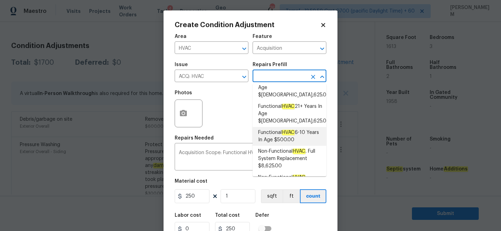
click at [295, 129] on span "Functional HVAC 6-10 Years In Age $500.00" at bounding box center [289, 136] width 63 height 15
type textarea "Acquisition Scope: Functional HVAC 6-10 years"
type input "500"
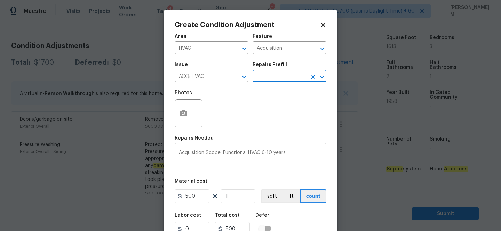
scroll to position [29, 0]
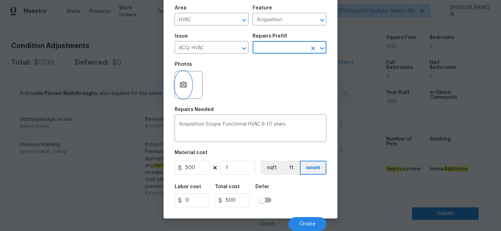
click at [184, 81] on icon "button" at bounding box center [183, 84] width 7 height 6
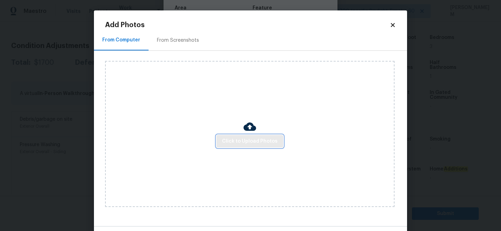
click at [255, 139] on span "Click to Upload Photos" at bounding box center [250, 141] width 56 height 9
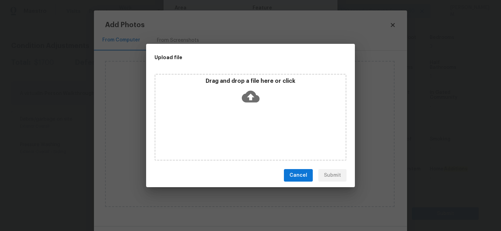
click at [250, 97] on icon at bounding box center [251, 97] width 18 height 18
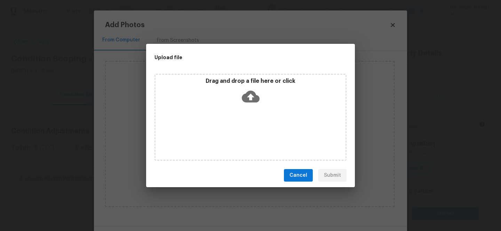
scroll to position [29, 0]
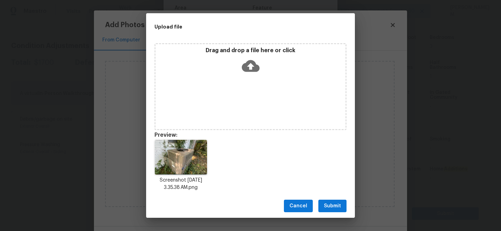
click at [329, 209] on span "Submit" at bounding box center [332, 206] width 17 height 9
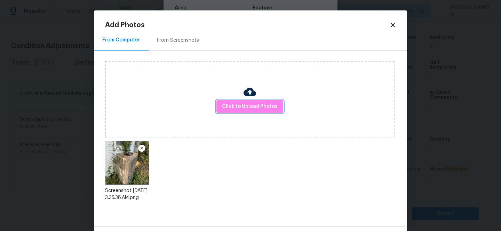
scroll to position [26, 0]
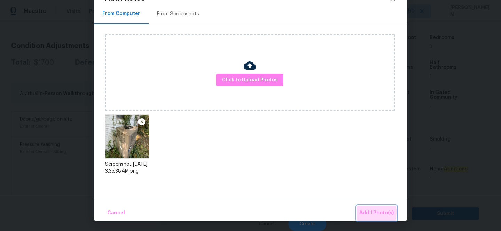
click at [364, 212] on span "Add 1 Photo(s)" at bounding box center [377, 213] width 34 height 9
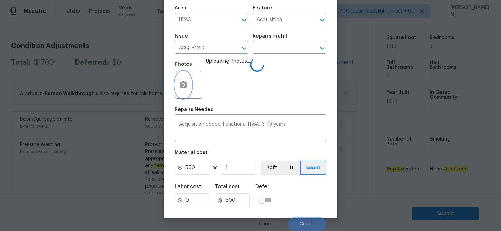
scroll to position [0, 0]
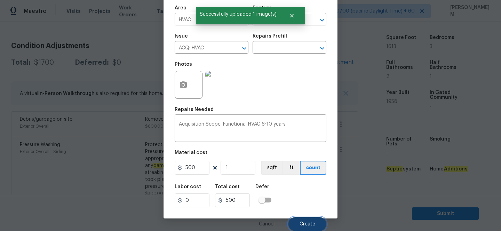
click at [310, 226] on span "Create" at bounding box center [308, 224] width 16 height 5
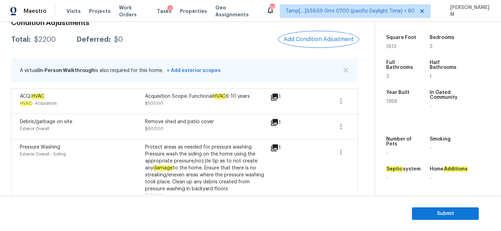
scroll to position [103, 0]
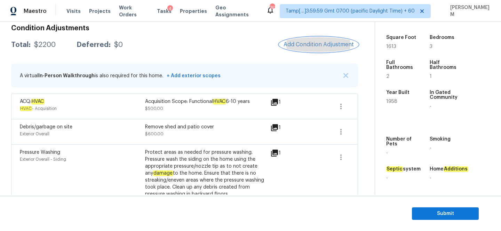
click at [309, 44] on span "Add Condition Adjustment" at bounding box center [319, 44] width 70 height 6
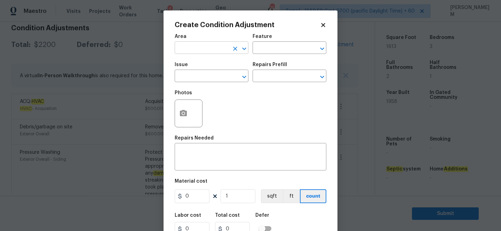
click at [221, 51] on input "text" at bounding box center [202, 48] width 54 height 11
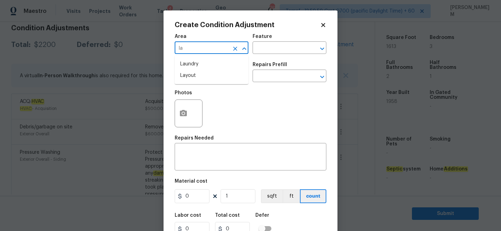
type input "l"
click at [225, 84] on ul "Exterior Addition Exterior Overall" at bounding box center [212, 70] width 74 height 29
click at [225, 76] on li "Exterior Overall" at bounding box center [212, 75] width 74 height 11
type input "Exterior Overall"
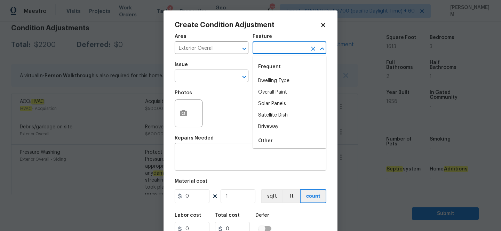
click at [277, 50] on input "text" at bounding box center [280, 48] width 54 height 11
click at [280, 78] on li "Garage" at bounding box center [290, 80] width 74 height 11
type input "Garage"
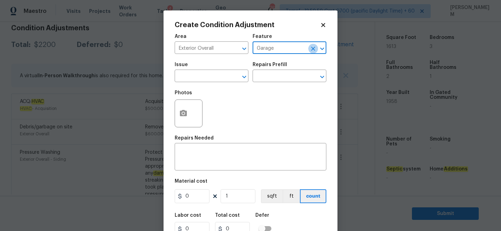
click at [311, 52] on icon "Clear" at bounding box center [313, 48] width 7 height 7
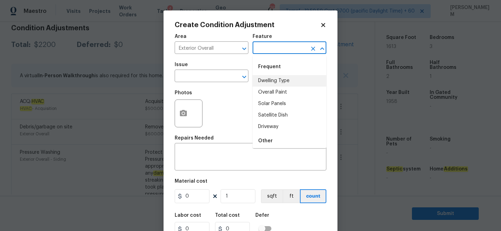
click at [272, 49] on input "text" at bounding box center [280, 48] width 54 height 11
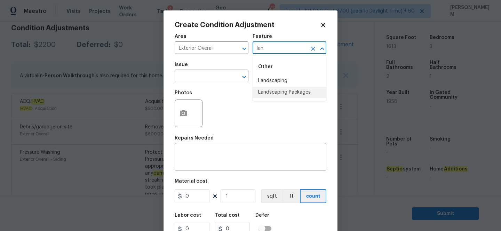
click at [282, 98] on ul "Other Landscaping Landscaping Packages" at bounding box center [290, 78] width 74 height 45
click at [274, 92] on li "Landscaping Packages" at bounding box center [290, 92] width 74 height 11
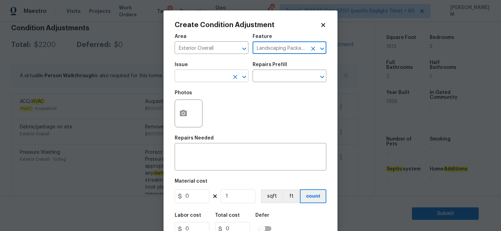
type input "Landscaping Packages"
click at [214, 79] on input "text" at bounding box center [202, 76] width 54 height 11
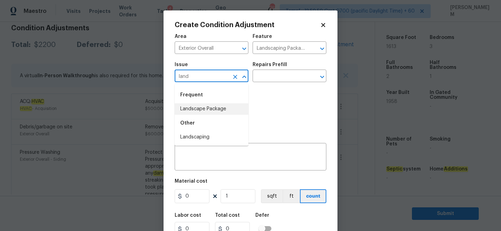
click at [221, 107] on li "Landscape Package" at bounding box center [212, 108] width 74 height 11
type input "Landscape Package"
click at [278, 78] on input "text" at bounding box center [280, 76] width 54 height 11
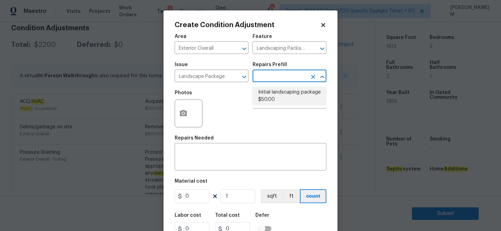
click at [288, 93] on li "Initial landscaping package $50.00" at bounding box center [290, 96] width 74 height 19
type input "Home Readiness Packages"
type textarea "Mowing of grass up to 6" in height. Mow, edge along driveways & sidewalks, trim…"
type input "50"
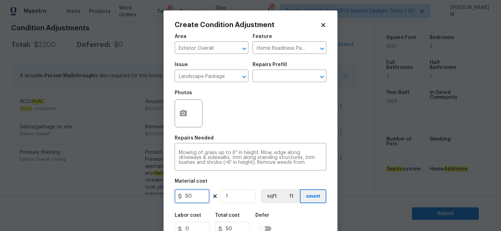
drag, startPoint x: 201, startPoint y: 193, endPoint x: 164, endPoint y: 192, distance: 36.9
click at [164, 192] on div "Create Condition Adjustment Area Exterior Overall ​ Feature Home Readiness Pack…" at bounding box center [251, 128] width 174 height 237
type input "400"
click at [189, 112] on button "button" at bounding box center [183, 113] width 17 height 27
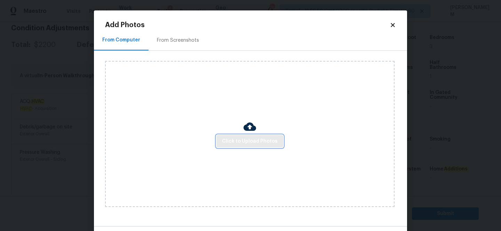
click at [258, 135] on button "Click to Upload Photos" at bounding box center [250, 141] width 67 height 13
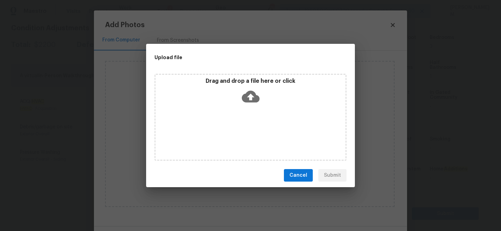
click at [248, 94] on icon at bounding box center [251, 97] width 18 height 12
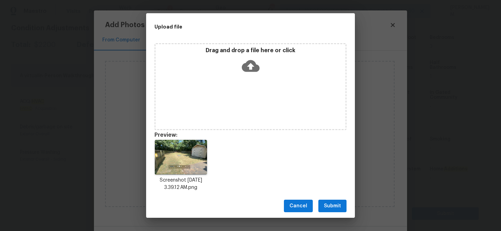
scroll to position [6, 0]
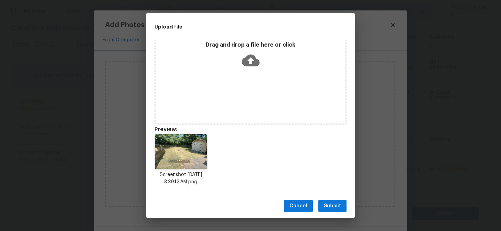
click at [329, 208] on span "Submit" at bounding box center [332, 206] width 17 height 9
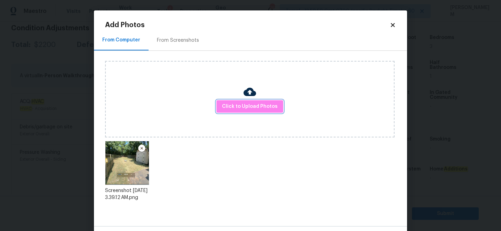
scroll to position [26, 0]
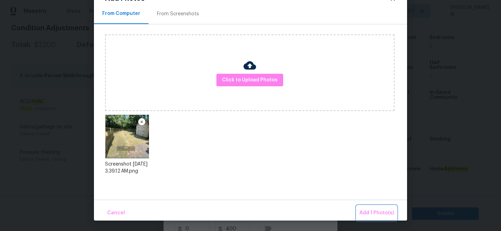
click at [387, 212] on span "Add 1 Photo(s)" at bounding box center [377, 213] width 34 height 9
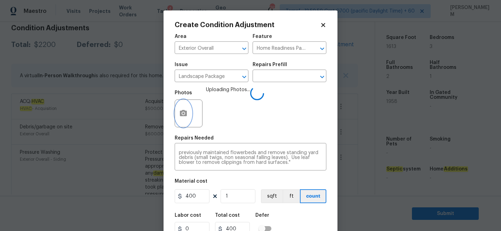
scroll to position [29, 0]
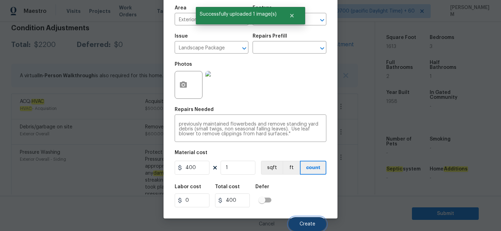
click at [304, 222] on span "Create" at bounding box center [308, 224] width 16 height 5
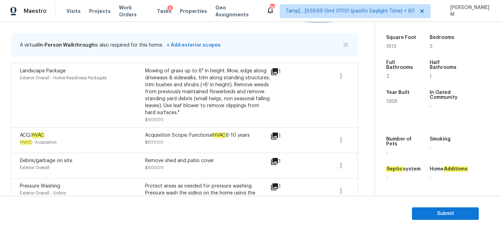
scroll to position [96, 0]
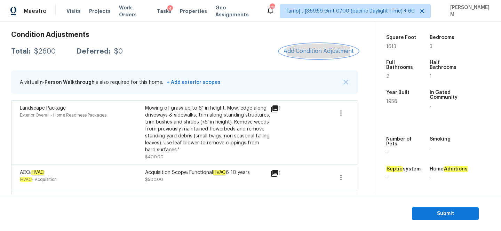
click at [306, 52] on span "Add Condition Adjustment" at bounding box center [319, 51] width 70 height 6
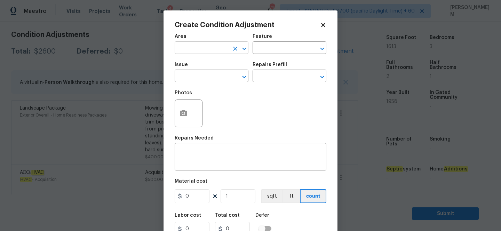
click at [212, 45] on input "text" at bounding box center [202, 48] width 54 height 11
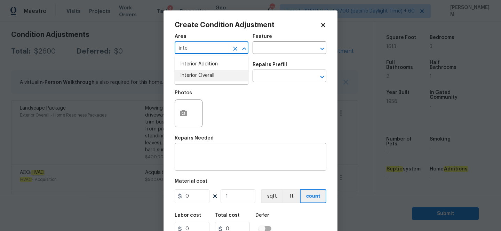
click at [219, 75] on li "Interior Overall" at bounding box center [212, 75] width 74 height 11
type input "Interior Overall"
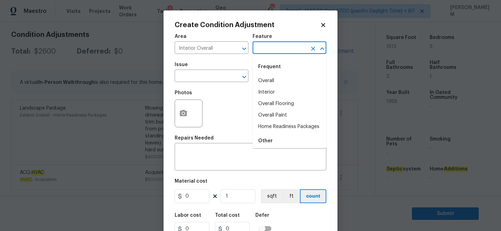
click at [276, 47] on input "text" at bounding box center [280, 48] width 54 height 11
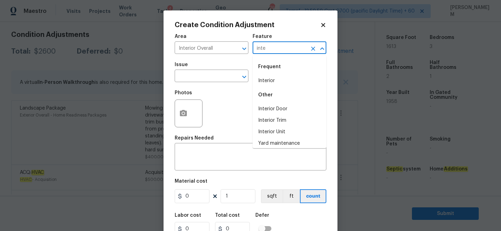
click at [273, 80] on li "Interior" at bounding box center [290, 80] width 74 height 11
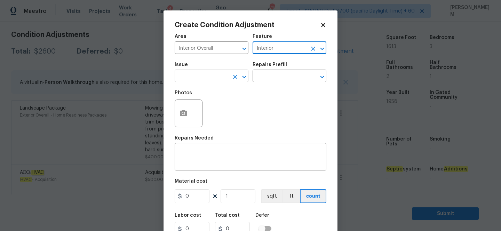
type input "Interior"
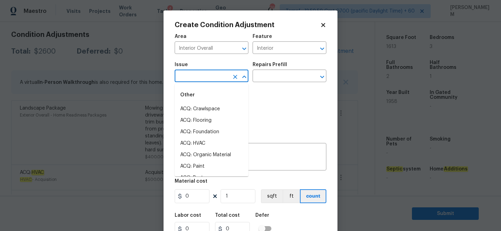
click at [197, 77] on input "text" at bounding box center [202, 76] width 54 height 11
click at [213, 164] on li "ACQ: Paint" at bounding box center [212, 166] width 74 height 11
type input "ACQ: Paint"
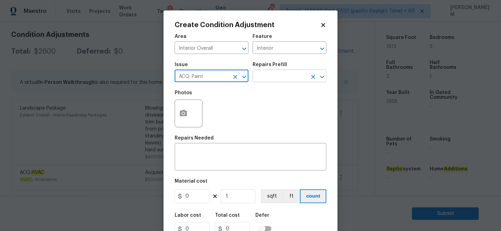
click at [268, 77] on input "text" at bounding box center [280, 76] width 54 height 11
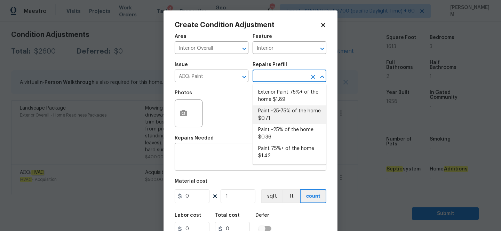
click at [292, 109] on li "Paint ~25-75% of the home $0.71" at bounding box center [290, 115] width 74 height 19
type input "Acquisition"
type textarea "Acquisition Scope: ~25 - 75% of the home needs interior paint"
type input "0.71"
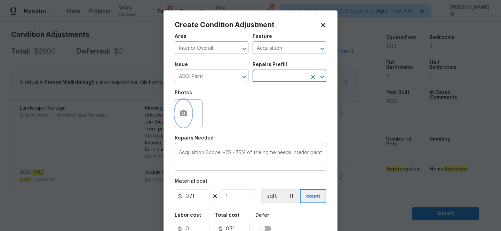
click at [185, 111] on icon "button" at bounding box center [183, 113] width 7 height 6
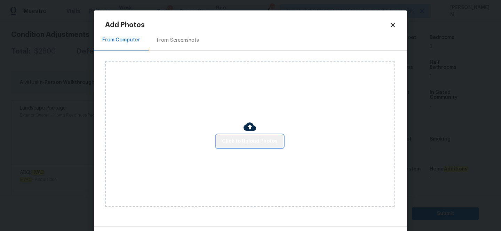
click at [257, 142] on span "Click to Upload Photos" at bounding box center [250, 141] width 56 height 9
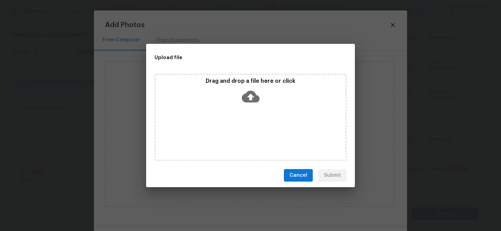
click at [254, 97] on icon at bounding box center [251, 97] width 18 height 12
